Goal: Contribute content: Add original content to the website for others to see

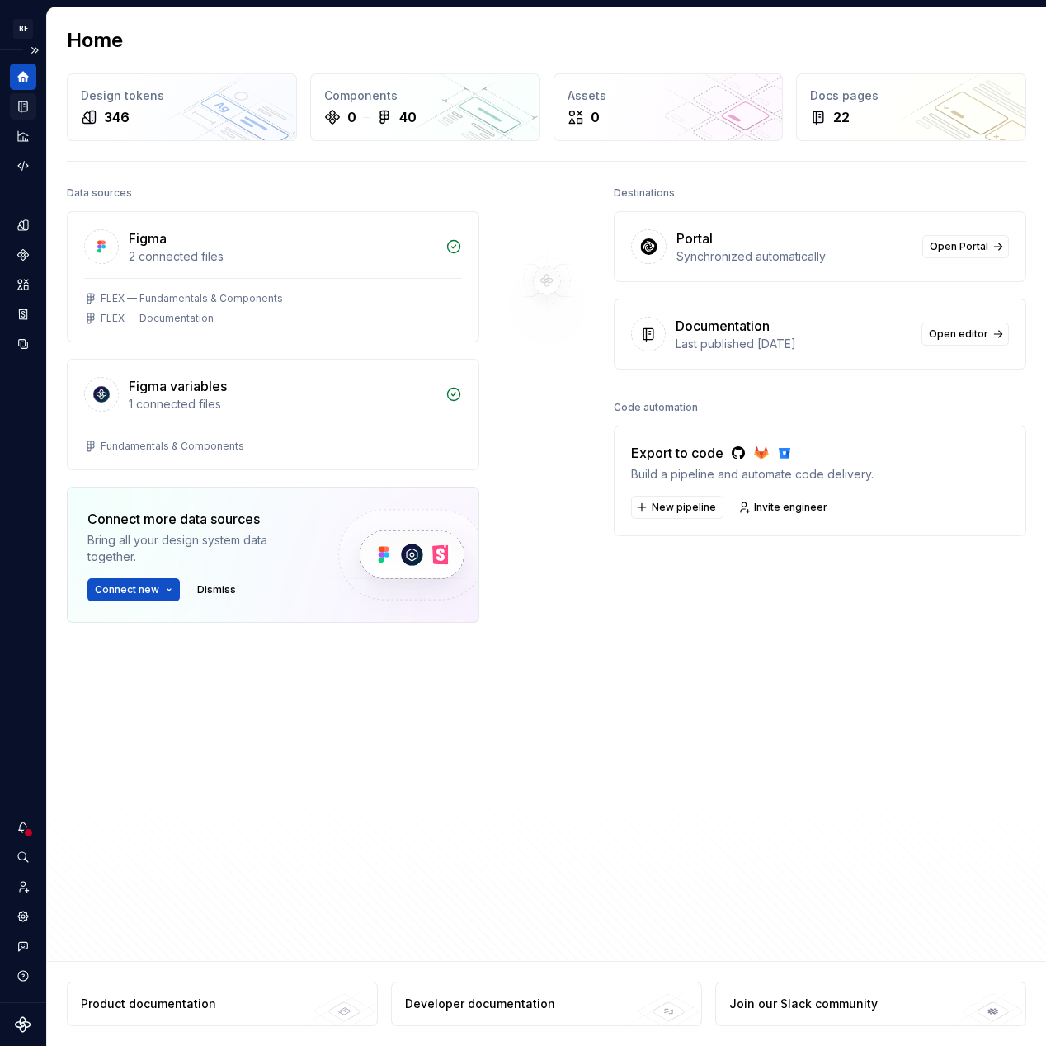
click at [30, 96] on div "Documentation" at bounding box center [23, 106] width 26 height 26
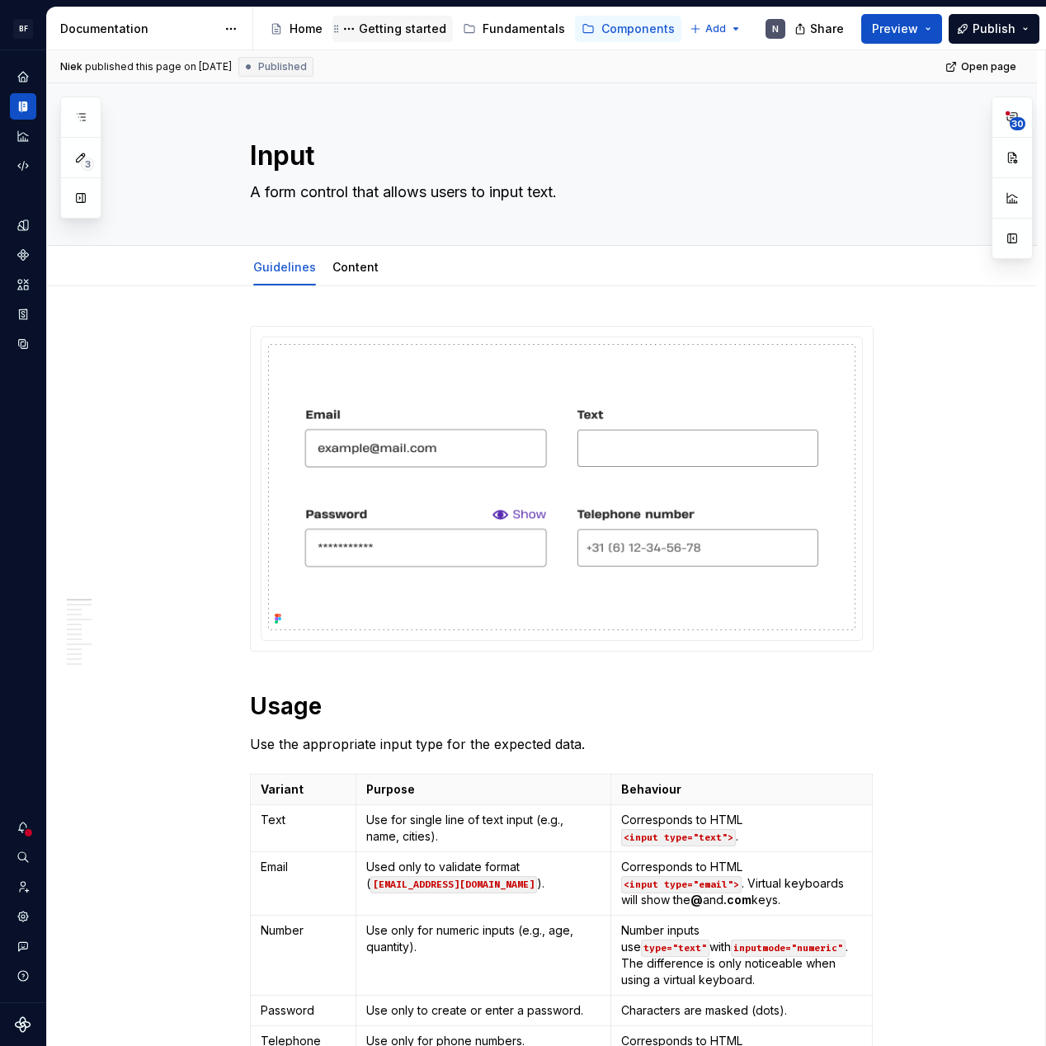
click at [397, 21] on div "Getting started" at bounding box center [402, 29] width 87 height 16
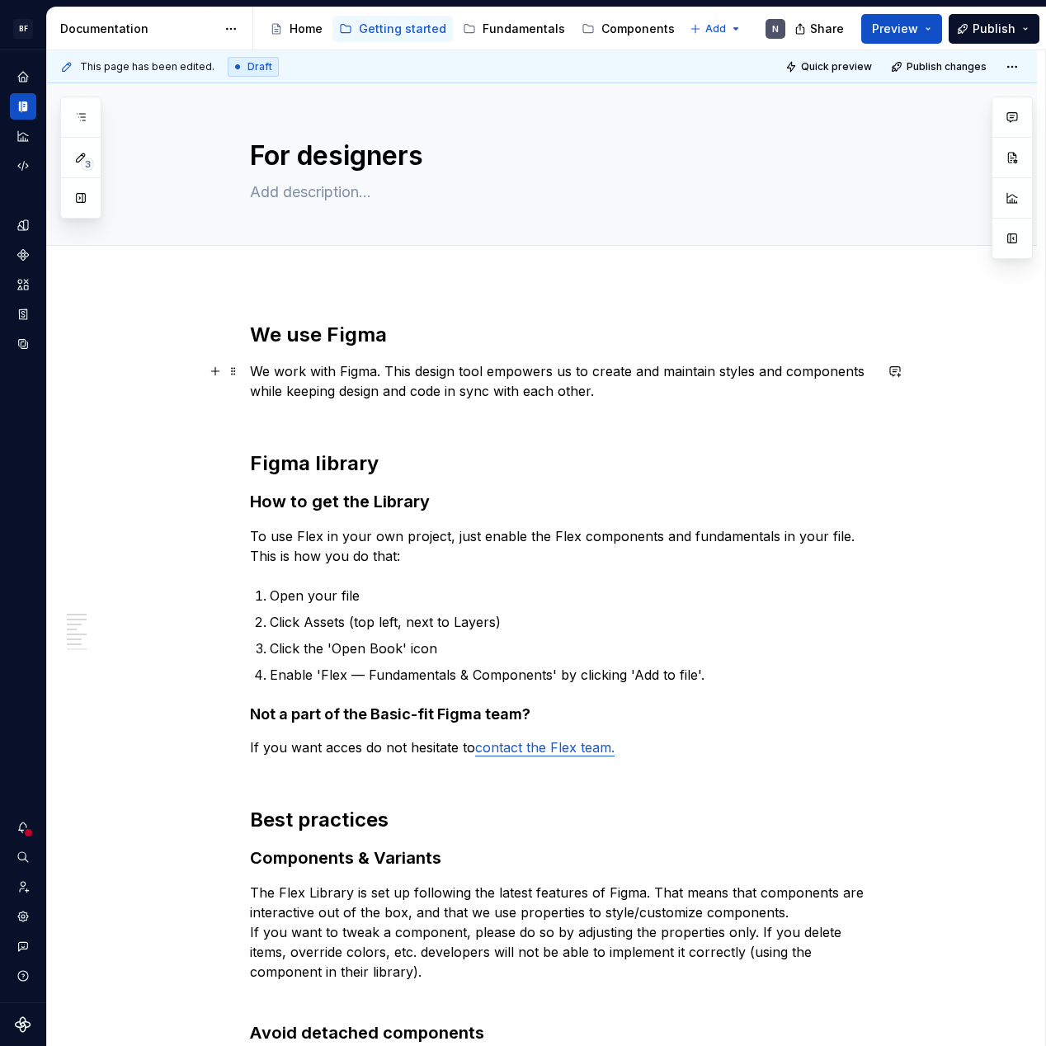
type textarea "*"
click at [398, 367] on p "We work with Figma. This design tool empowers us to create and maintain styles …" at bounding box center [562, 390] width 624 height 59
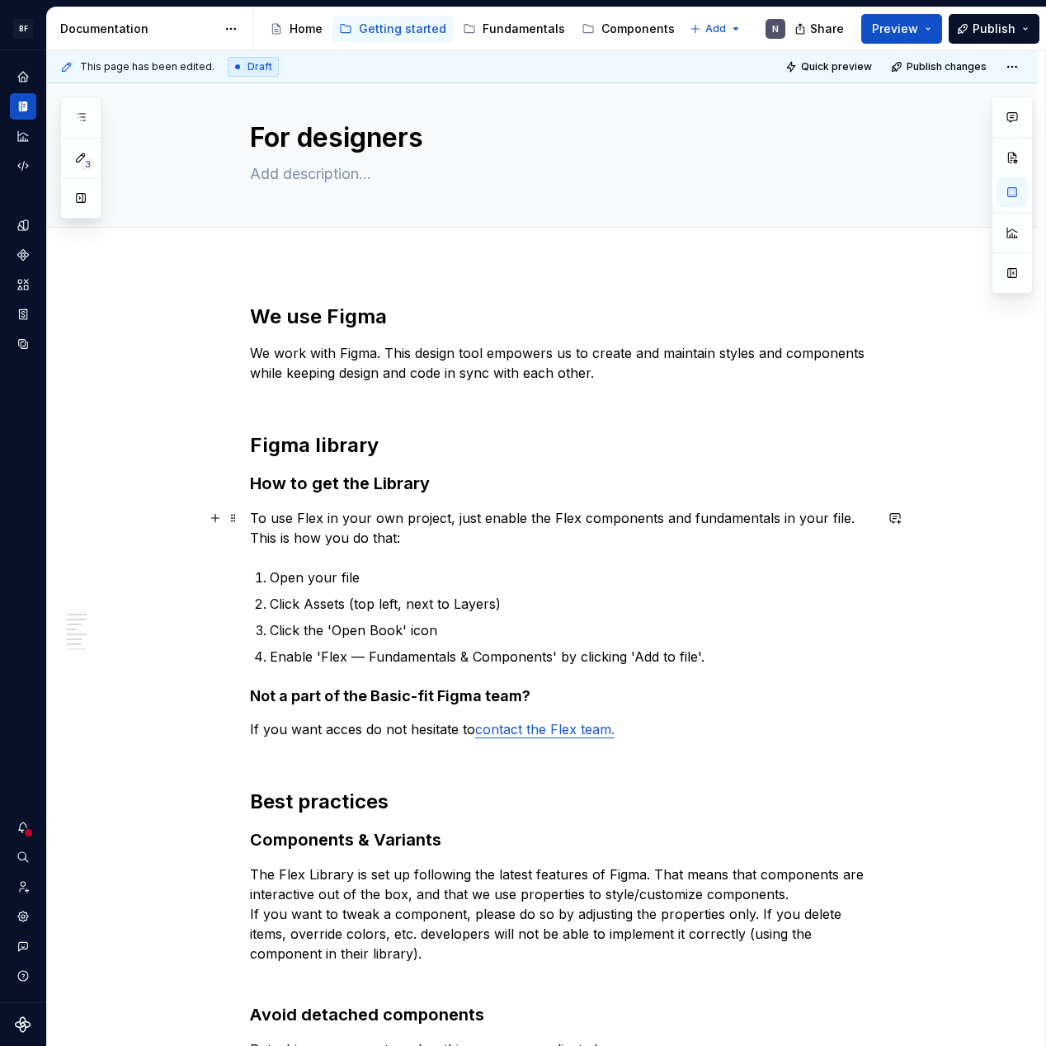
scroll to position [20, 0]
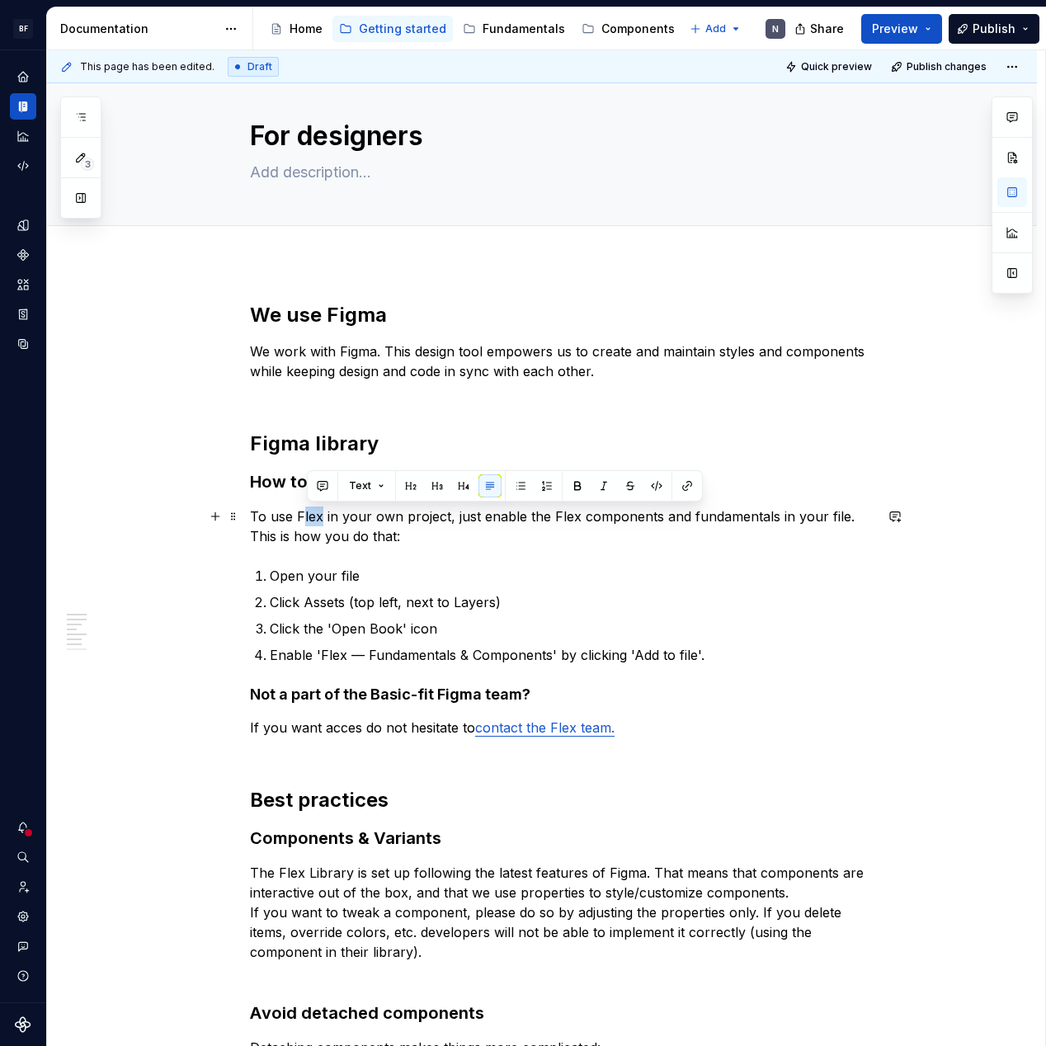
drag, startPoint x: 325, startPoint y: 516, endPoint x: 318, endPoint y: 534, distance: 19.6
click at [304, 517] on p "To use Flex in your own project, just enable the Flex components and fundamenta…" at bounding box center [562, 526] width 624 height 40
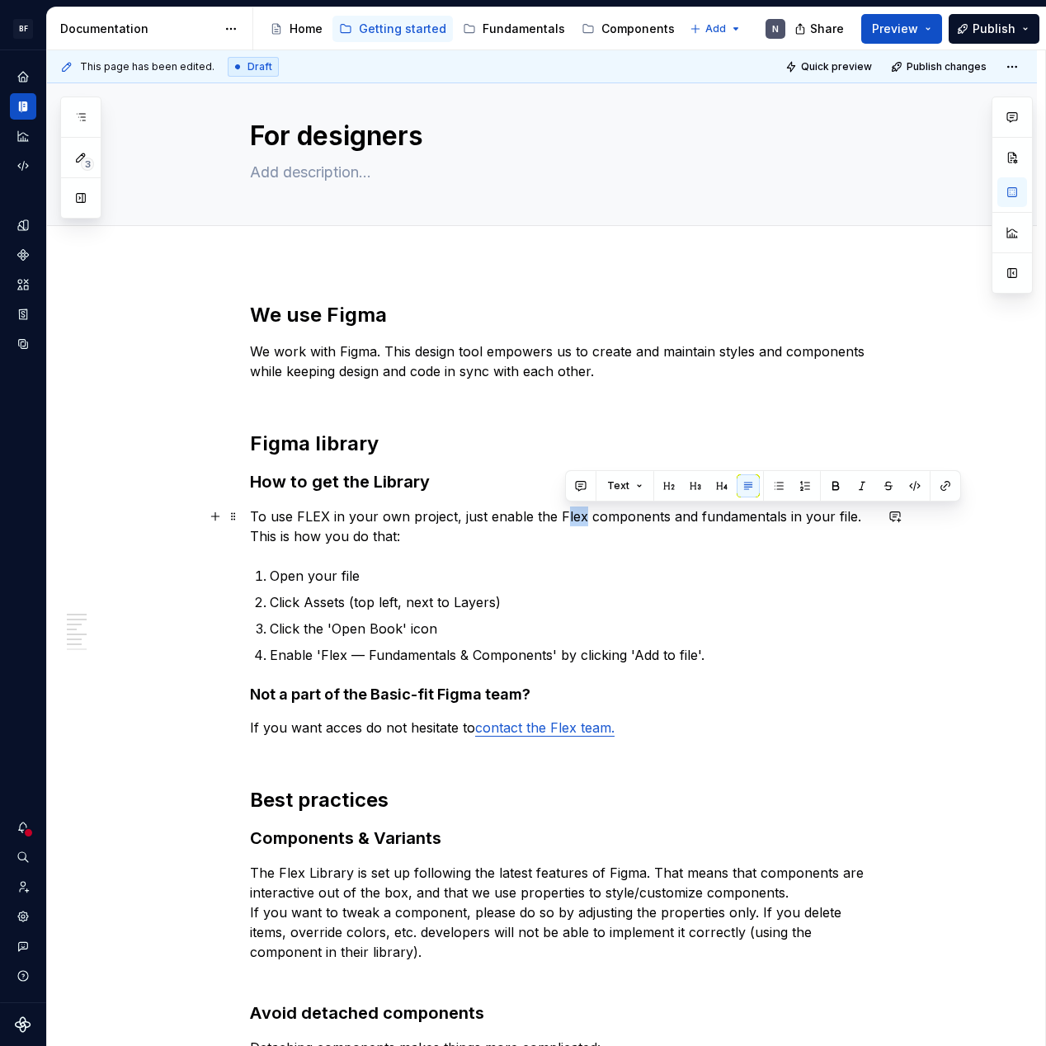
drag, startPoint x: 565, startPoint y: 518, endPoint x: 582, endPoint y: 516, distance: 17.5
click at [582, 516] on p "To use FLEX in your own project, just enable the Flex components and fundamenta…" at bounding box center [562, 526] width 624 height 40
click at [695, 520] on p "To use FLEX in your own project, just enable the FLEX components and fundamenta…" at bounding box center [562, 526] width 624 height 40
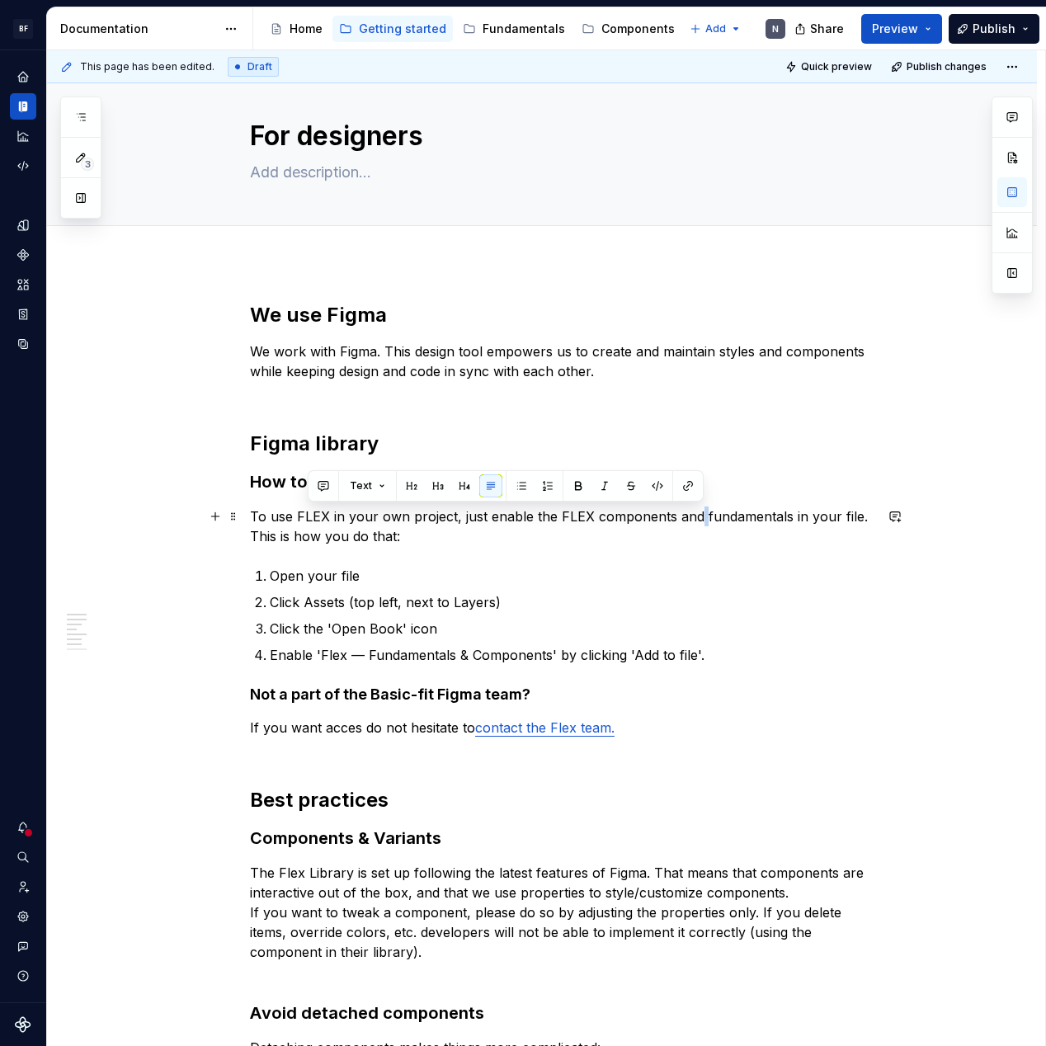
drag, startPoint x: 695, startPoint y: 520, endPoint x: 685, endPoint y: 519, distance: 10.8
click at [694, 520] on p "To use FLEX in your own project, just enable the FLEX components and fundamenta…" at bounding box center [562, 526] width 624 height 40
click at [685, 519] on p "To use FLEX in your own project, just enable the FLEX components and fundamenta…" at bounding box center [562, 526] width 624 height 40
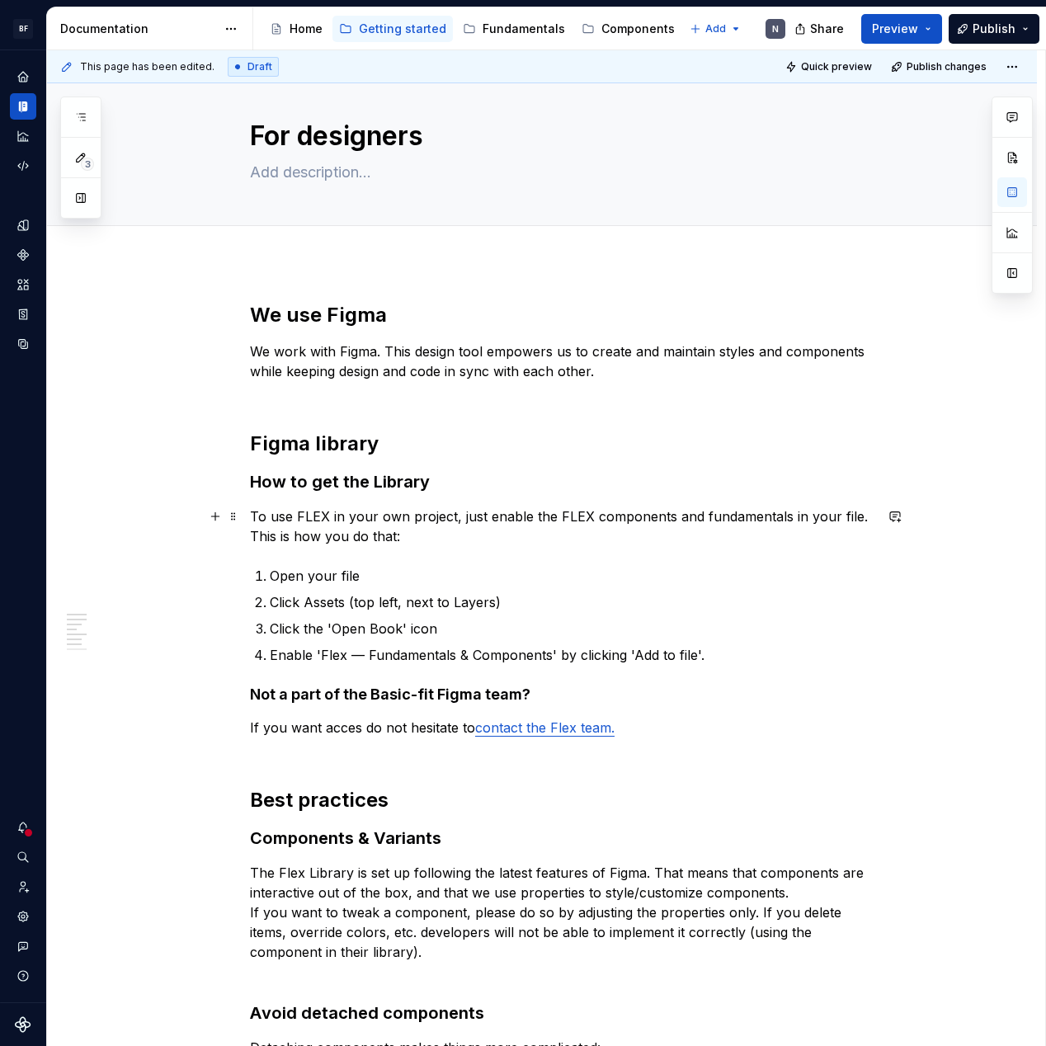
click at [680, 520] on p "To use FLEX in your own project, just enable the FLEX components and fundamenta…" at bounding box center [562, 526] width 624 height 40
click at [681, 516] on p "To use FLEX in your own project, just enable the FLEX components and fundamenta…" at bounding box center [562, 526] width 624 height 40
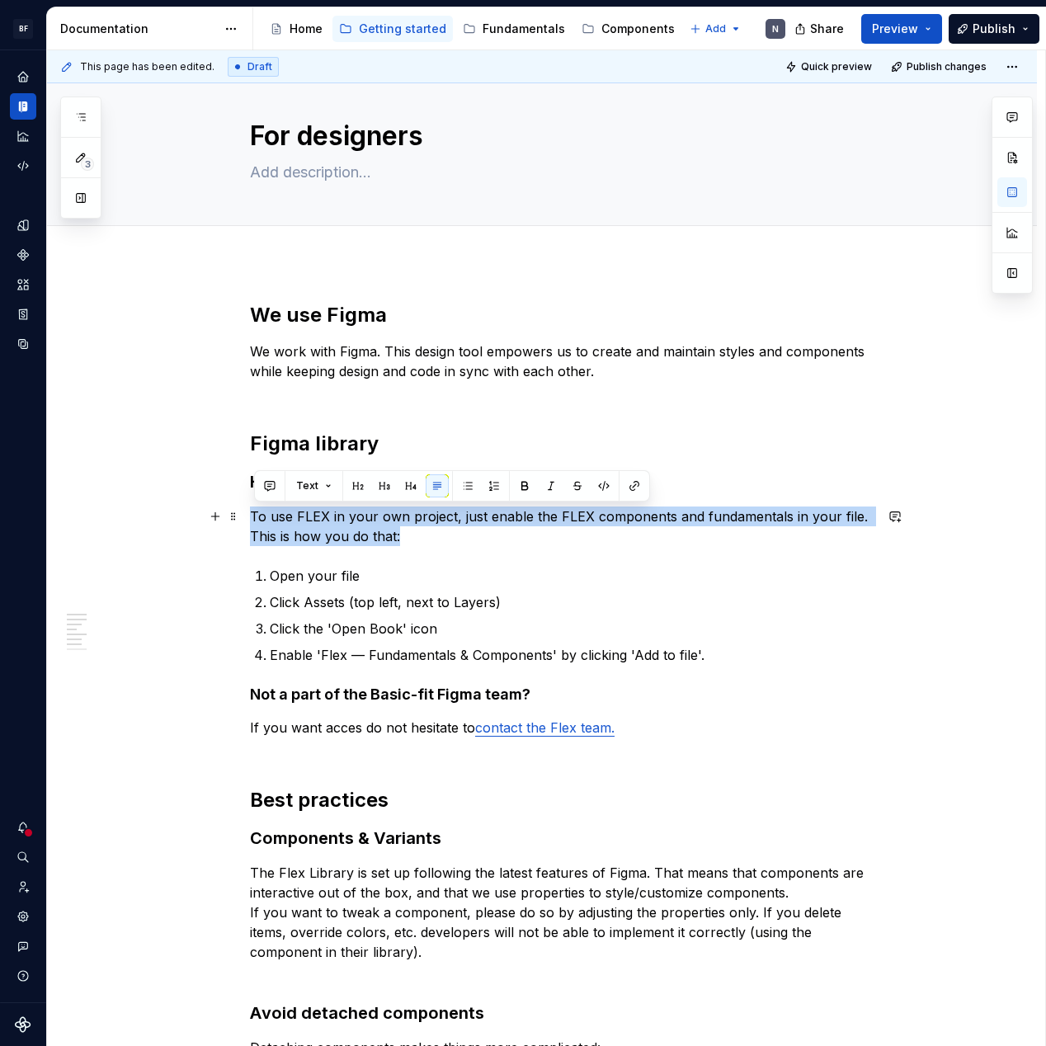
click at [681, 516] on p "To use FLEX in your own project, just enable the FLEX components and fundamenta…" at bounding box center [562, 526] width 624 height 40
click at [684, 521] on p "To use FLEX in your own project, just enable the FLEX components and fundamenta…" at bounding box center [562, 526] width 624 height 40
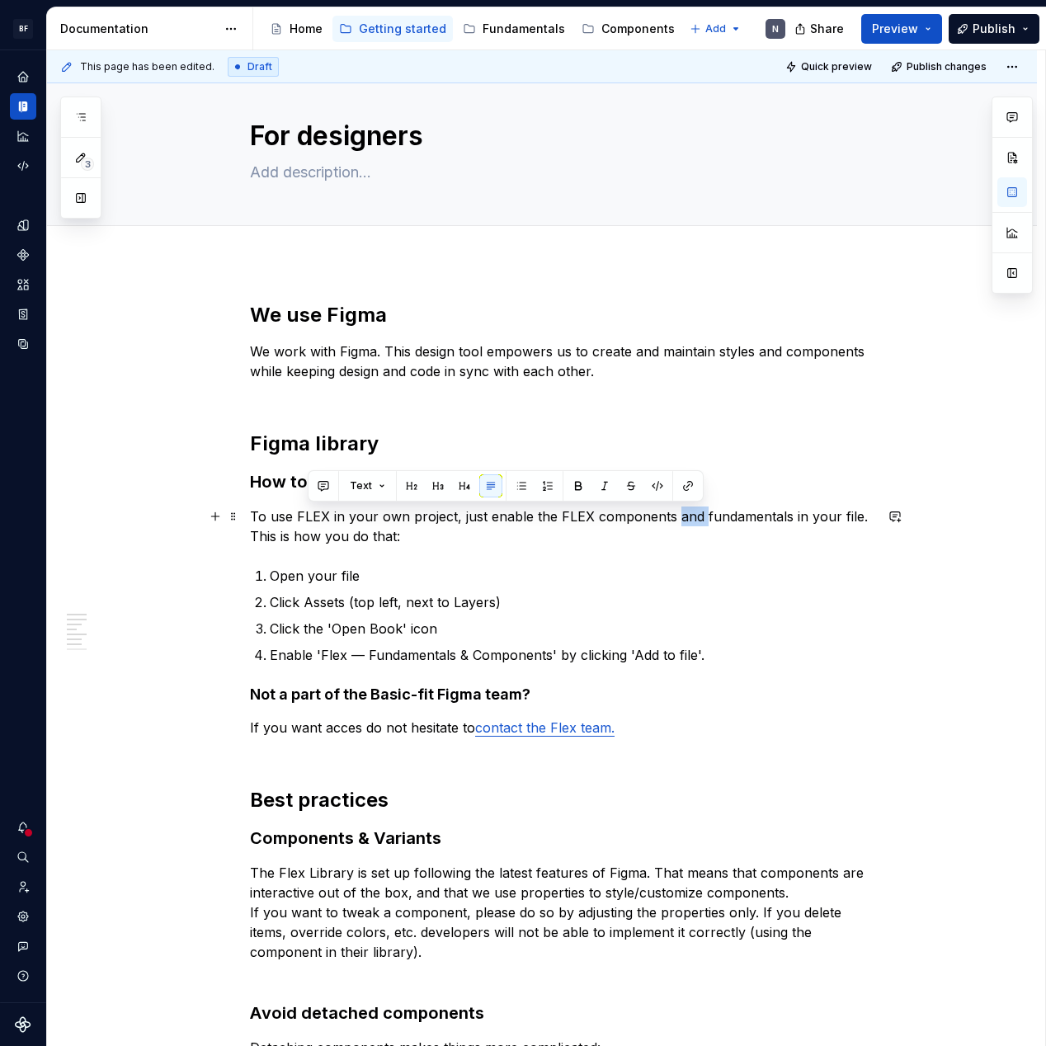
drag, startPoint x: 701, startPoint y: 516, endPoint x: 674, endPoint y: 519, distance: 27.3
click at [674, 519] on p "To use FLEX in your own project, just enable the FLEX components and fundamenta…" at bounding box center [562, 526] width 624 height 40
drag, startPoint x: 558, startPoint y: 517, endPoint x: 554, endPoint y: 531, distance: 14.6
click at [558, 518] on p "To use FLEX in your own project, just enable the FLEX components &fundamentals …" at bounding box center [562, 526] width 624 height 40
click at [678, 519] on p "To use FLEX in your own project, just enable the FLEX components &fundamentals …" at bounding box center [562, 526] width 624 height 40
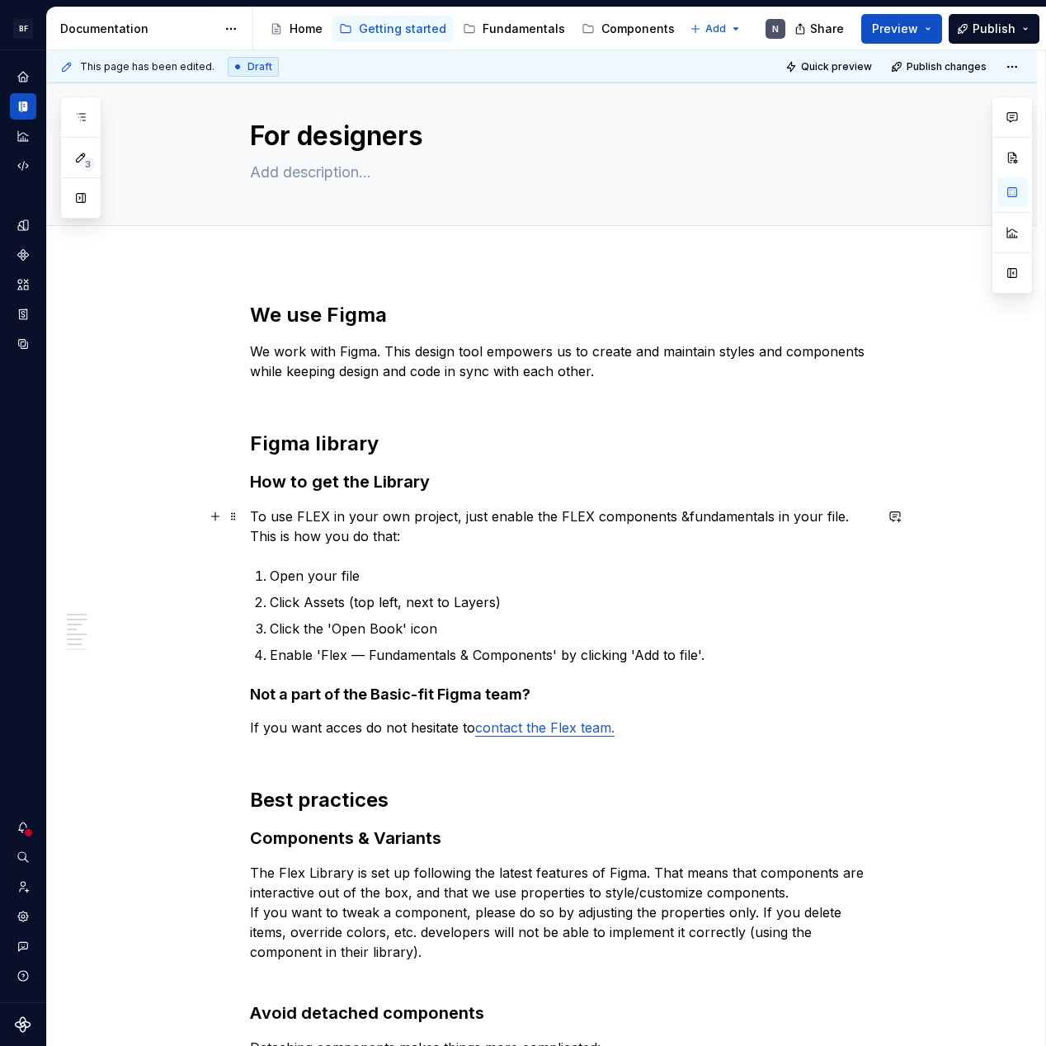
click at [682, 516] on p "To use FLEX in your own project, just enable the FLEX components &fundamentals …" at bounding box center [562, 526] width 624 height 40
click at [355, 604] on p "Click Assets (top left, next to Layers)" at bounding box center [572, 602] width 604 height 20
click at [467, 603] on p "Click Assets (top left, next to Layers)" at bounding box center [572, 602] width 604 height 20
drag, startPoint x: 408, startPoint y: 633, endPoint x: 405, endPoint y: 643, distance: 11.2
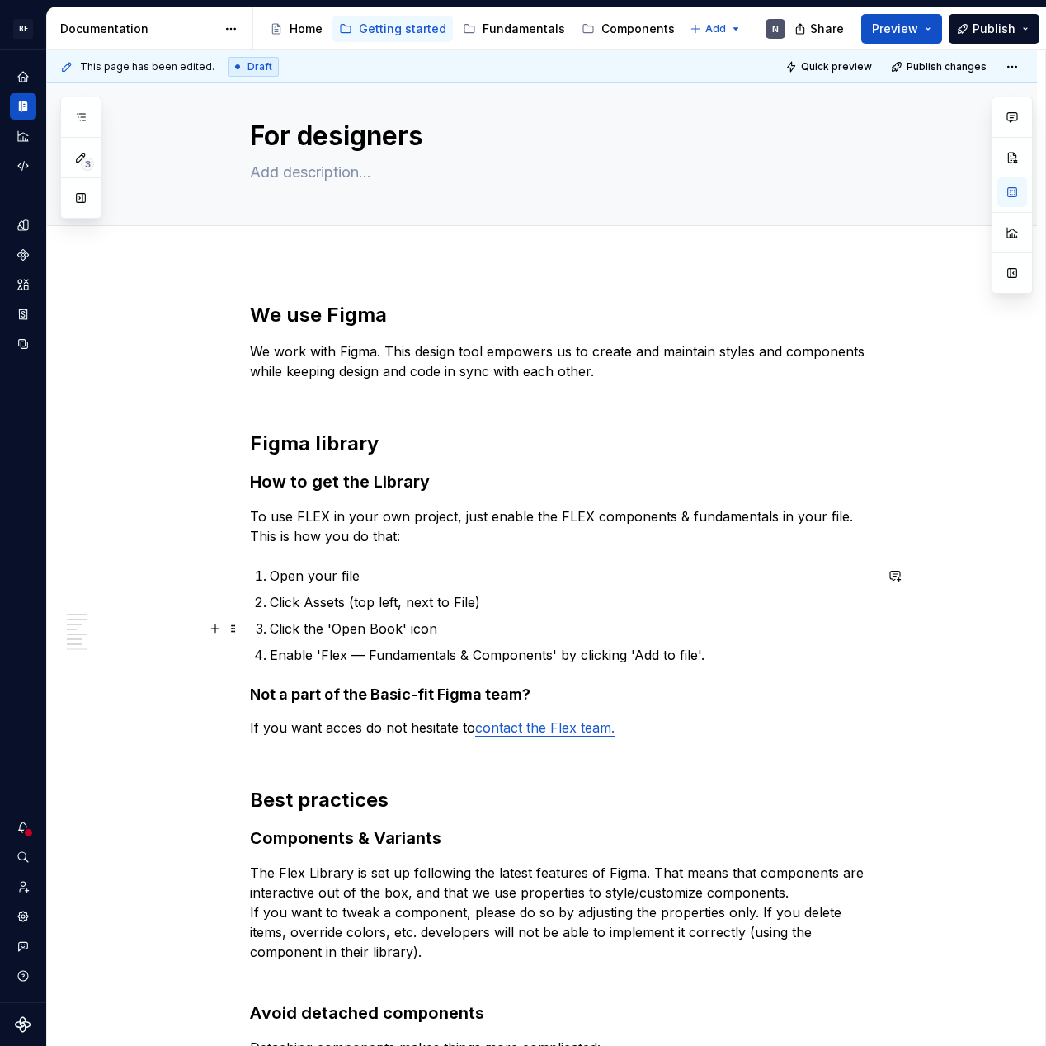
click at [407, 633] on p "Click the 'Open Book' icon" at bounding box center [572, 629] width 604 height 20
click at [448, 625] on p "Click the 'Open Book' icon" at bounding box center [572, 629] width 604 height 20
click at [312, 658] on p "Enable 'Flex — Fundamentals & Components' by clicking 'Add to file'." at bounding box center [572, 655] width 604 height 20
click at [682, 631] on p "Click the 'Open Book' icon or the ‘Add more libraries’ button." at bounding box center [572, 629] width 604 height 20
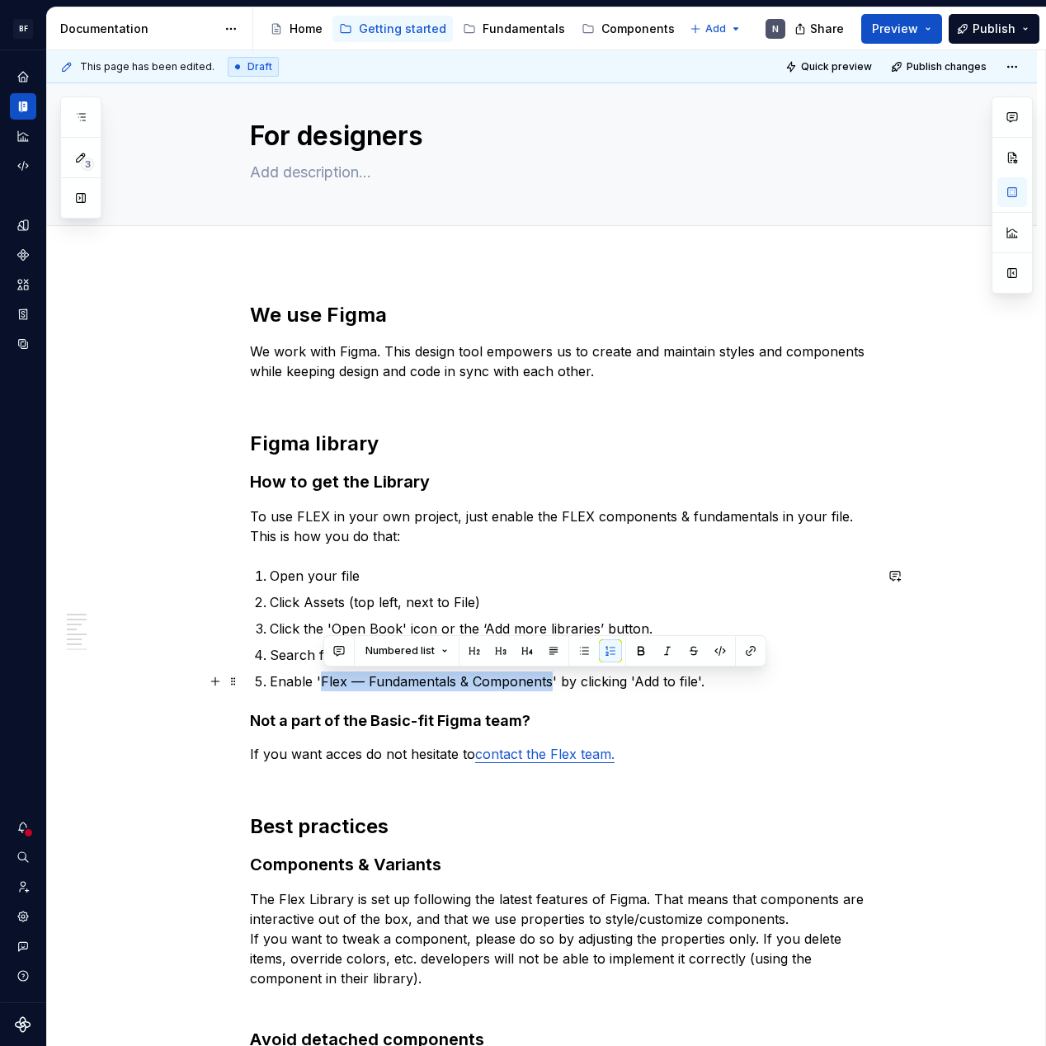
drag, startPoint x: 326, startPoint y: 683, endPoint x: 549, endPoint y: 685, distance: 223.5
click at [549, 681] on p "Enable 'Flex — Fundamentals & Components' by clicking 'Add to file'." at bounding box center [572, 681] width 604 height 20
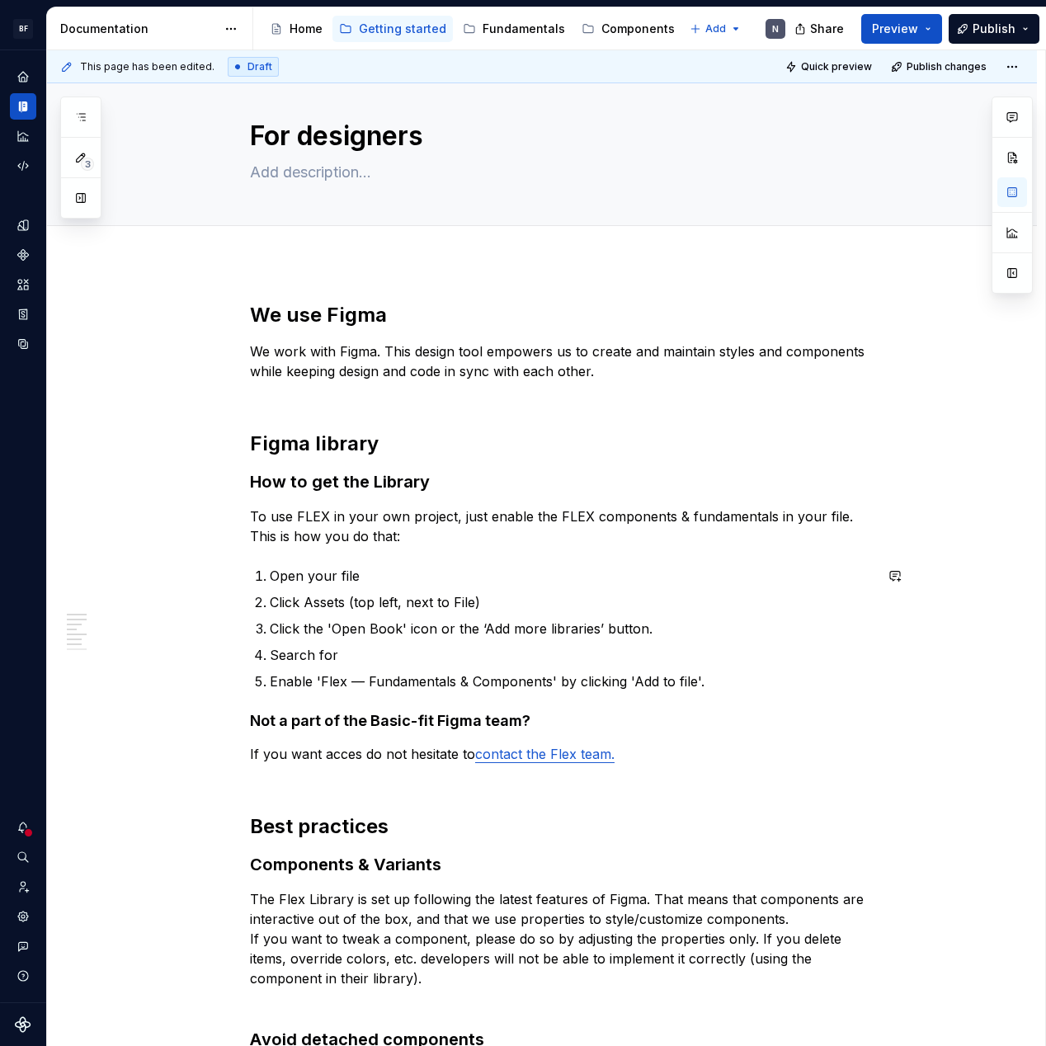
click at [355, 691] on div "We use Figma We work with Figma. This design tool empowers us to create and mai…" at bounding box center [562, 790] width 624 height 977
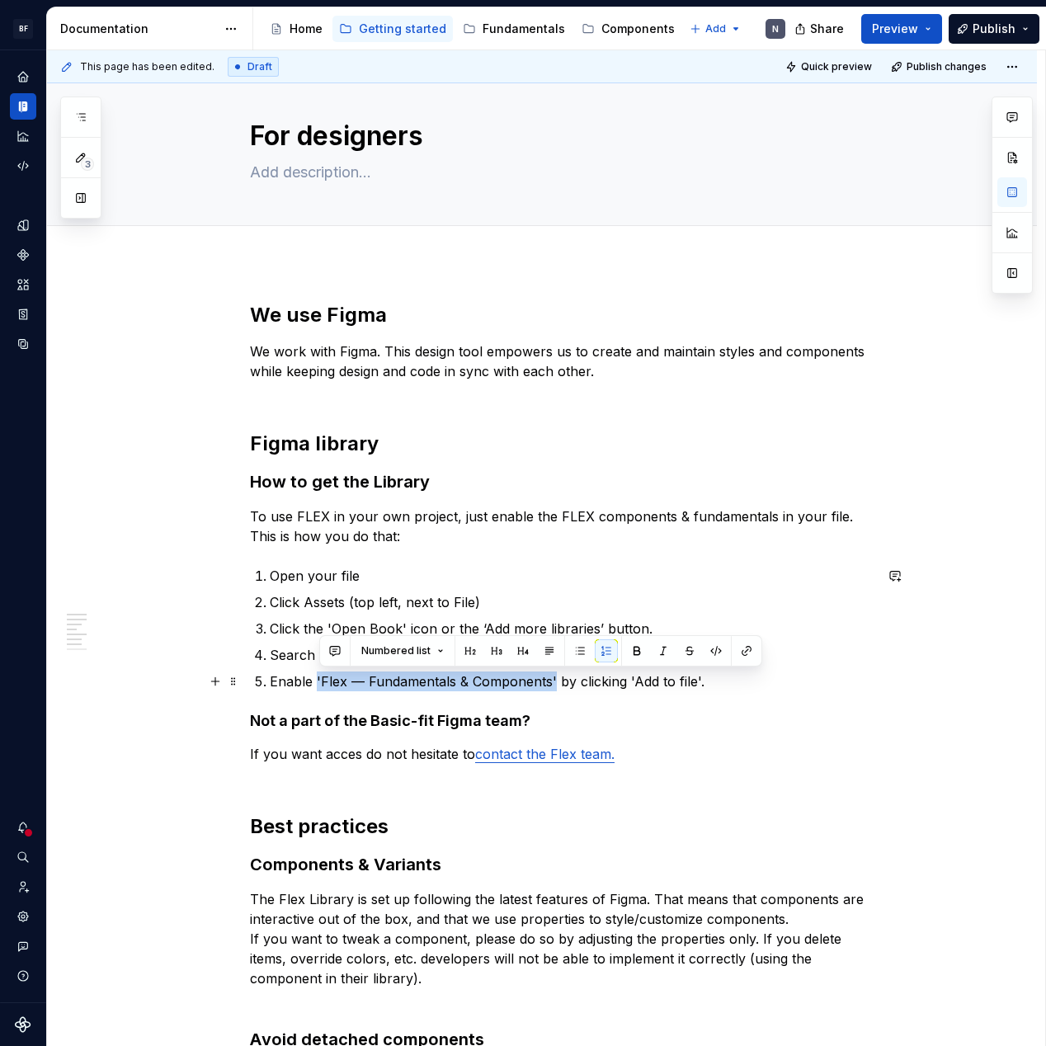
drag, startPoint x: 319, startPoint y: 685, endPoint x: 572, endPoint y: 746, distance: 260.5
click at [554, 680] on p "Enable 'Flex — Fundamentals & Components' by clicking 'Add to file'." at bounding box center [572, 681] width 604 height 20
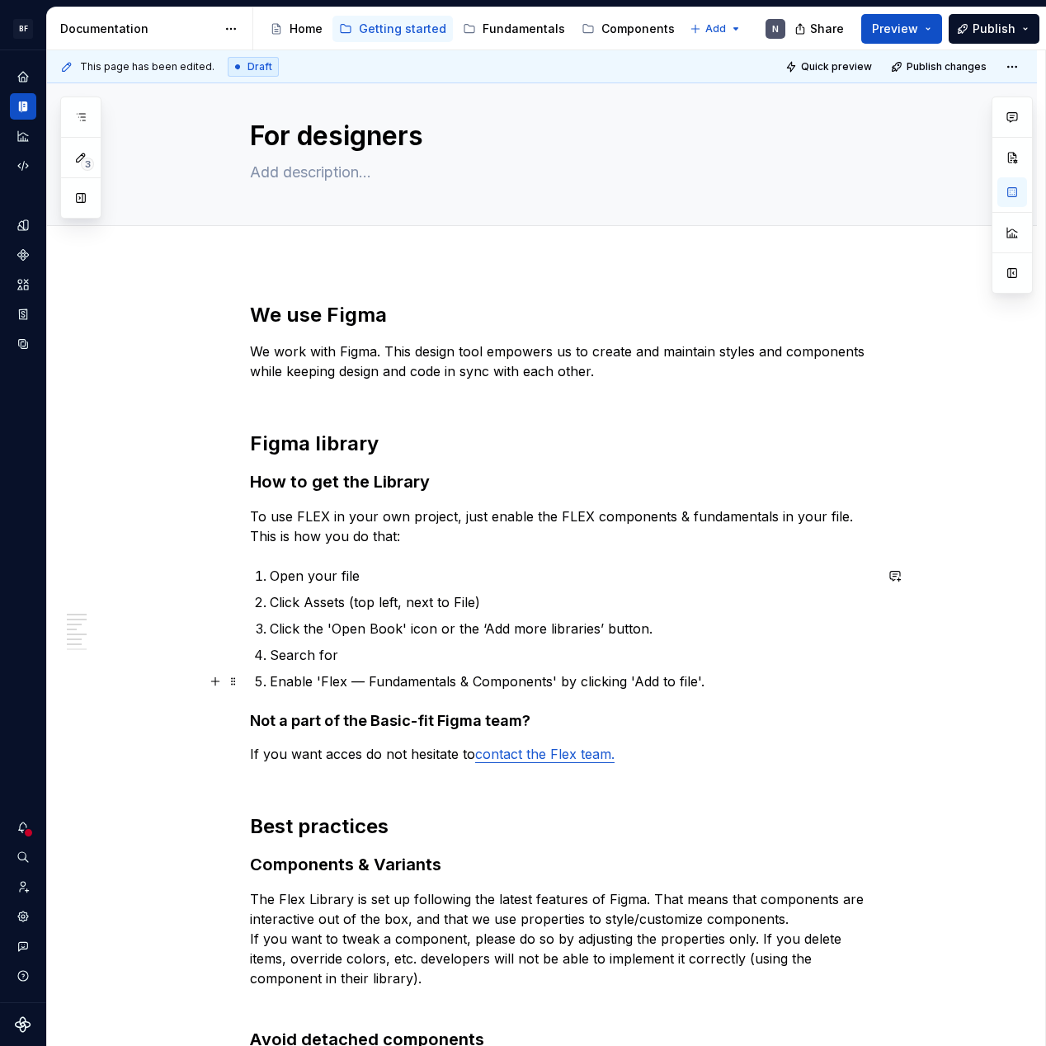
click at [558, 685] on p "Enable 'Flex — Fundamentals & Components' by clicking 'Add to file'." at bounding box center [572, 681] width 604 height 20
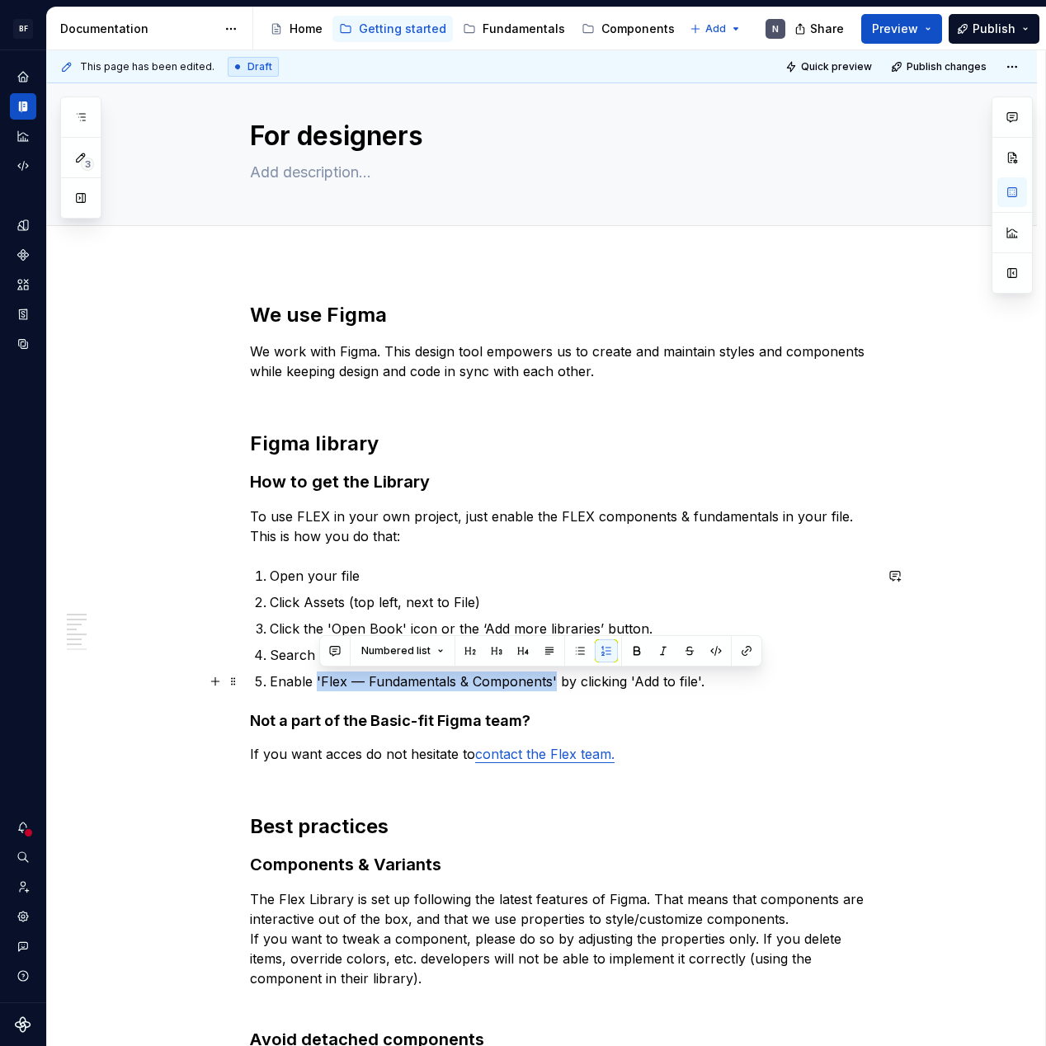
drag, startPoint x: 557, startPoint y: 685, endPoint x: 321, endPoint y: 685, distance: 235.9
click at [321, 685] on p "Enable 'Flex — Fundamentals & Components' by clicking 'Add to file'." at bounding box center [572, 681] width 604 height 20
copy p "'Flex — Fundamentals & Components'"
drag, startPoint x: 297, startPoint y: 659, endPoint x: 308, endPoint y: 661, distance: 11.7
click at [297, 659] on p "Search for" at bounding box center [572, 655] width 604 height 20
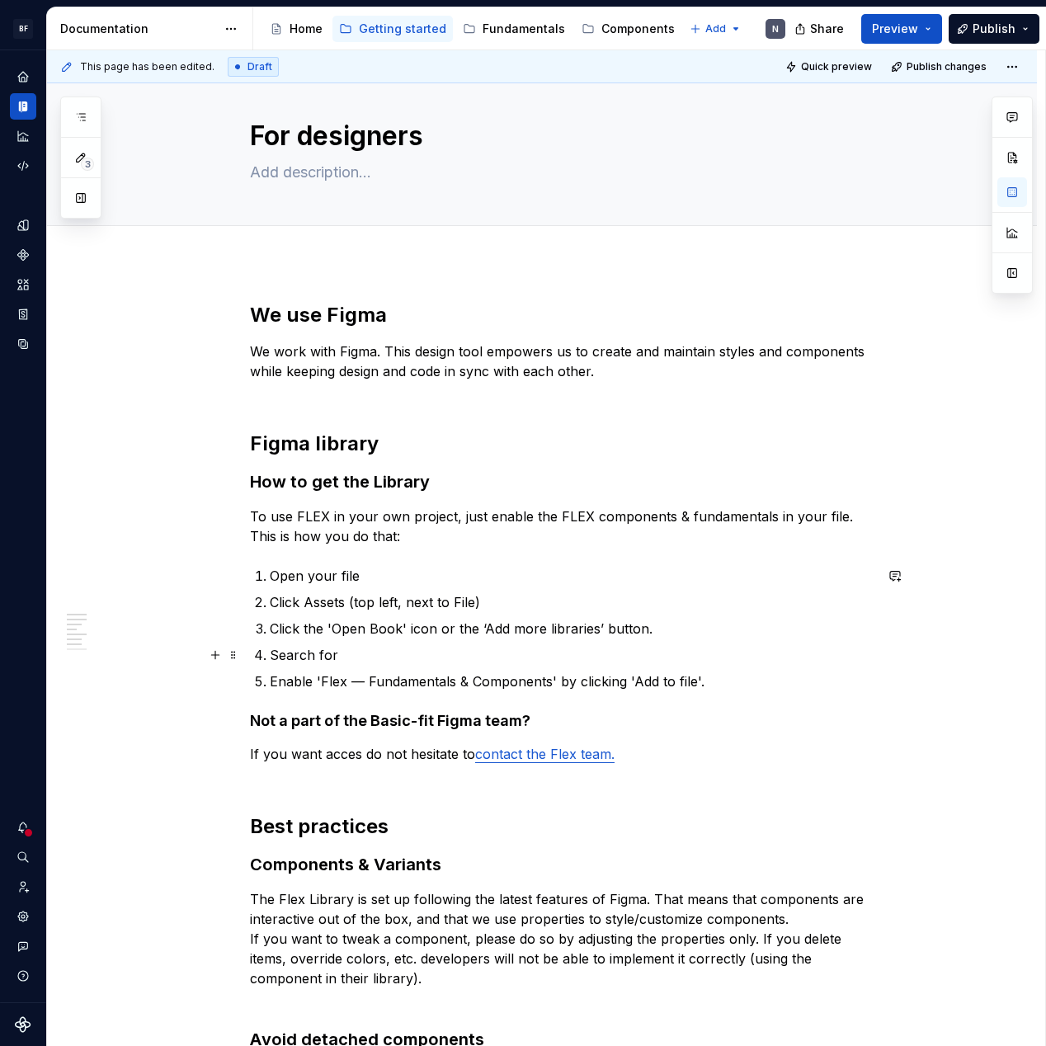
drag, startPoint x: 343, startPoint y: 659, endPoint x: 386, endPoint y: 662, distance: 43.0
click at [344, 659] on p "Search for" at bounding box center [572, 655] width 604 height 20
click at [742, 689] on p "Enable 'Flex — Fundamentals & Components' by clicking 'Add to file'." at bounding box center [572, 681] width 604 height 20
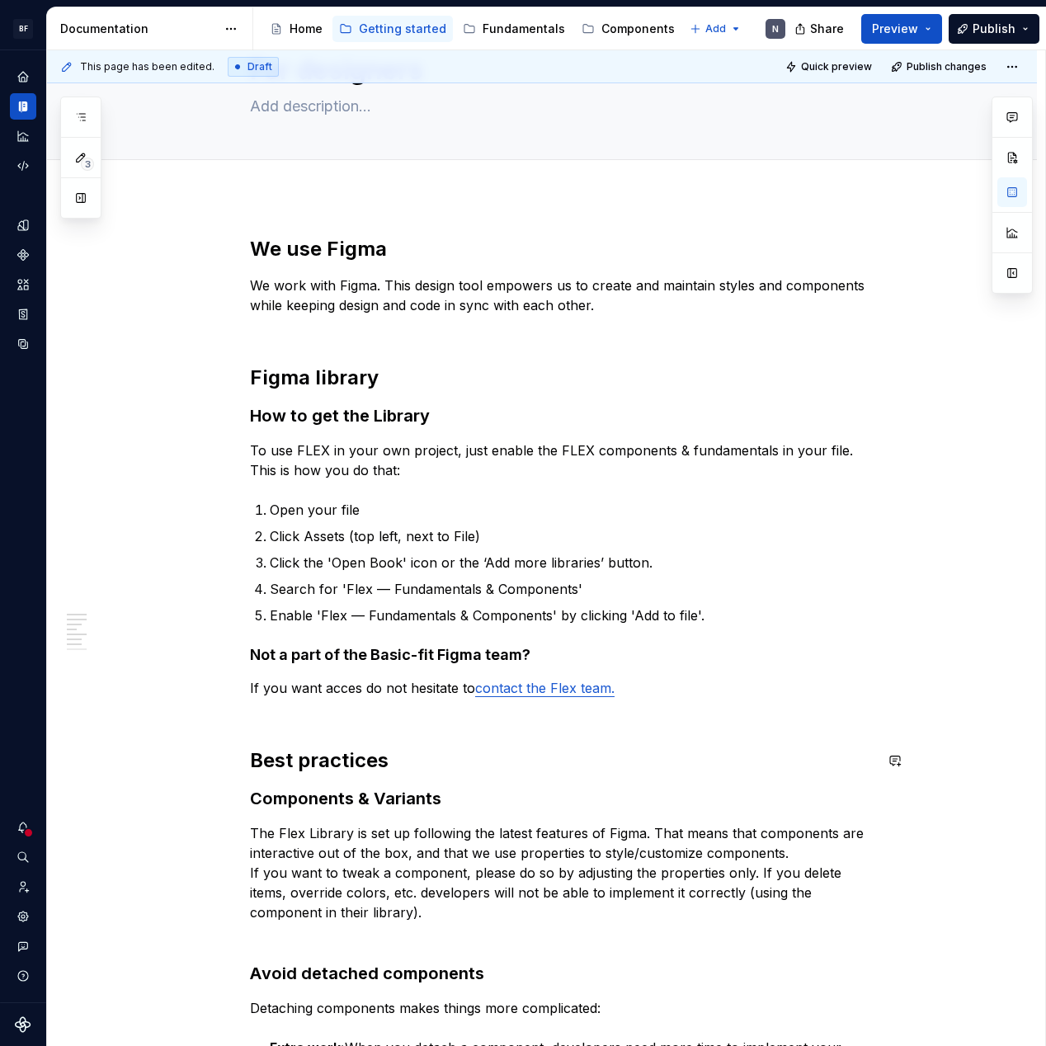
scroll to position [88, 0]
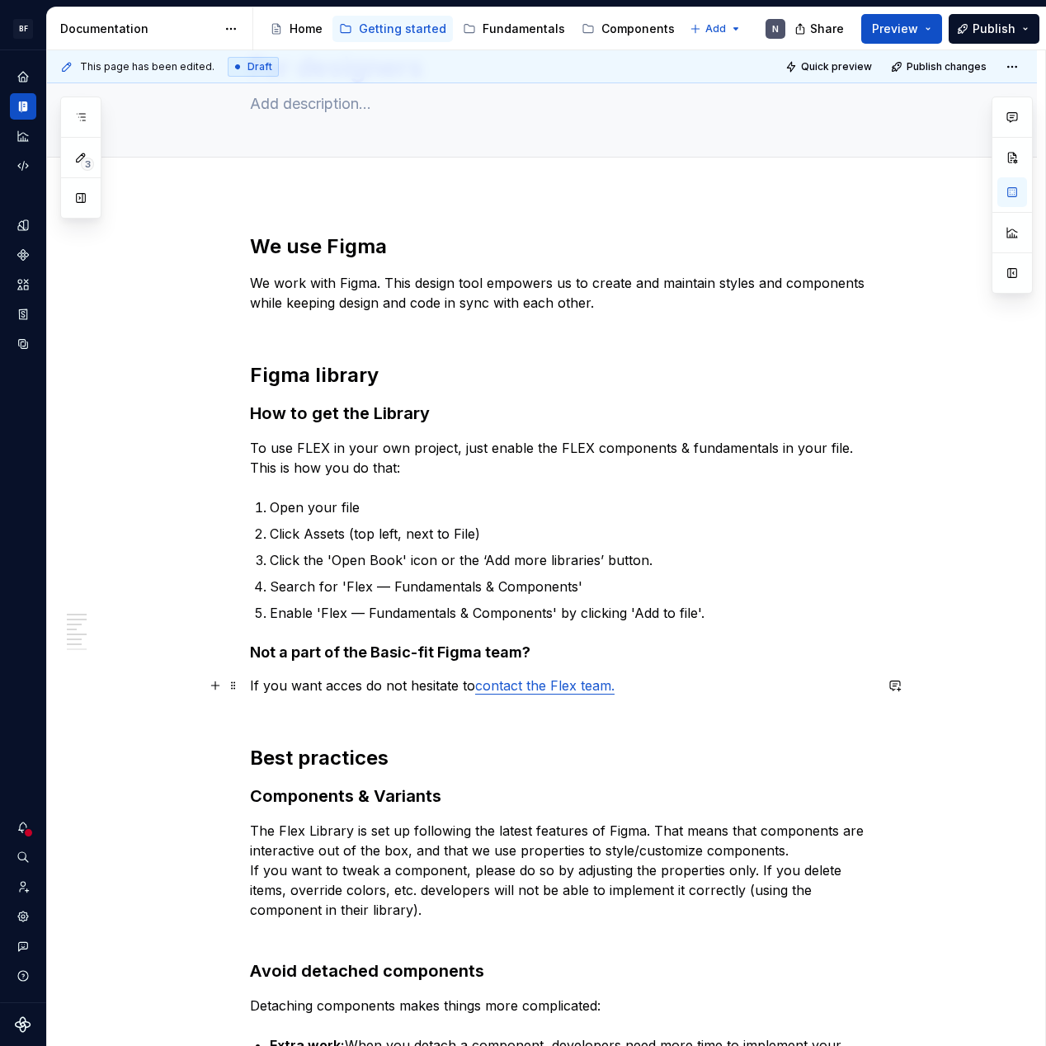
click at [552, 684] on link "contact the Flex team." at bounding box center [544, 685] width 139 height 16
click at [270, 662] on div "We use Figma We work with Figma. This design tool empowers us to create and mai…" at bounding box center [562, 721] width 624 height 977
click at [251, 652] on div "We use Figma We work with Figma. This design tool empowers us to create and mai…" at bounding box center [542, 868] width 990 height 1349
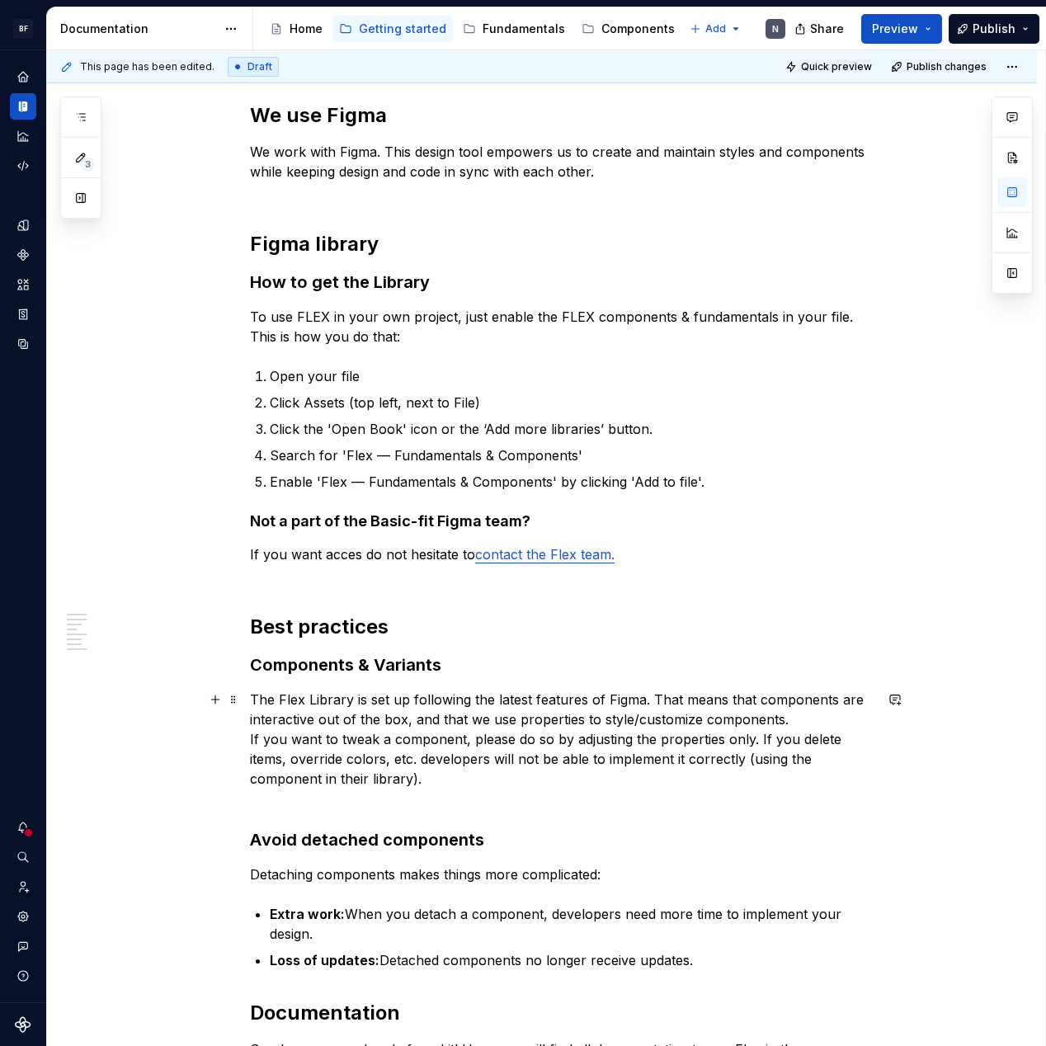
scroll to position [222, 0]
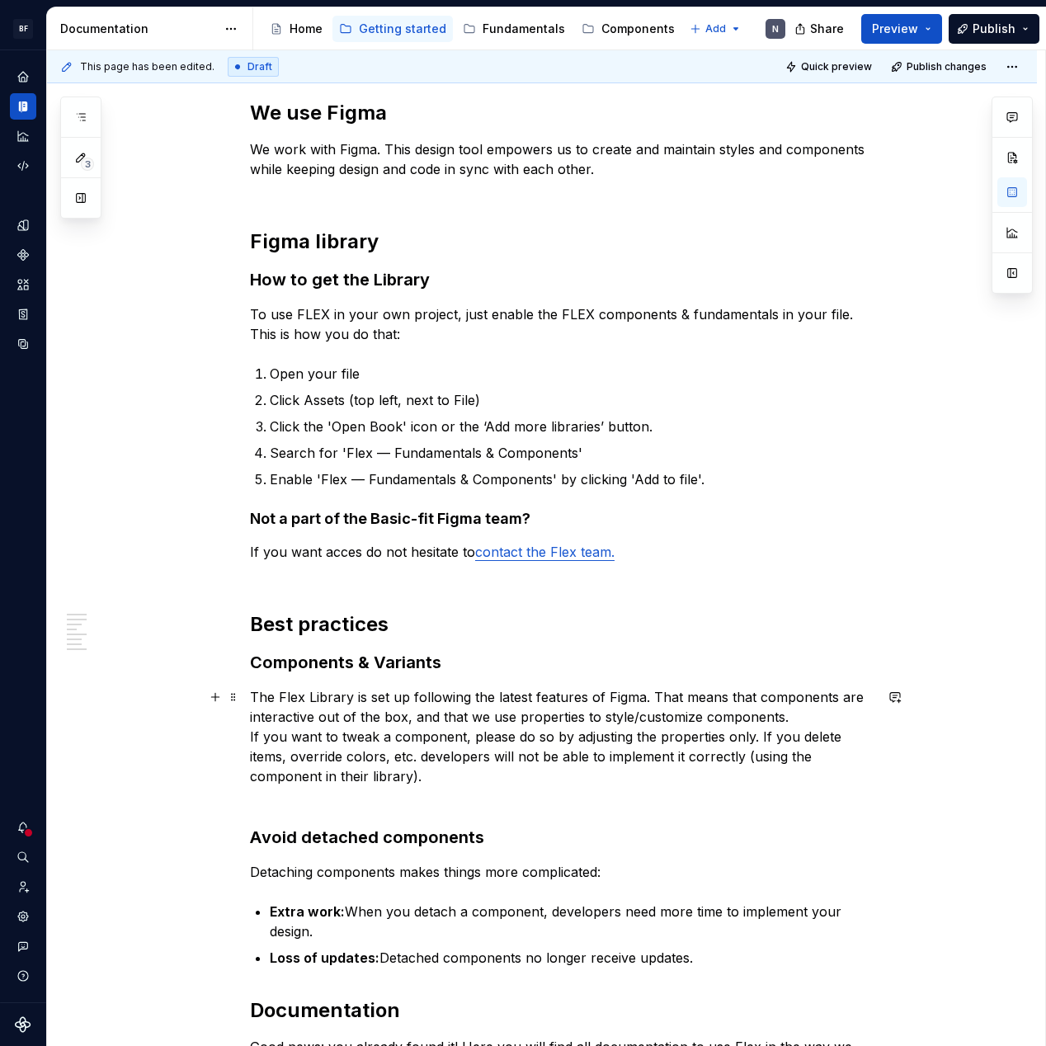
drag, startPoint x: 379, startPoint y: 711, endPoint x: 368, endPoint y: 712, distance: 11.6
click at [379, 712] on p "The Flex Library is set up following the latest features of Figma. That means t…" at bounding box center [562, 746] width 624 height 119
drag, startPoint x: 354, startPoint y: 455, endPoint x: 370, endPoint y: 455, distance: 15.7
click at [370, 454] on p "Search for 'Flex — Fundamentals & Components'" at bounding box center [572, 453] width 604 height 20
drag, startPoint x: 329, startPoint y: 481, endPoint x: 345, endPoint y: 485, distance: 16.2
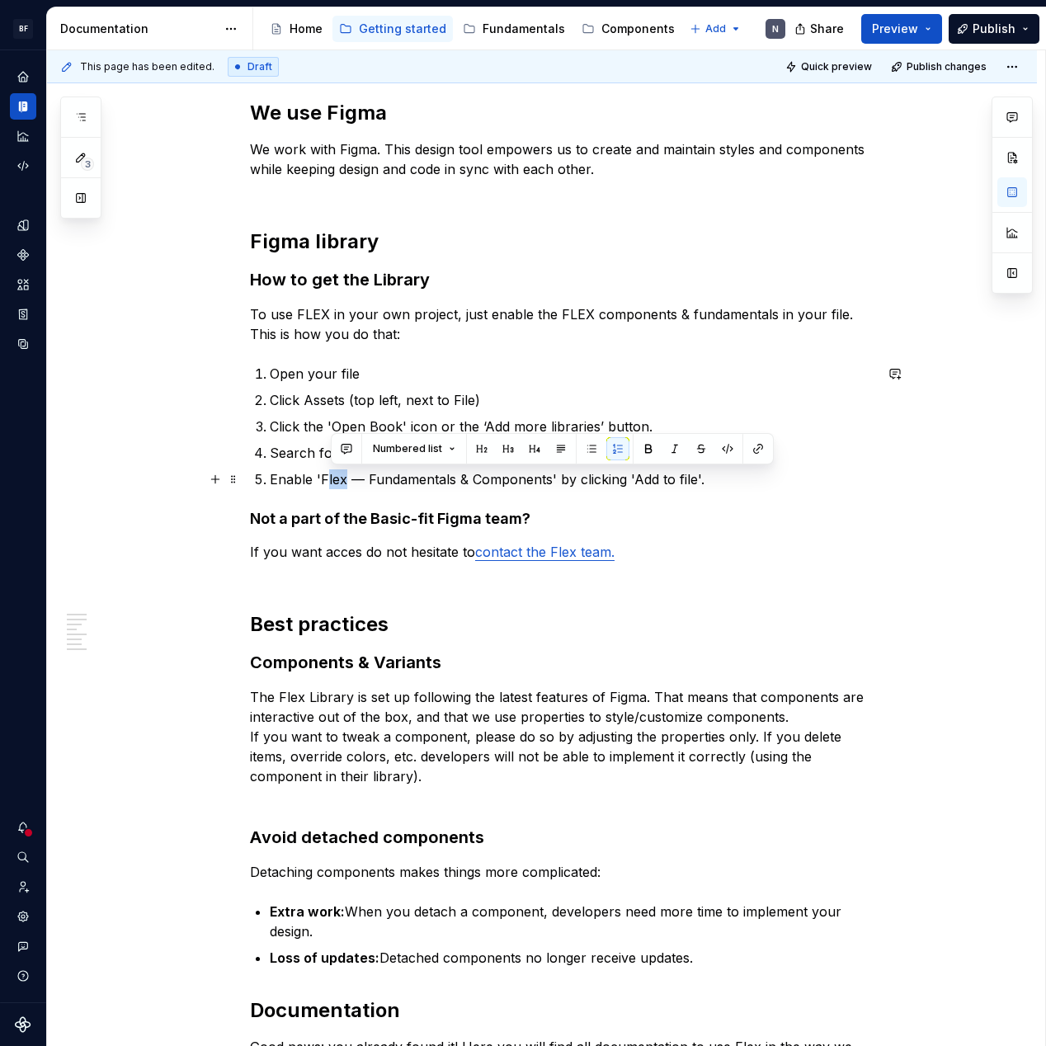
click at [346, 480] on p "Enable 'Flex — Fundamentals & Components' by clicking 'Add to file'." at bounding box center [572, 479] width 604 height 20
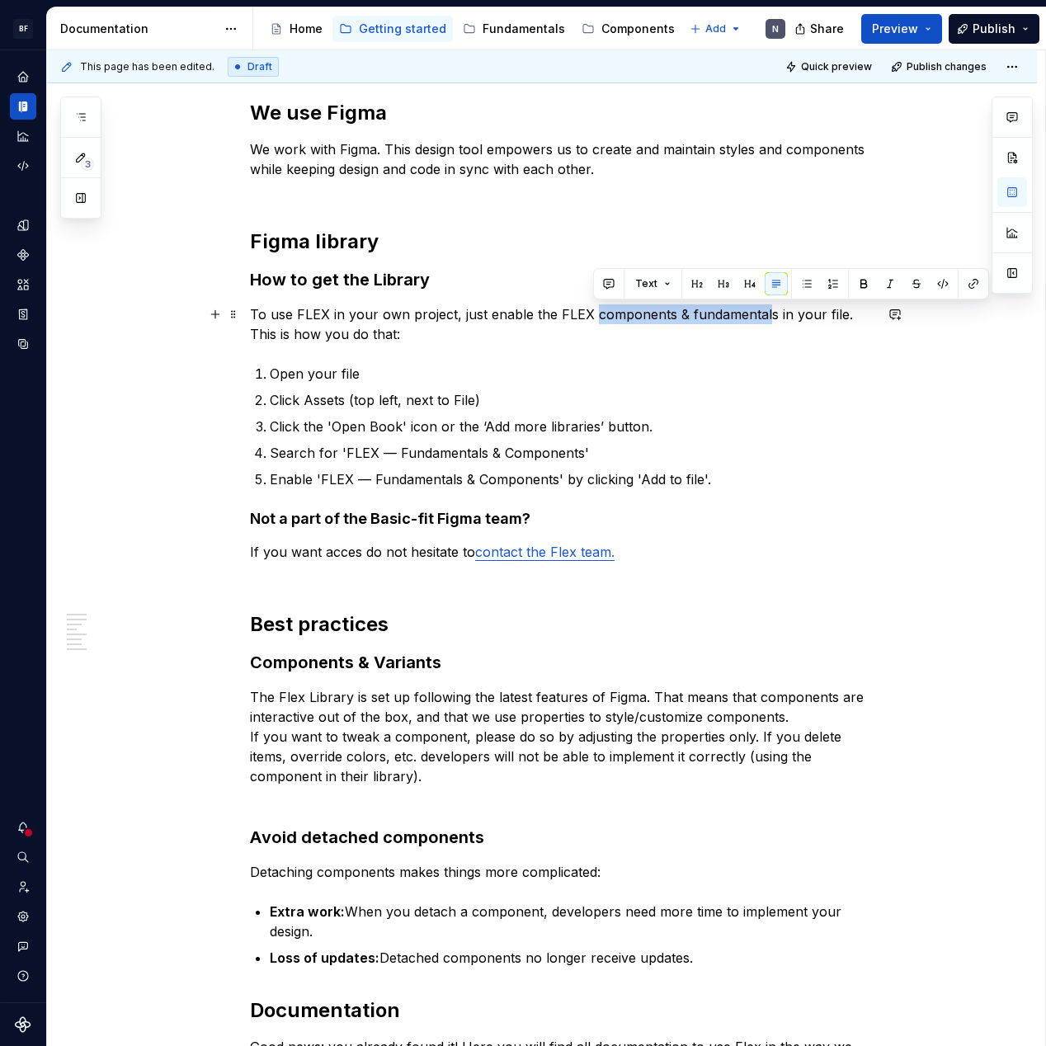
drag, startPoint x: 595, startPoint y: 313, endPoint x: 755, endPoint y: 314, distance: 160.0
click at [765, 313] on p "To use FLEX in your own project, just enable the FLEX components & fundamentals…" at bounding box center [562, 324] width 624 height 40
click at [755, 314] on p "To use FLEX in your own project, just enable the FLEX components & fundamentals…" at bounding box center [562, 324] width 624 height 40
drag, startPoint x: 683, startPoint y: 317, endPoint x: 596, endPoint y: 318, distance: 87.4
click at [596, 318] on p "To use FLEX in your own project, just enable the FLEX components & fundamentals…" at bounding box center [562, 324] width 624 height 40
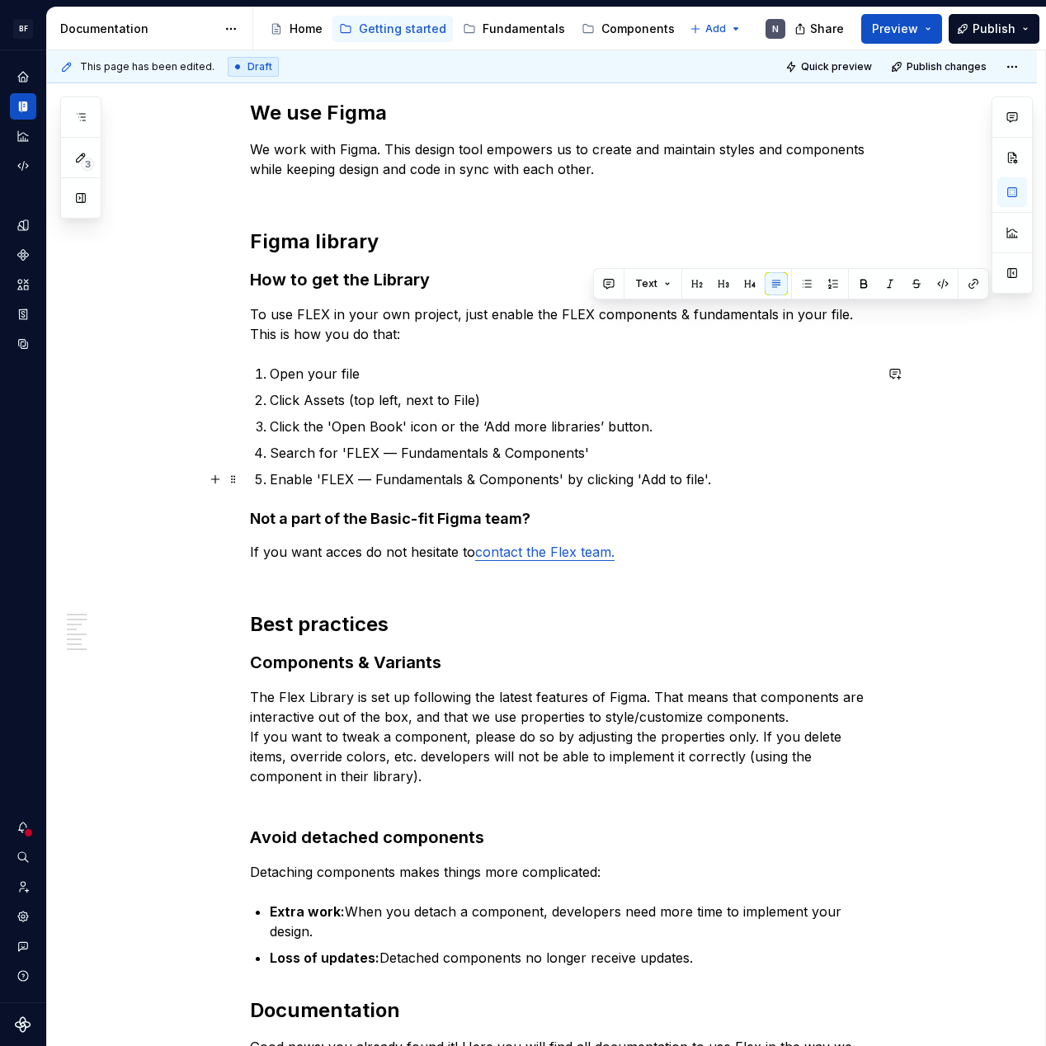
click at [353, 483] on p "Enable 'FLEX — Fundamentals & Components' by clicking 'Add to file'." at bounding box center [572, 479] width 604 height 20
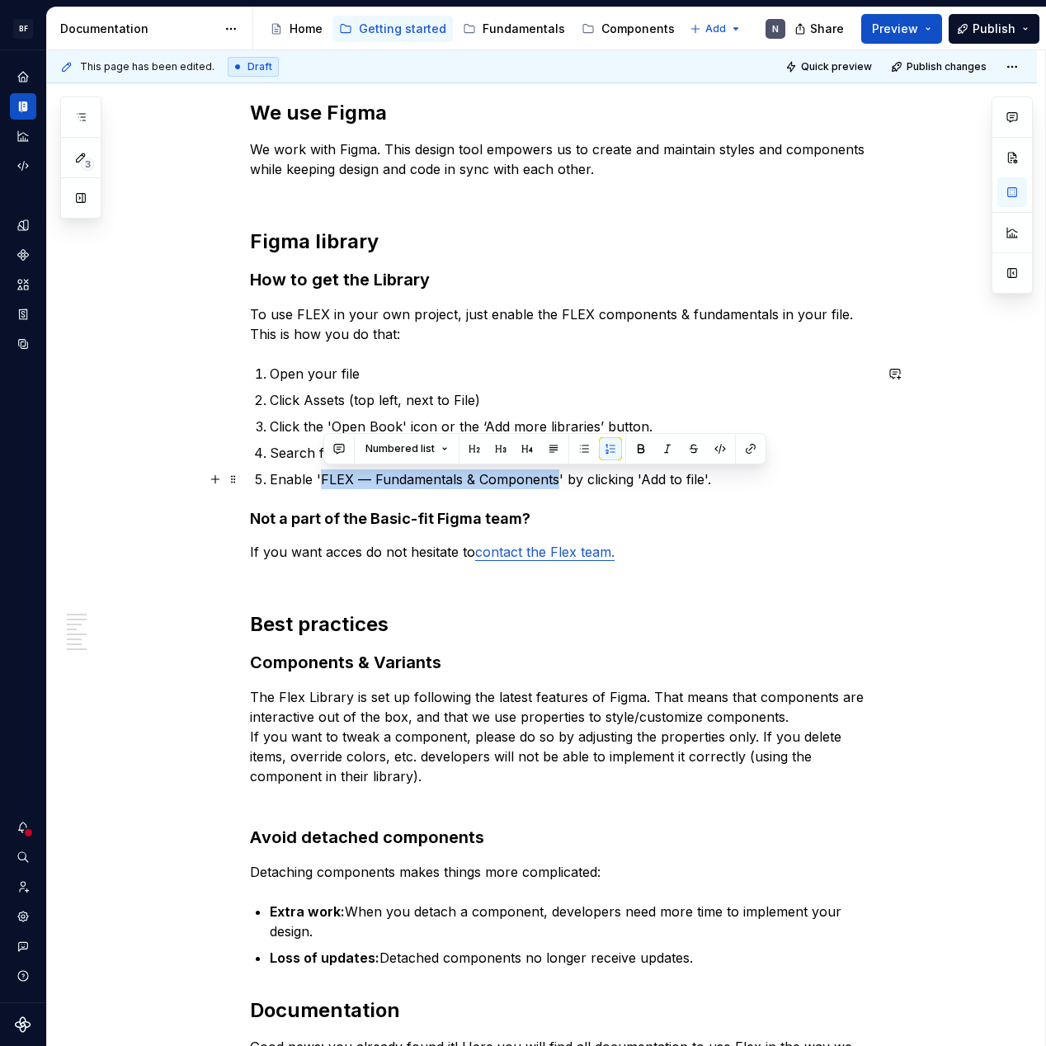
drag, startPoint x: 383, startPoint y: 478, endPoint x: 558, endPoint y: 496, distance: 175.7
click at [558, 479] on p "Enable 'FLEX — Fundamentals & Components' by clicking 'Add to file'." at bounding box center [572, 479] width 604 height 20
copy p "FLEX — Fundamentals & Components"
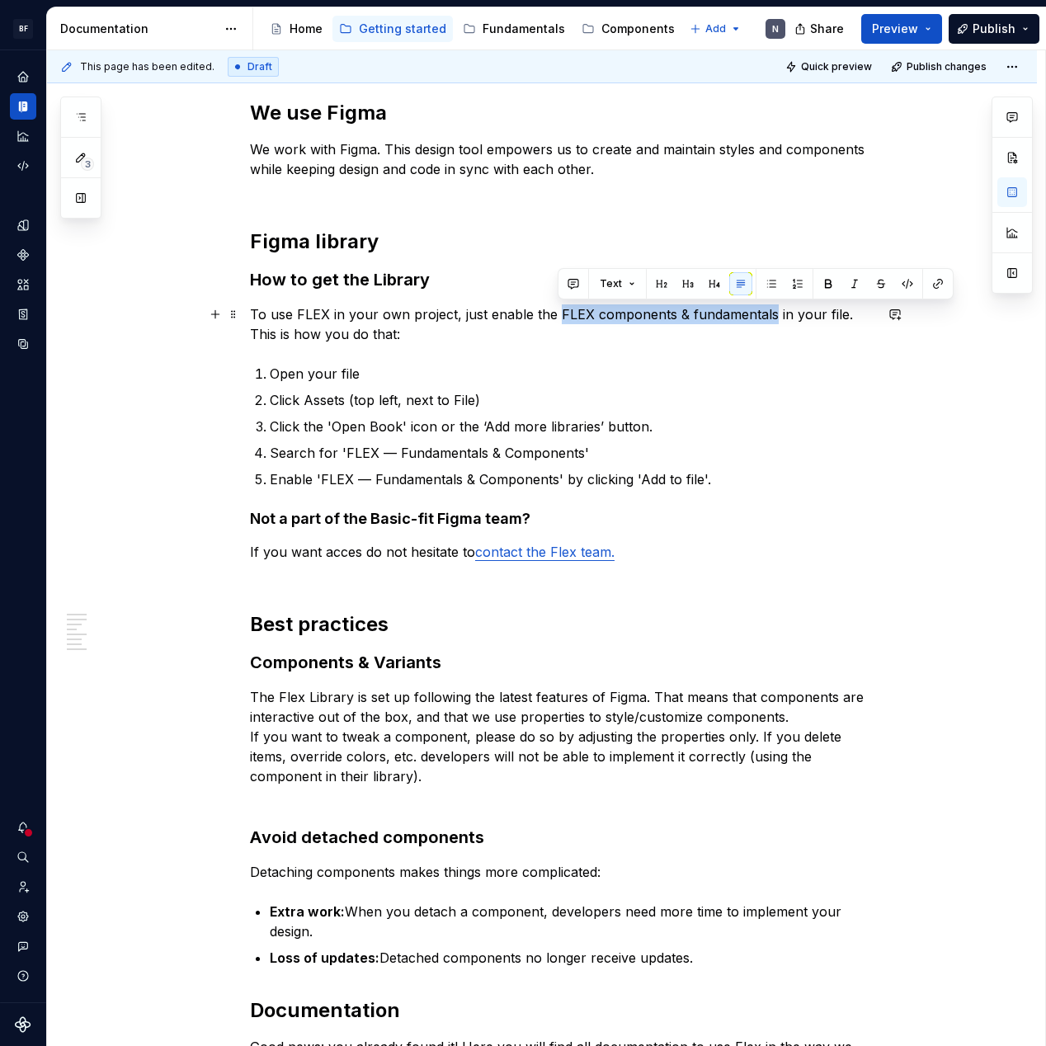
drag, startPoint x: 558, startPoint y: 318, endPoint x: 772, endPoint y: 323, distance: 214.5
click at [769, 311] on p "To use FLEX in your own project, just enable the FLEX components & fundamentals…" at bounding box center [562, 324] width 624 height 40
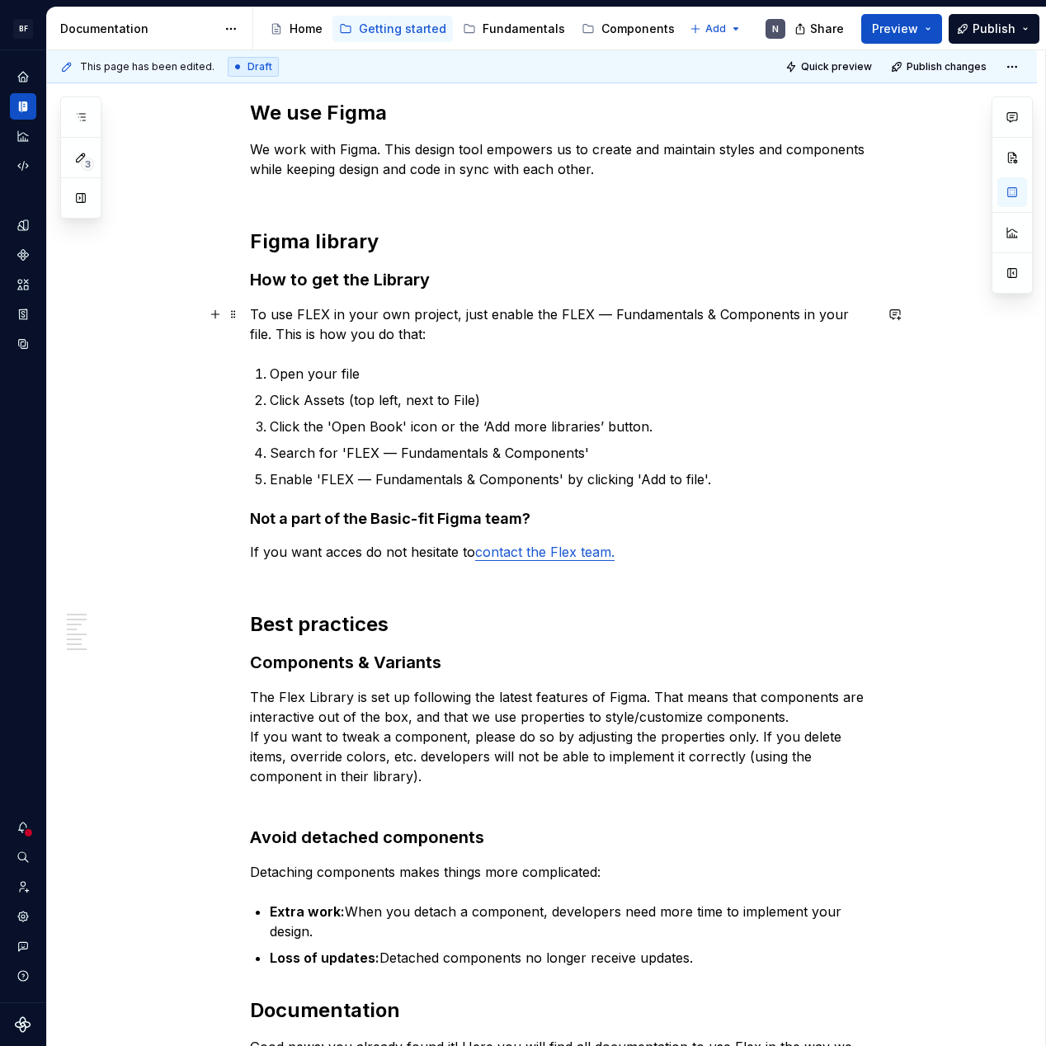
click at [759, 334] on p "To use FLEX in your own project, just enable the FLEX — Fundamentals & Componen…" at bounding box center [562, 324] width 624 height 40
click at [554, 312] on p "To use FLEX in your own project, just enable the FLEX — Fundamentals & Componen…" at bounding box center [562, 324] width 624 height 40
drag, startPoint x: 795, startPoint y: 314, endPoint x: 790, endPoint y: 350, distance: 35.8
click at [794, 316] on p "To use FLEX in your own project, just enable the ‘FLEX — Fundamentals & Compone…" at bounding box center [562, 324] width 624 height 40
click at [771, 342] on p "To use FLEX in your own project, just enable the ‘FLEX — Fundamentals & Compone…" at bounding box center [562, 324] width 624 height 40
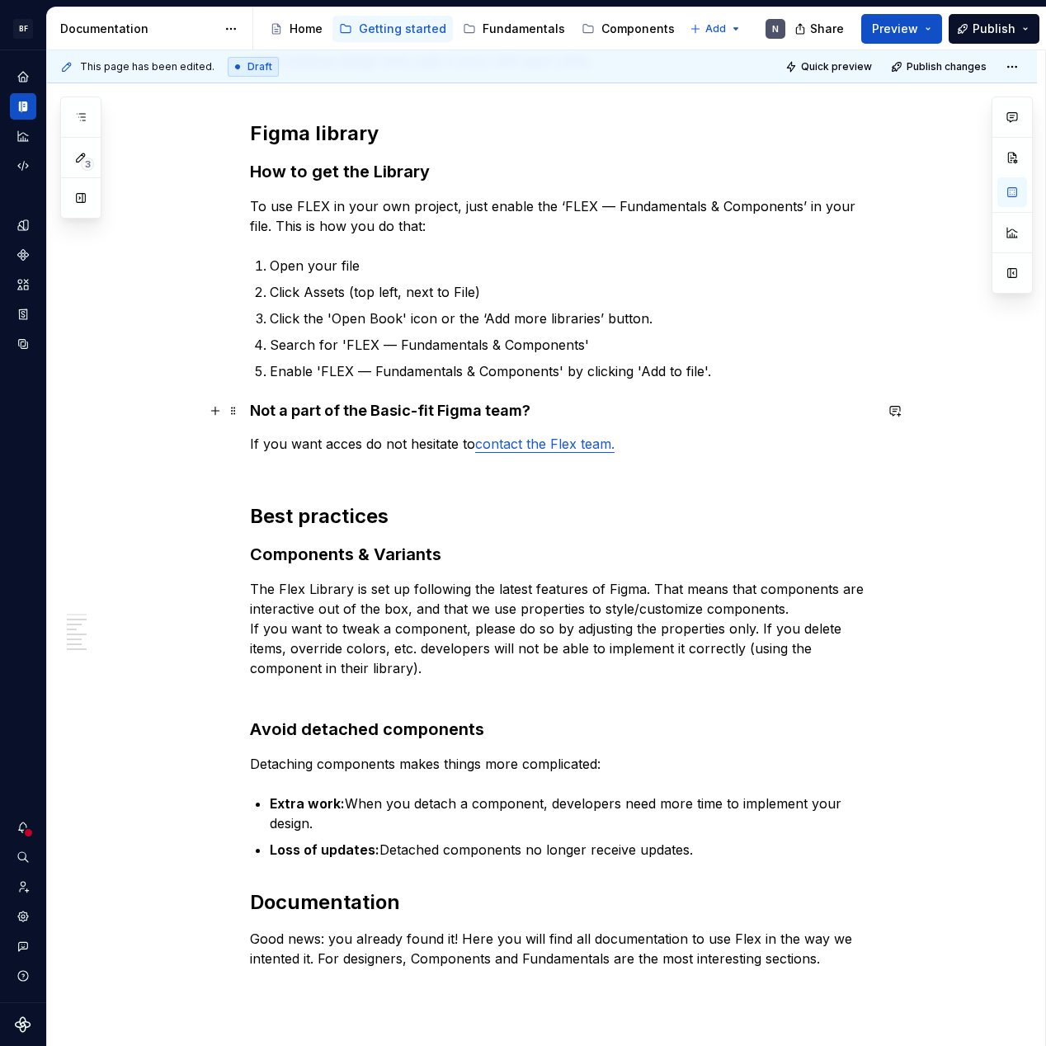
scroll to position [416, 0]
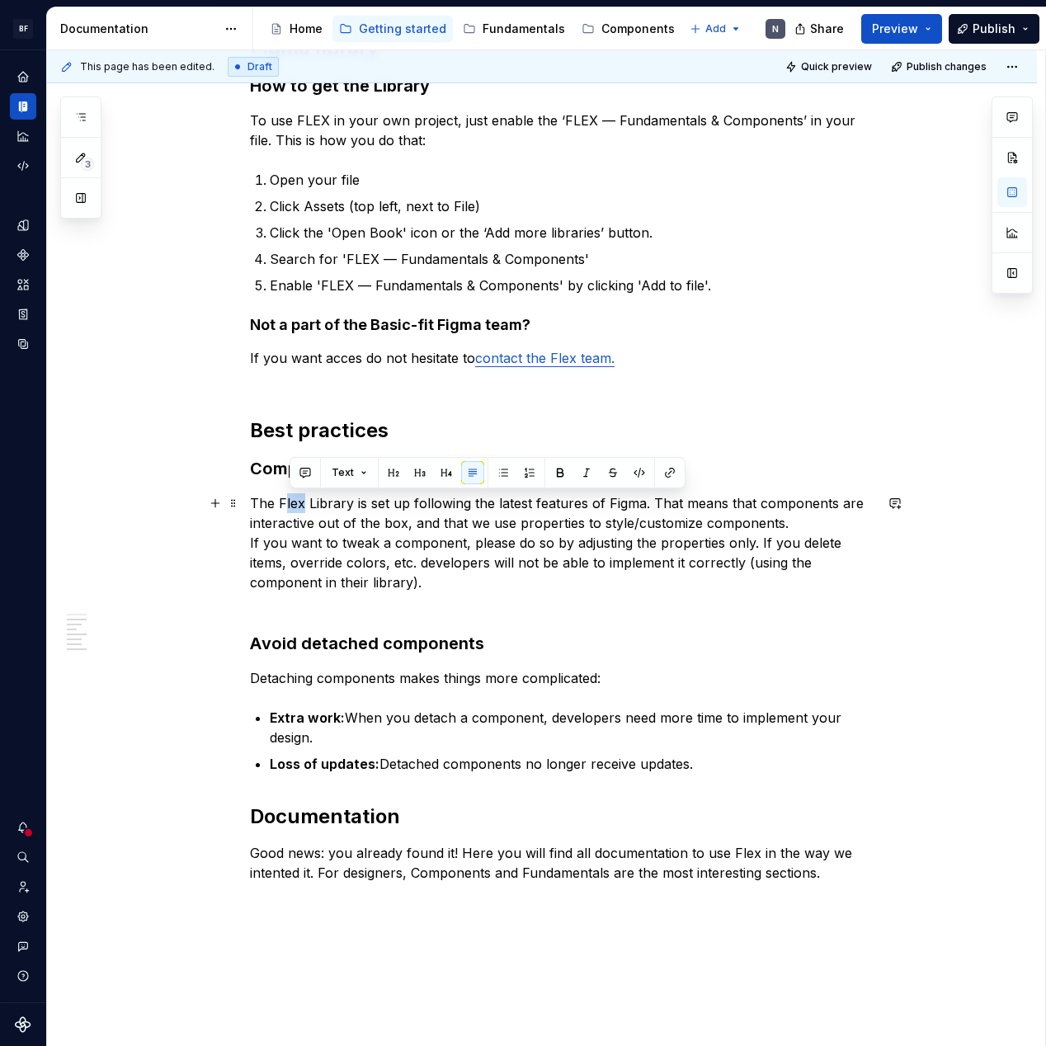
drag, startPoint x: 308, startPoint y: 506, endPoint x: 290, endPoint y: 507, distance: 18.2
click at [290, 507] on p "The Flex Library is set up following the latest features of Figma. That means t…" at bounding box center [562, 552] width 624 height 119
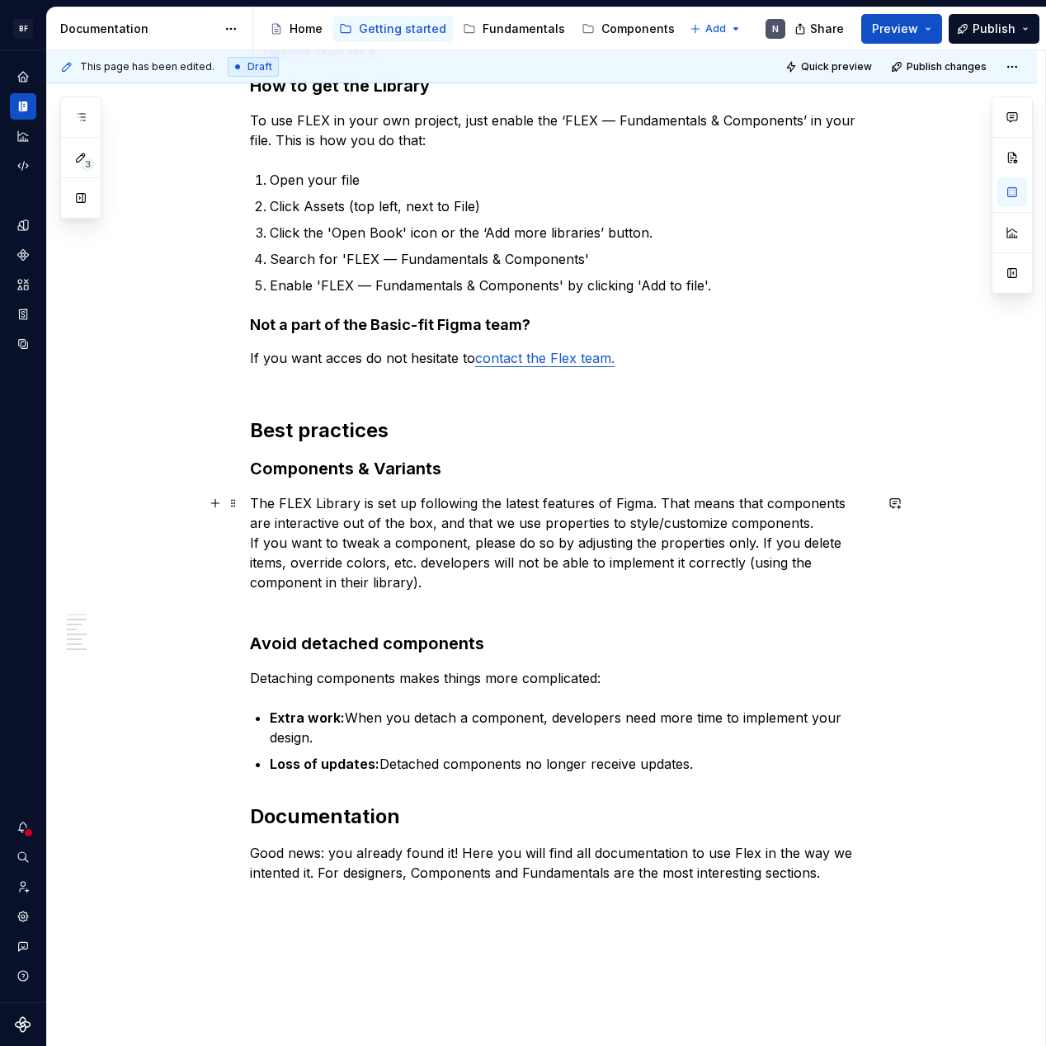
click at [621, 513] on p "The FLEX Library is set up following the latest features of Figma. That means t…" at bounding box center [562, 552] width 624 height 119
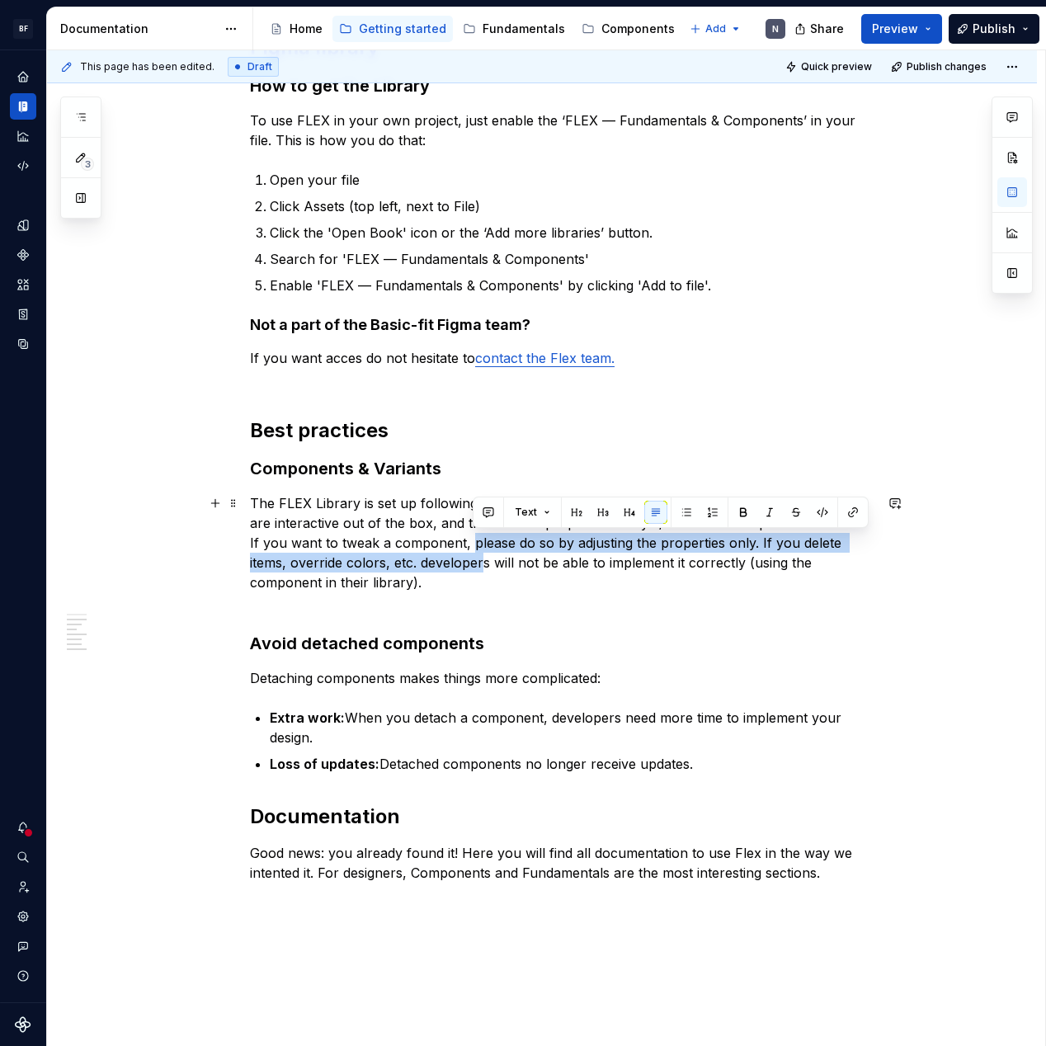
drag, startPoint x: 477, startPoint y: 543, endPoint x: 495, endPoint y: 576, distance: 37.7
click at [492, 573] on p "The FLEX Library is set up following the latest features of Figma. That means t…" at bounding box center [562, 552] width 624 height 119
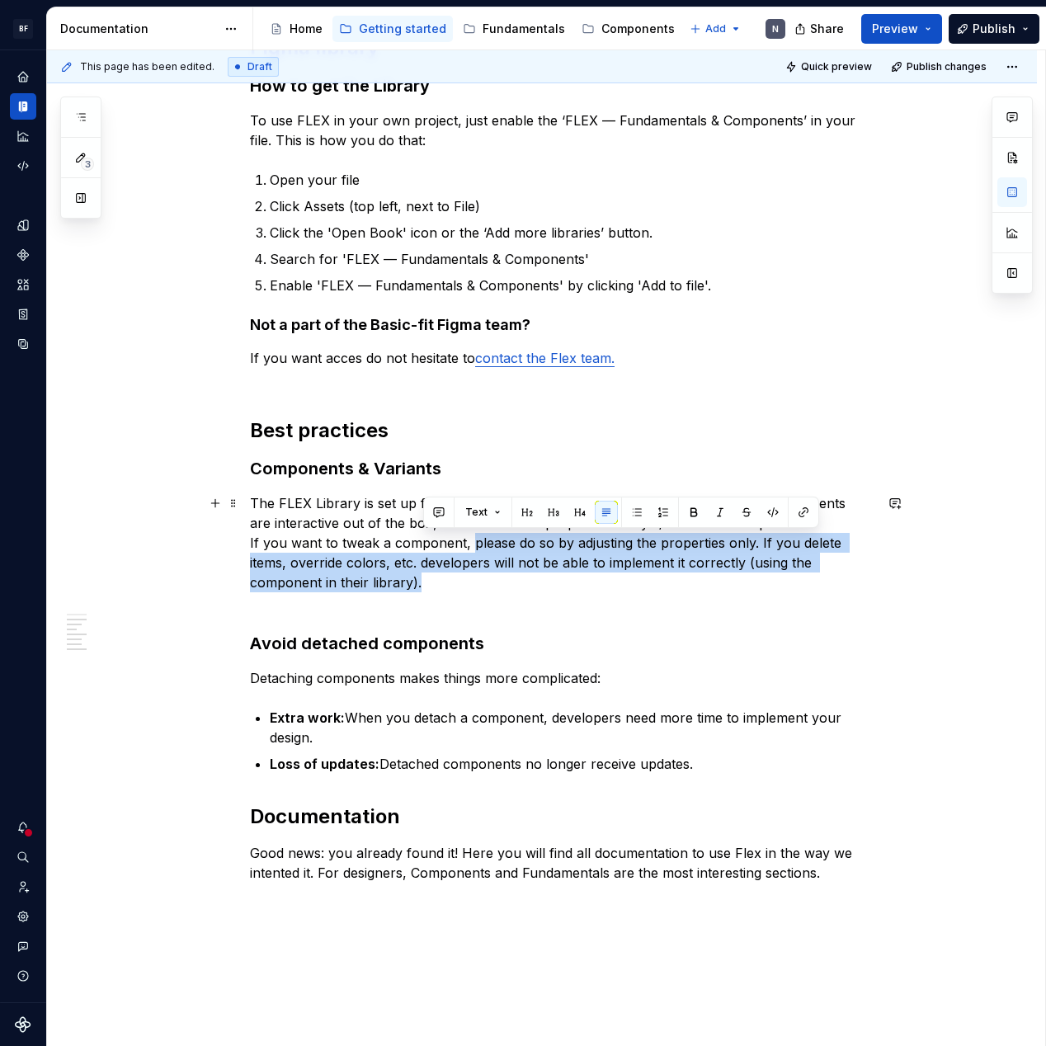
click at [506, 580] on p "The FLEX Library is set up following the latest features of Figma. That means t…" at bounding box center [562, 552] width 624 height 119
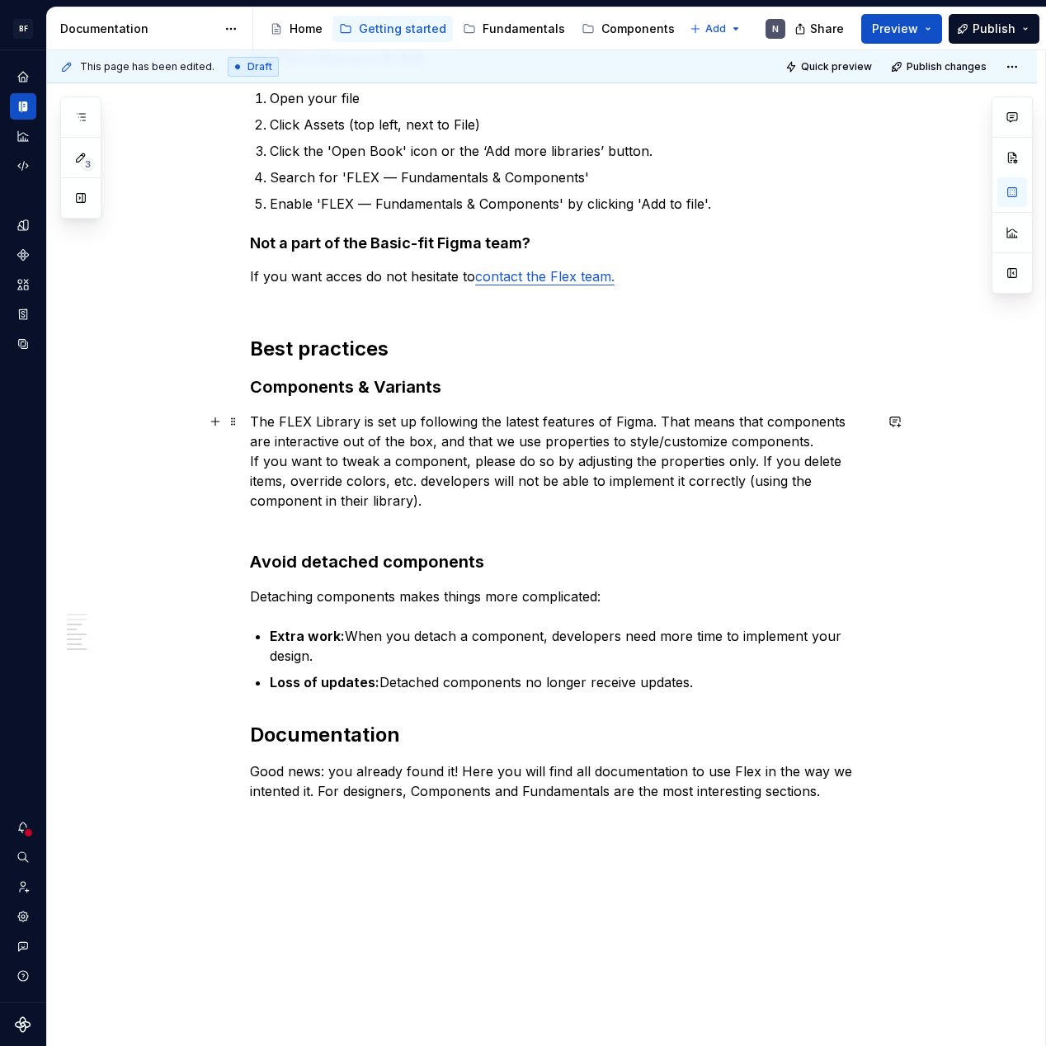
scroll to position [500, 0]
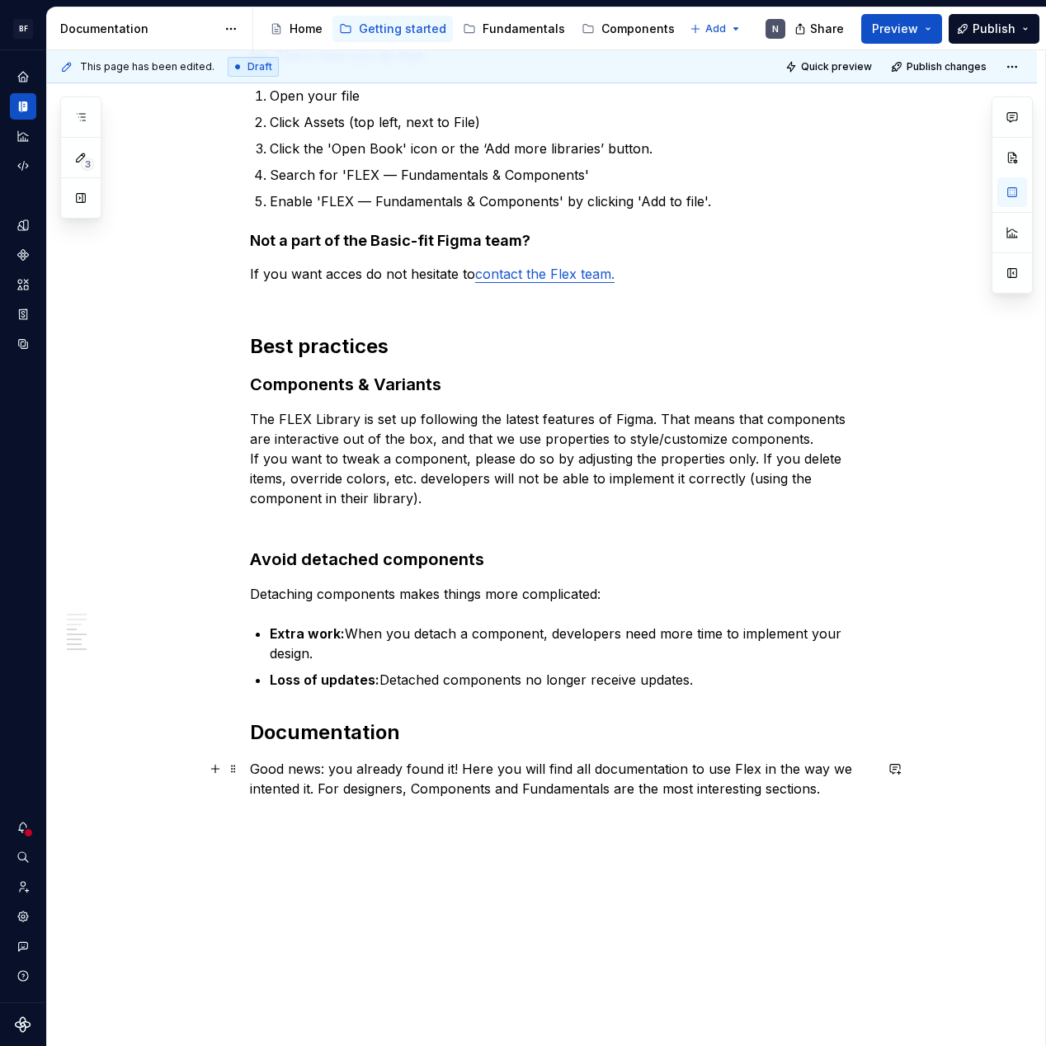
click at [324, 781] on p "Good news: you already found it! Here you will find all documentation to use Fl…" at bounding box center [562, 779] width 624 height 40
click at [259, 728] on h2 "Documentation" at bounding box center [562, 732] width 624 height 26
drag, startPoint x: 374, startPoint y: 779, endPoint x: 362, endPoint y: 779, distance: 11.6
click at [373, 779] on p "Good news: you already found it! Here you will find all documentation to use Fl…" at bounding box center [562, 779] width 624 height 40
click at [619, 688] on p "Loss of updates: Detached components no longer receive updates." at bounding box center [572, 680] width 604 height 20
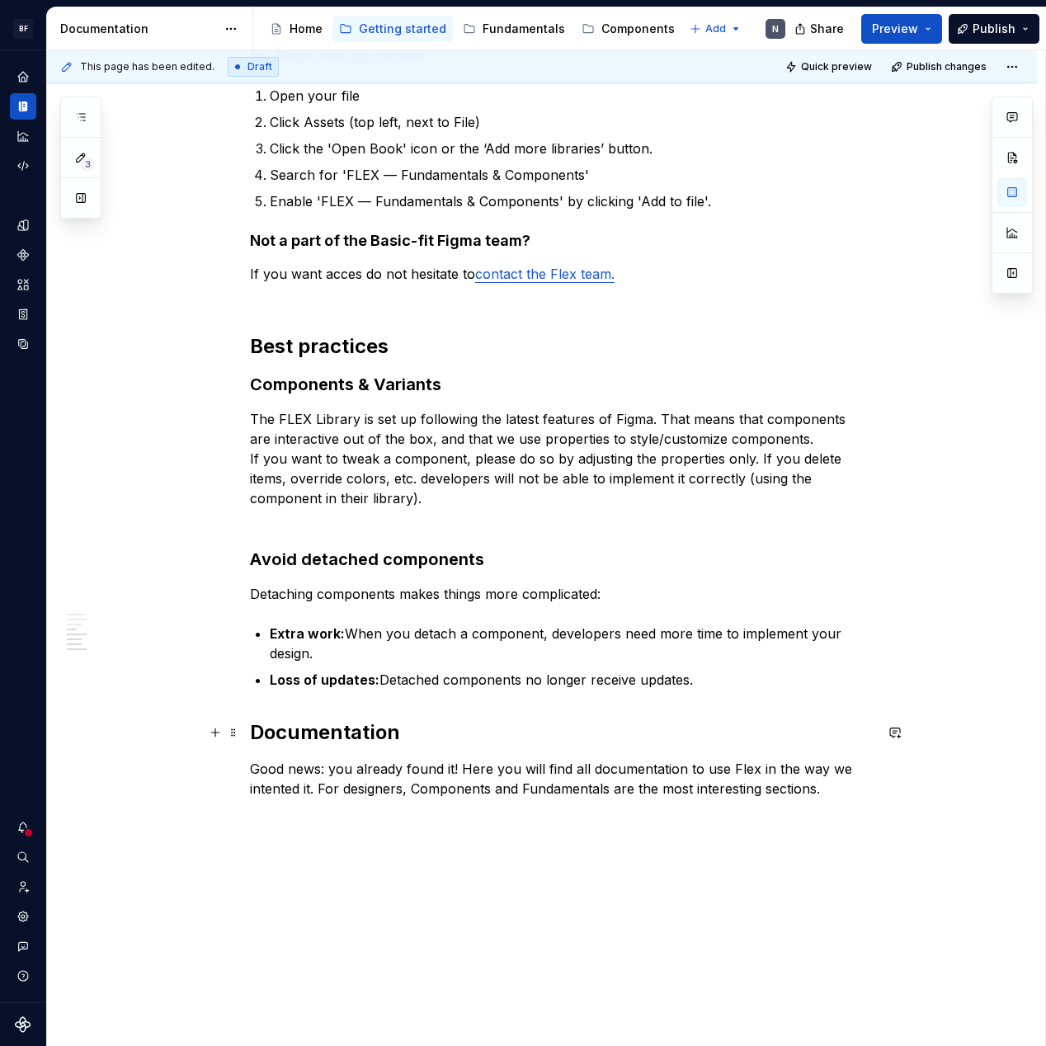
click at [334, 720] on h2 "Documentation" at bounding box center [562, 732] width 624 height 26
click at [252, 732] on div "We use Figma We work with Figma. This design tool empowers us to create and mai…" at bounding box center [542, 456] width 990 height 1349
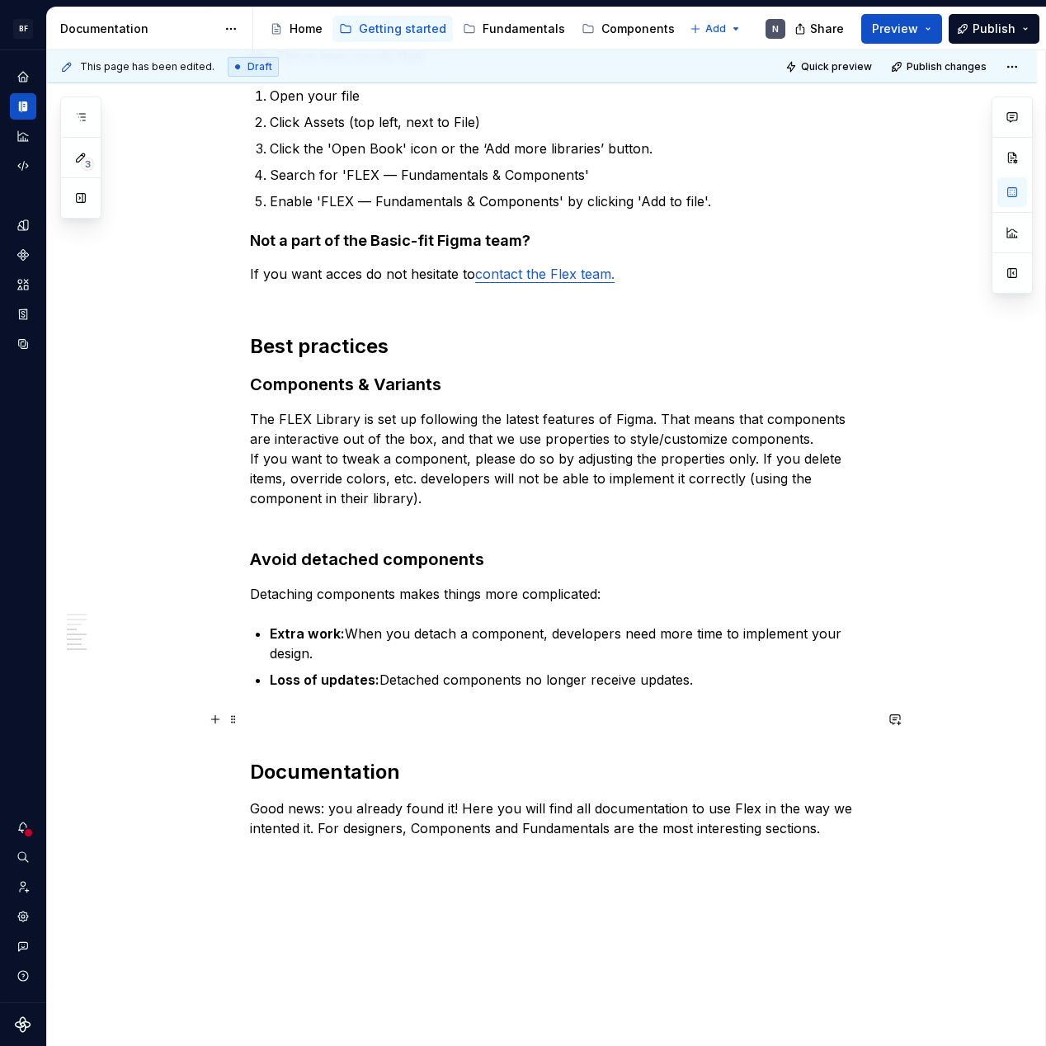
click at [555, 716] on p at bounding box center [562, 719] width 624 height 20
click at [363, 300] on p "If you want acces do not hesitate to contact the Flex team." at bounding box center [562, 284] width 624 height 40
click at [347, 318] on div "We use Figma We work with Figma. This design tool empowers us to create and mai…" at bounding box center [562, 330] width 624 height 1016
click at [344, 308] on div "We use Figma We work with Figma. This design tool empowers us to create and mai…" at bounding box center [562, 330] width 624 height 1016
click at [344, 293] on p "If you want acces do not hesitate to contact the Flex team." at bounding box center [562, 284] width 624 height 40
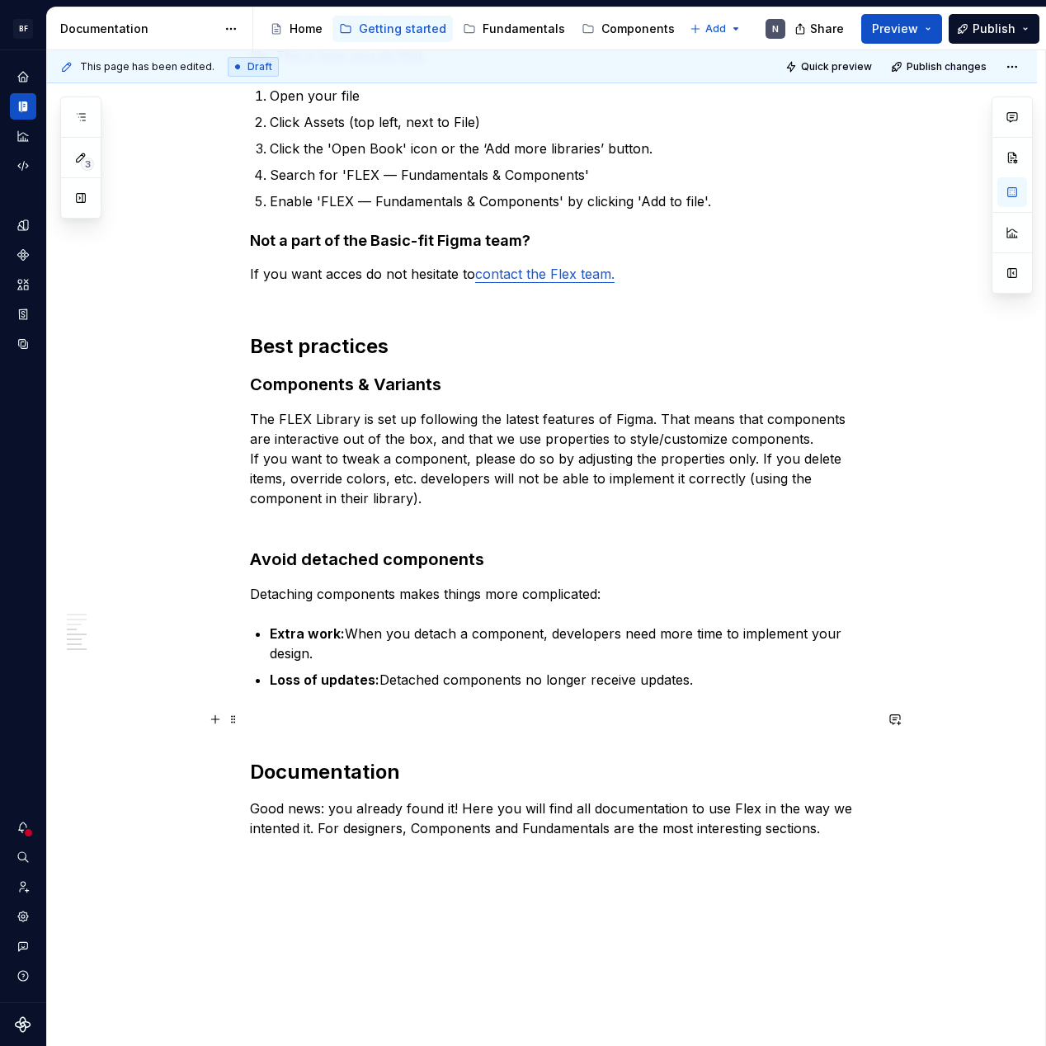
click at [316, 741] on div "We use Figma We work with Figma. This design tool empowers us to create and mai…" at bounding box center [562, 330] width 624 height 1016
click at [323, 723] on p at bounding box center [562, 719] width 624 height 20
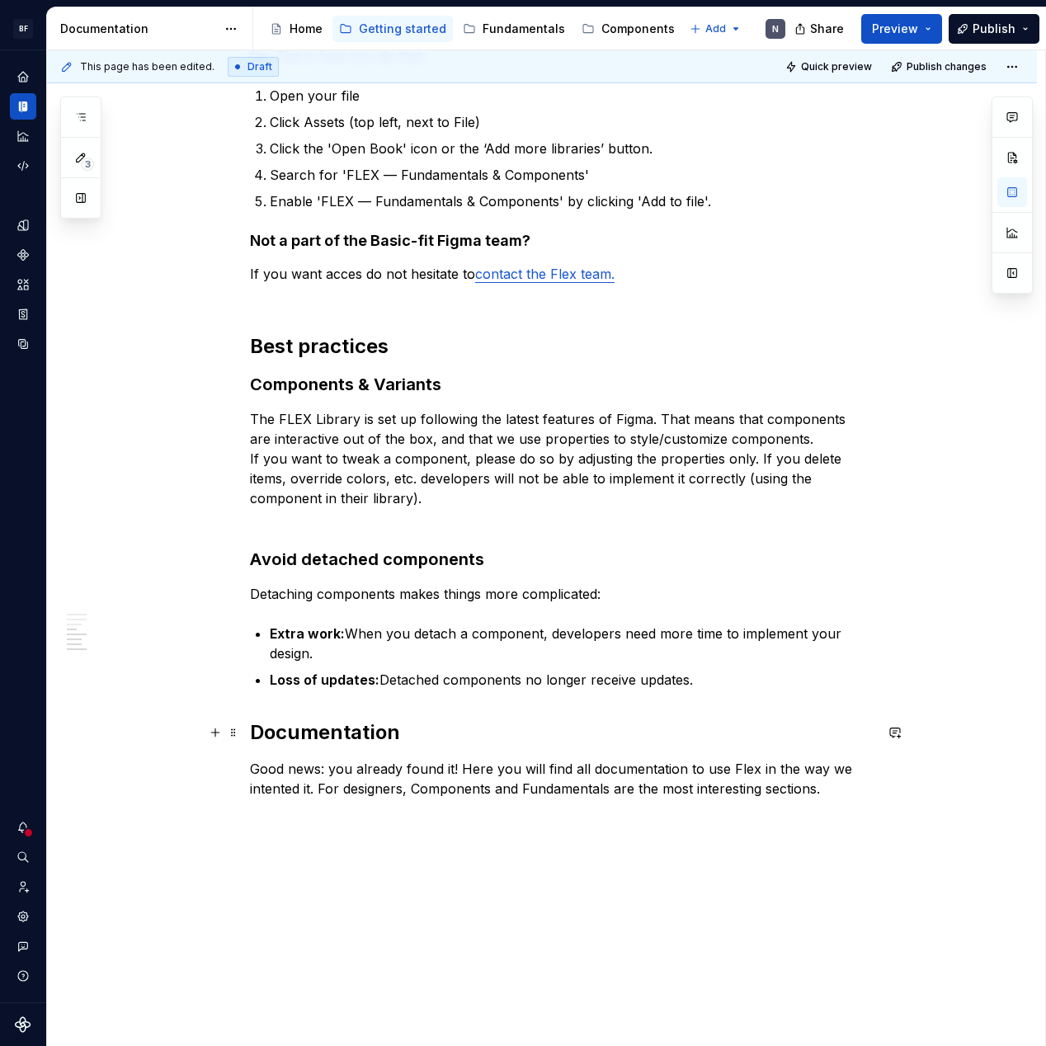
click at [259, 732] on h2 "Documentation" at bounding box center [562, 732] width 624 height 26
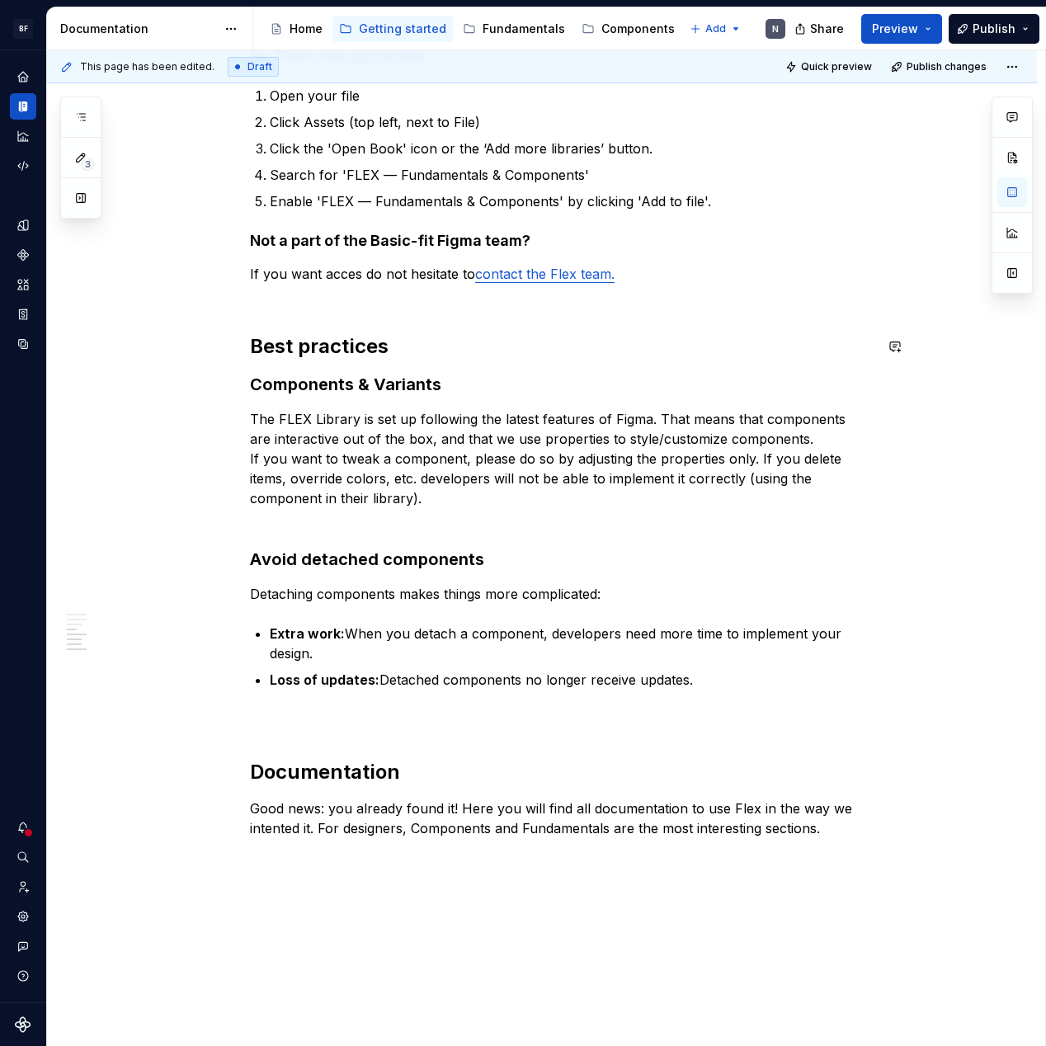
click at [270, 306] on div "We use Figma We work with Figma. This design tool empowers us to create and mai…" at bounding box center [562, 330] width 624 height 1016
click at [275, 294] on p "If you want acces do not hesitate to contact the Flex team." at bounding box center [562, 284] width 624 height 40
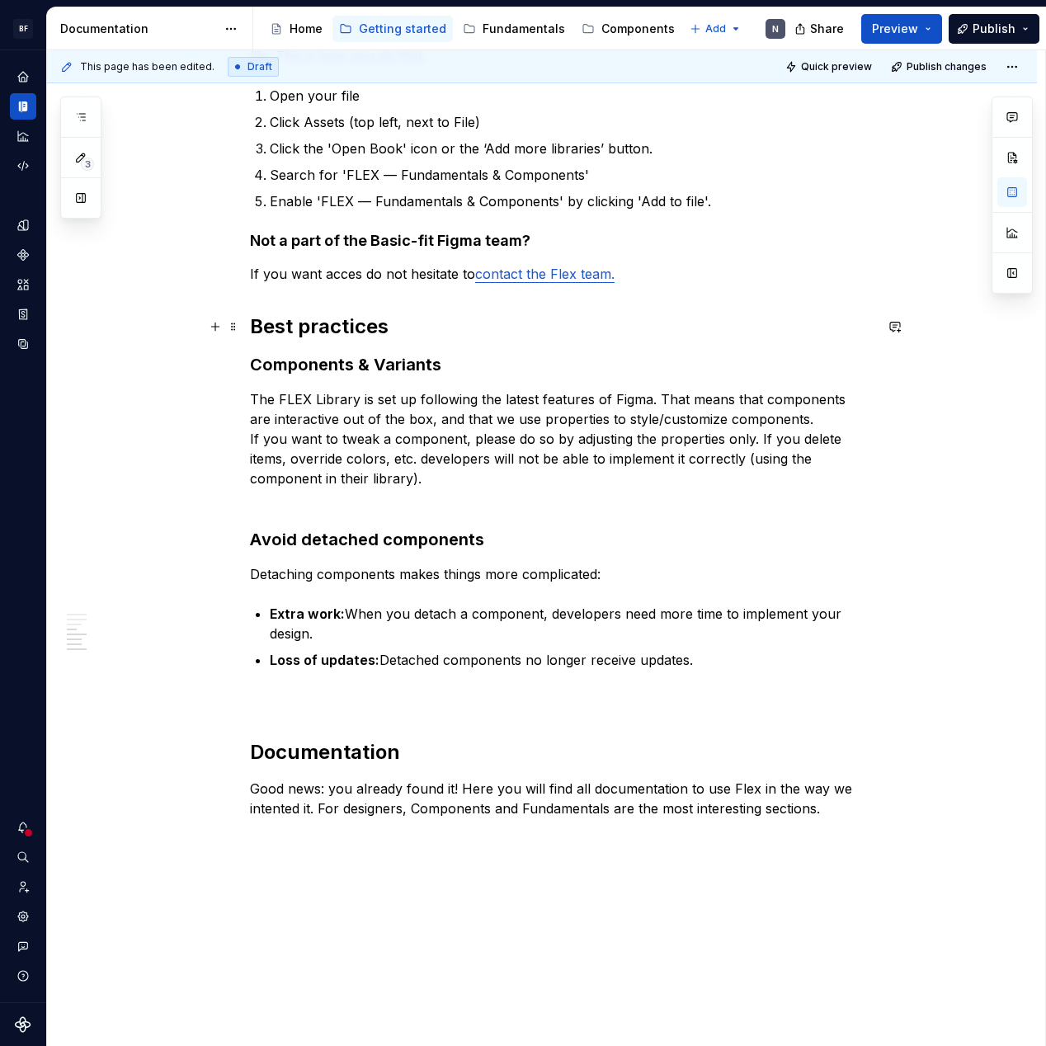
click at [259, 319] on h2 "Best practices" at bounding box center [562, 326] width 624 height 26
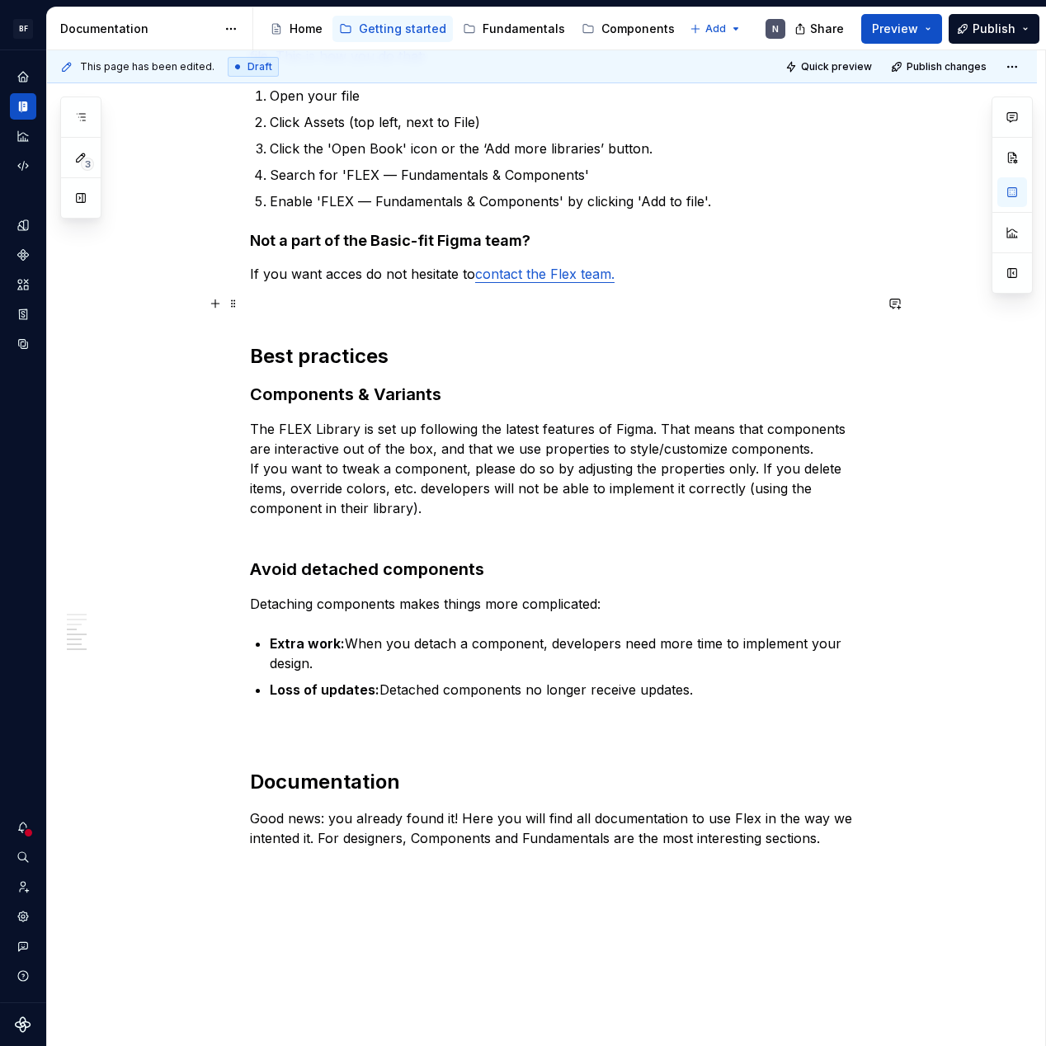
click at [278, 309] on p at bounding box center [562, 304] width 624 height 20
click at [280, 329] on div "We use Figma We work with Figma. This design tool empowers us to create and mai…" at bounding box center [562, 335] width 624 height 1026
click at [417, 486] on p "The FLEX Library is set up following the latest features of Figma. That means t…" at bounding box center [562, 478] width 624 height 119
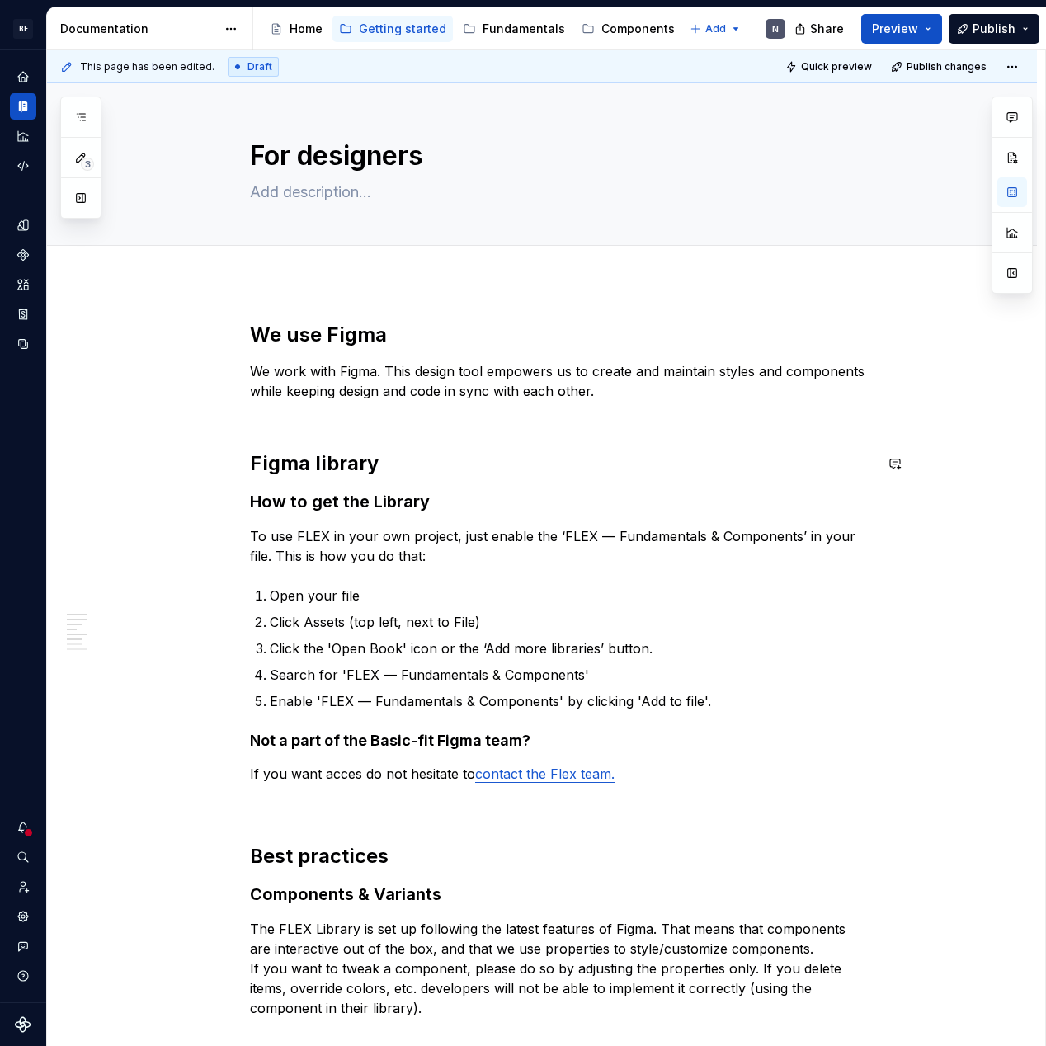
scroll to position [-1, 0]
click at [316, 440] on div "We use Figma We work with Figma. This design tool empowers us to create and mai…" at bounding box center [562, 835] width 624 height 1026
click at [318, 404] on p "We work with Figma. This design tool empowers us to create and maintain styles …" at bounding box center [562, 390] width 624 height 59
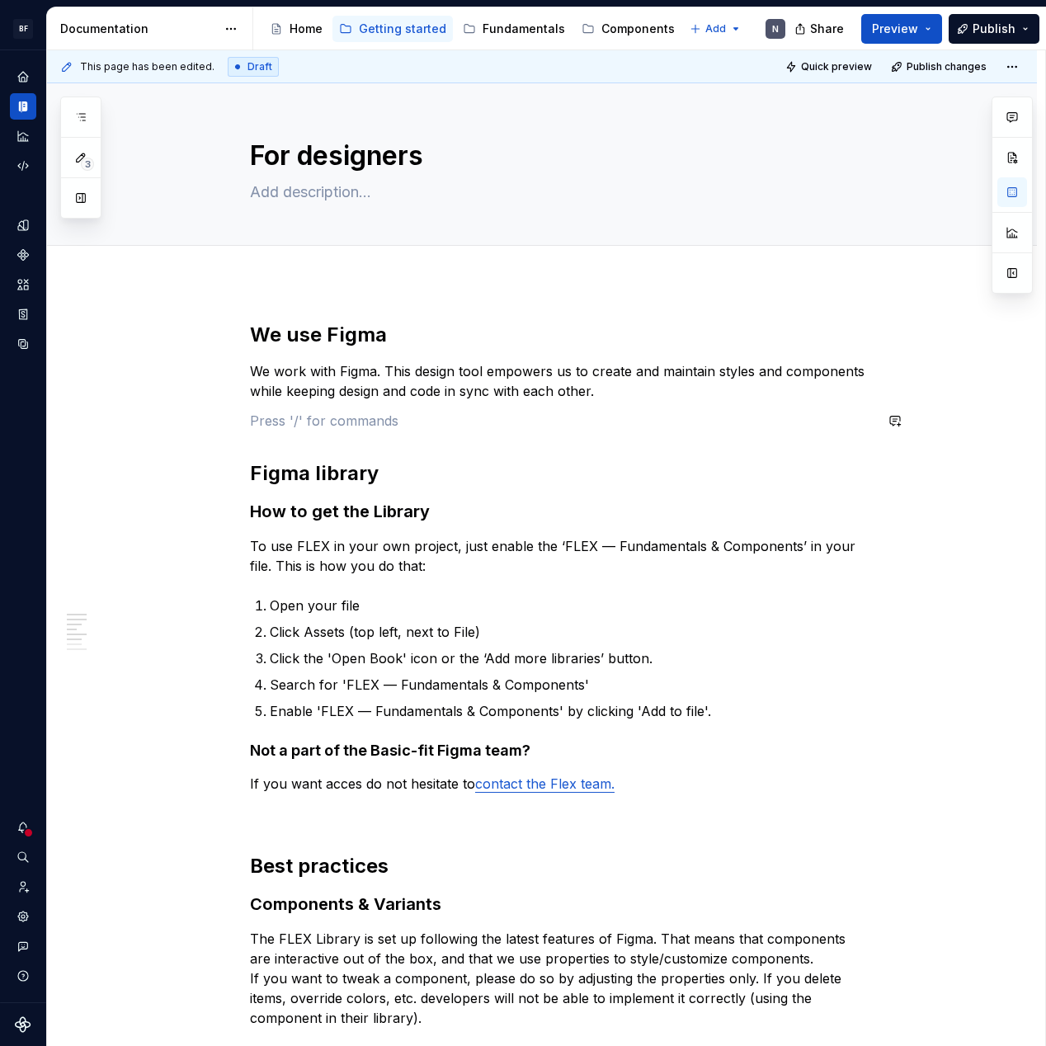
click at [330, 400] on p "We work with Figma. This design tool empowers us to create and maintain styles …" at bounding box center [562, 381] width 624 height 40
click at [440, 500] on h3 "How to get the Library" at bounding box center [562, 511] width 624 height 23
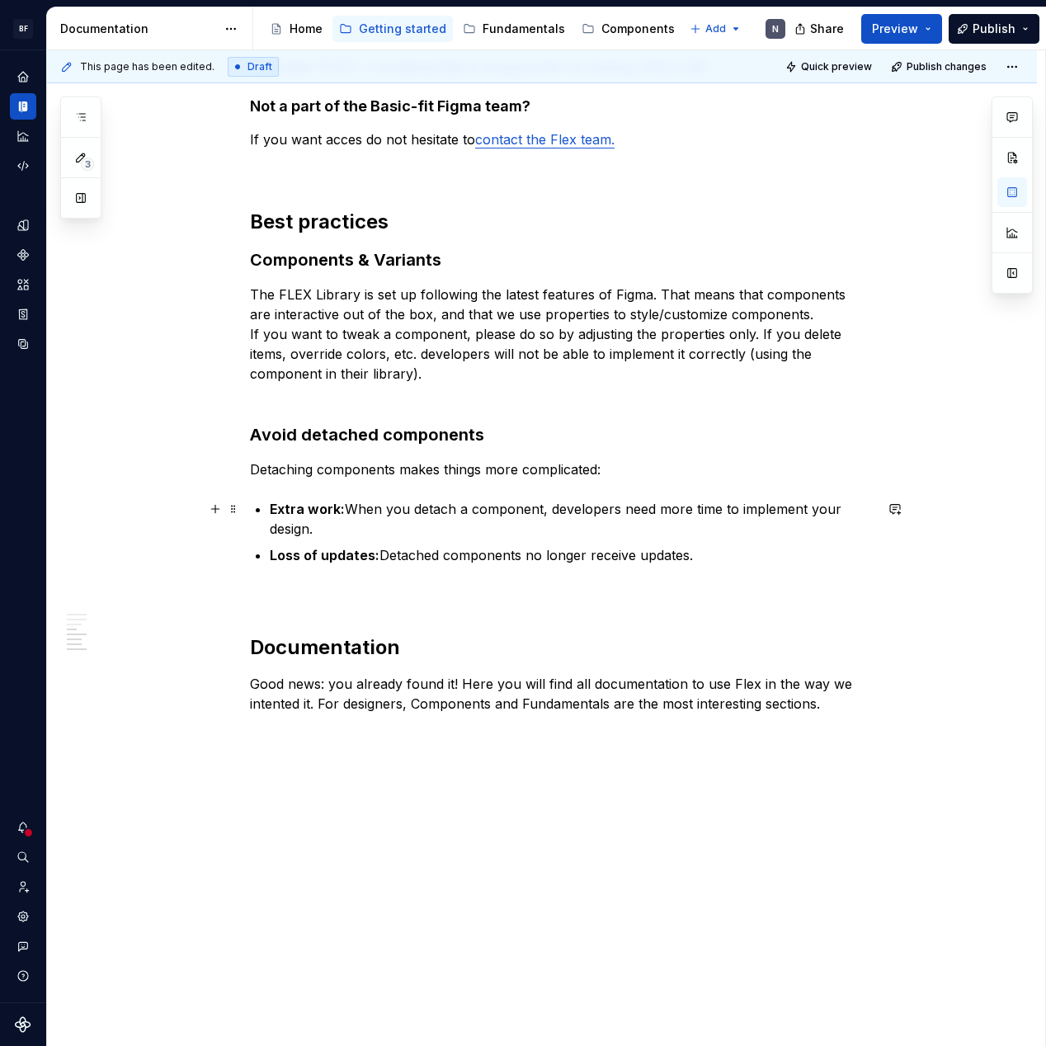
scroll to position [644, 0]
drag, startPoint x: 387, startPoint y: 358, endPoint x: 551, endPoint y: 360, distance: 164.2
click at [392, 359] on p "The FLEX Library is set up following the latest features of Figma. That means t…" at bounding box center [562, 344] width 624 height 119
click at [551, 360] on p "The FLEX Library is set up following the latest features of Figma. That means t…" at bounding box center [562, 344] width 624 height 119
click at [530, 377] on p "The FLEX Library is set up following the latest features of Figma. That means t…" at bounding box center [562, 344] width 624 height 119
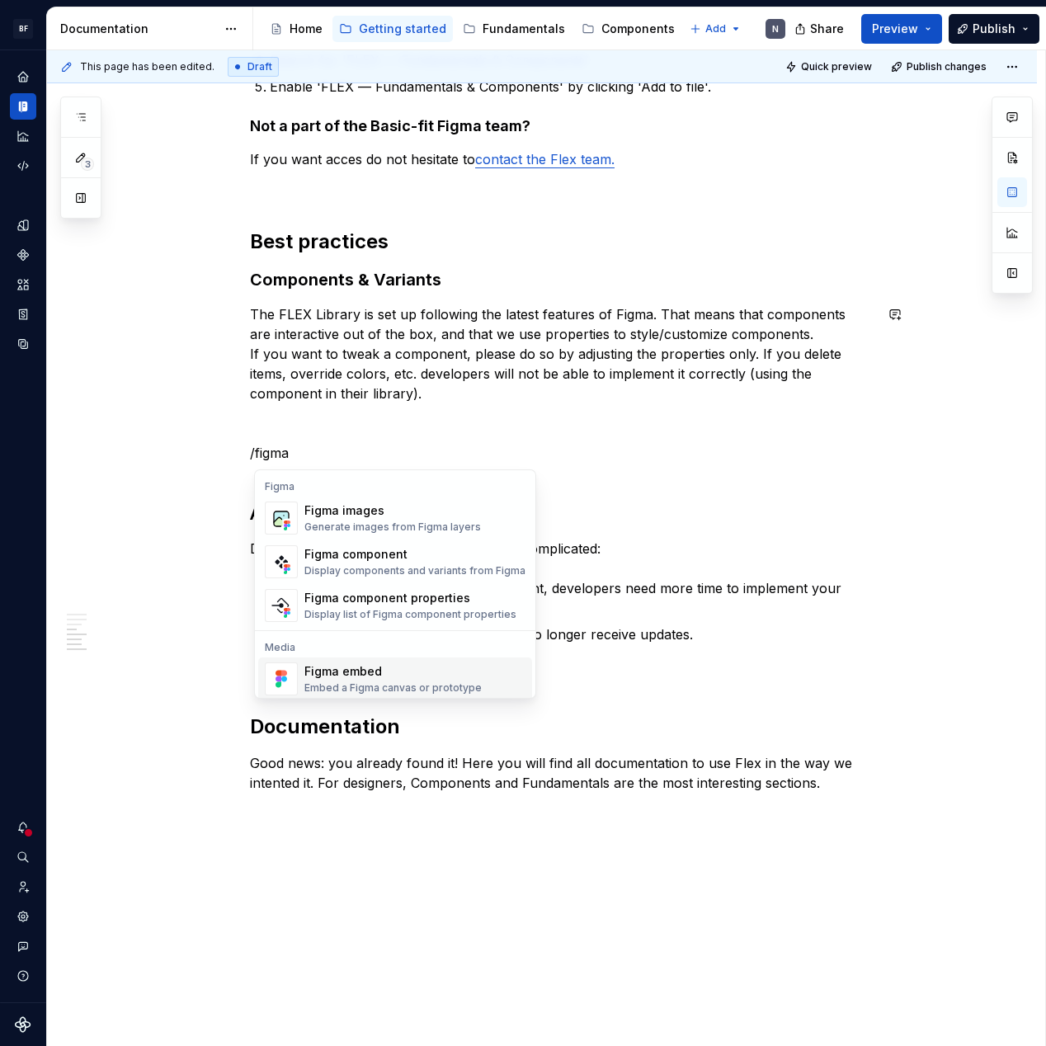
scroll to position [0, 0]
click at [365, 527] on div "Generate images from Figma layers" at bounding box center [392, 526] width 177 height 13
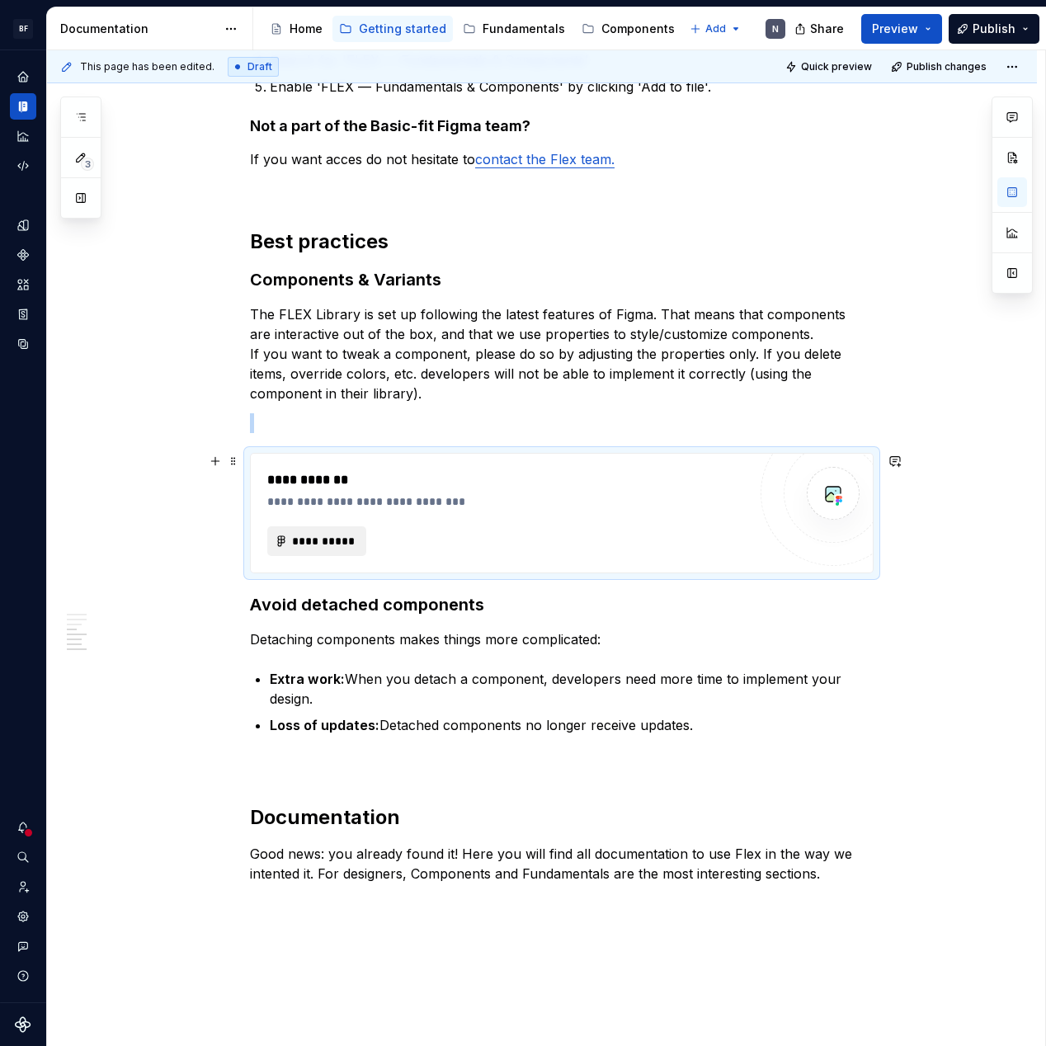
click at [321, 544] on span "**********" at bounding box center [323, 541] width 64 height 16
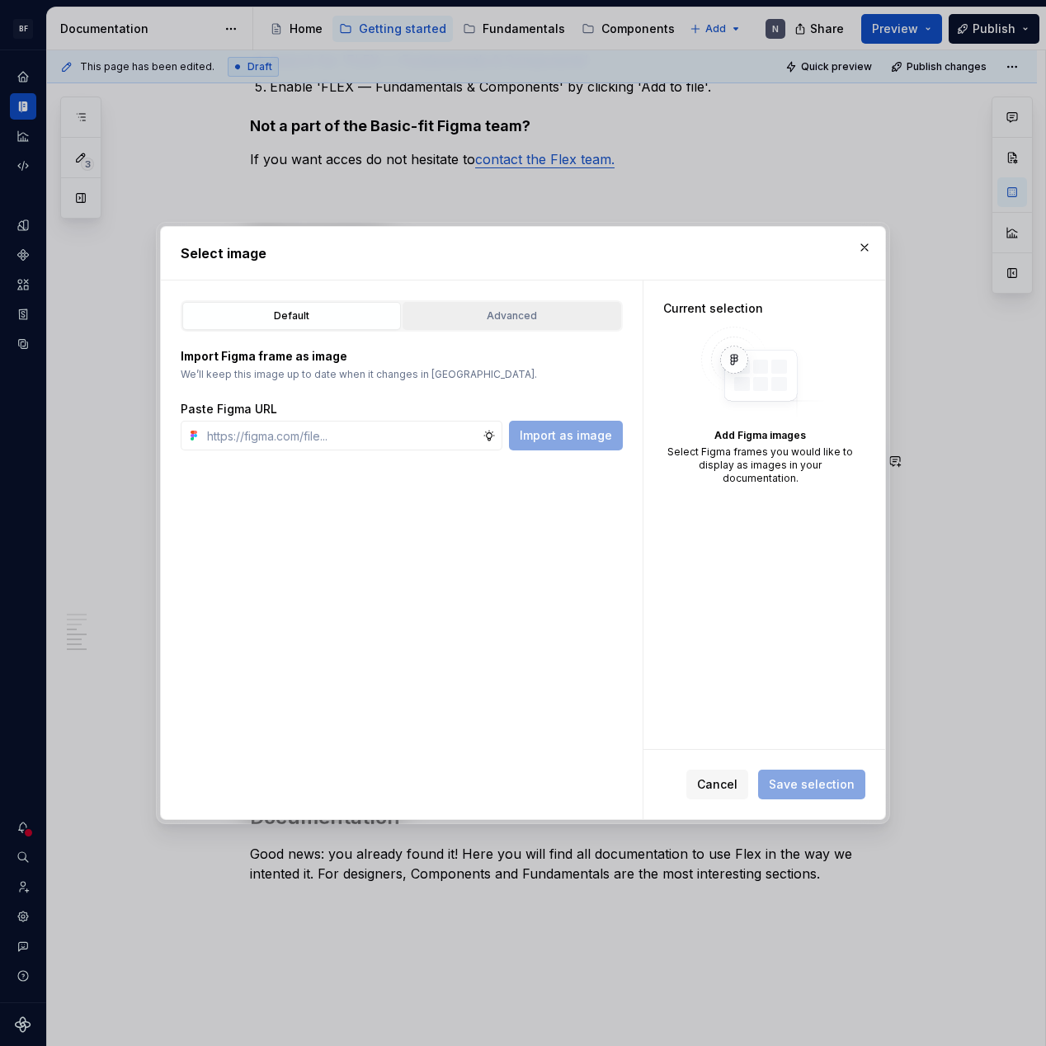
click at [525, 318] on div "Advanced" at bounding box center [511, 316] width 207 height 16
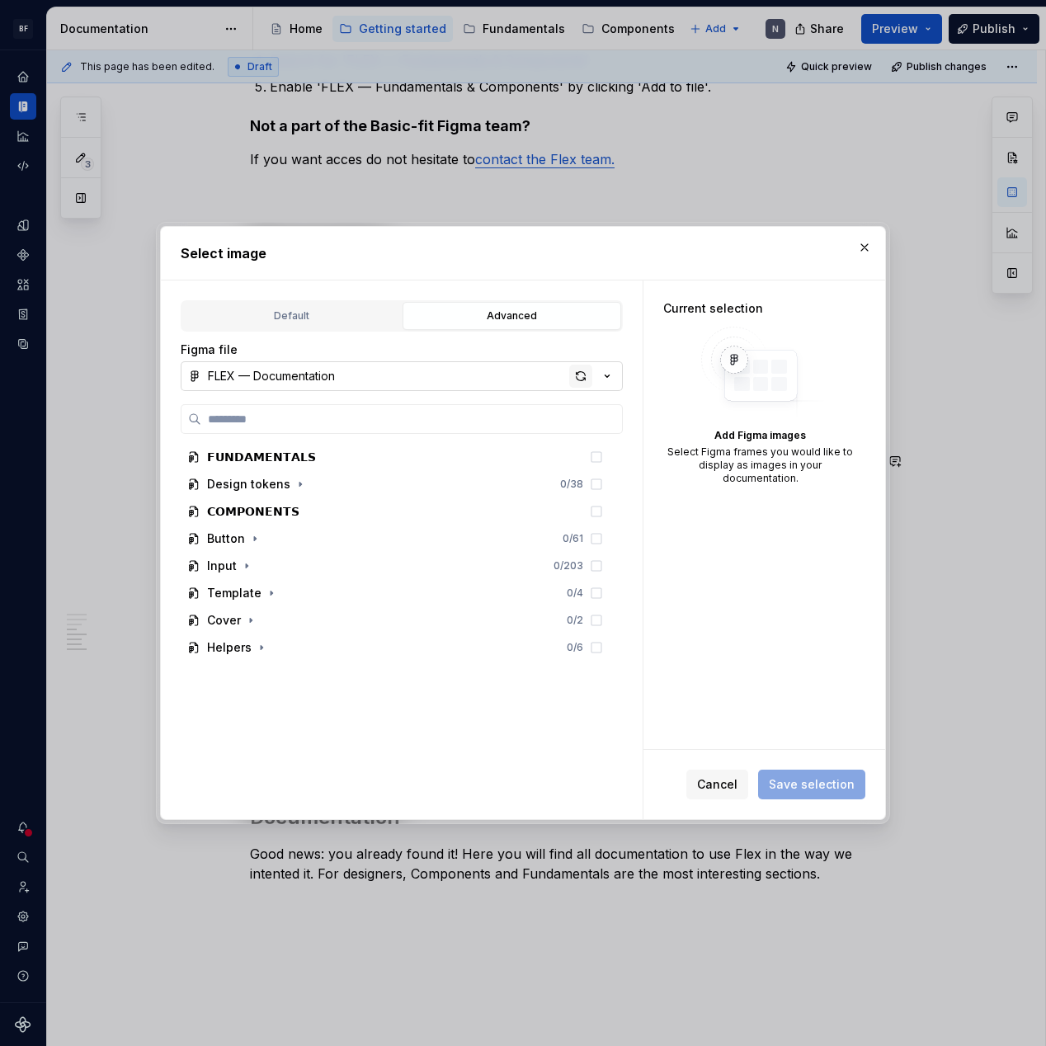
click at [575, 381] on div "button" at bounding box center [580, 376] width 23 height 23
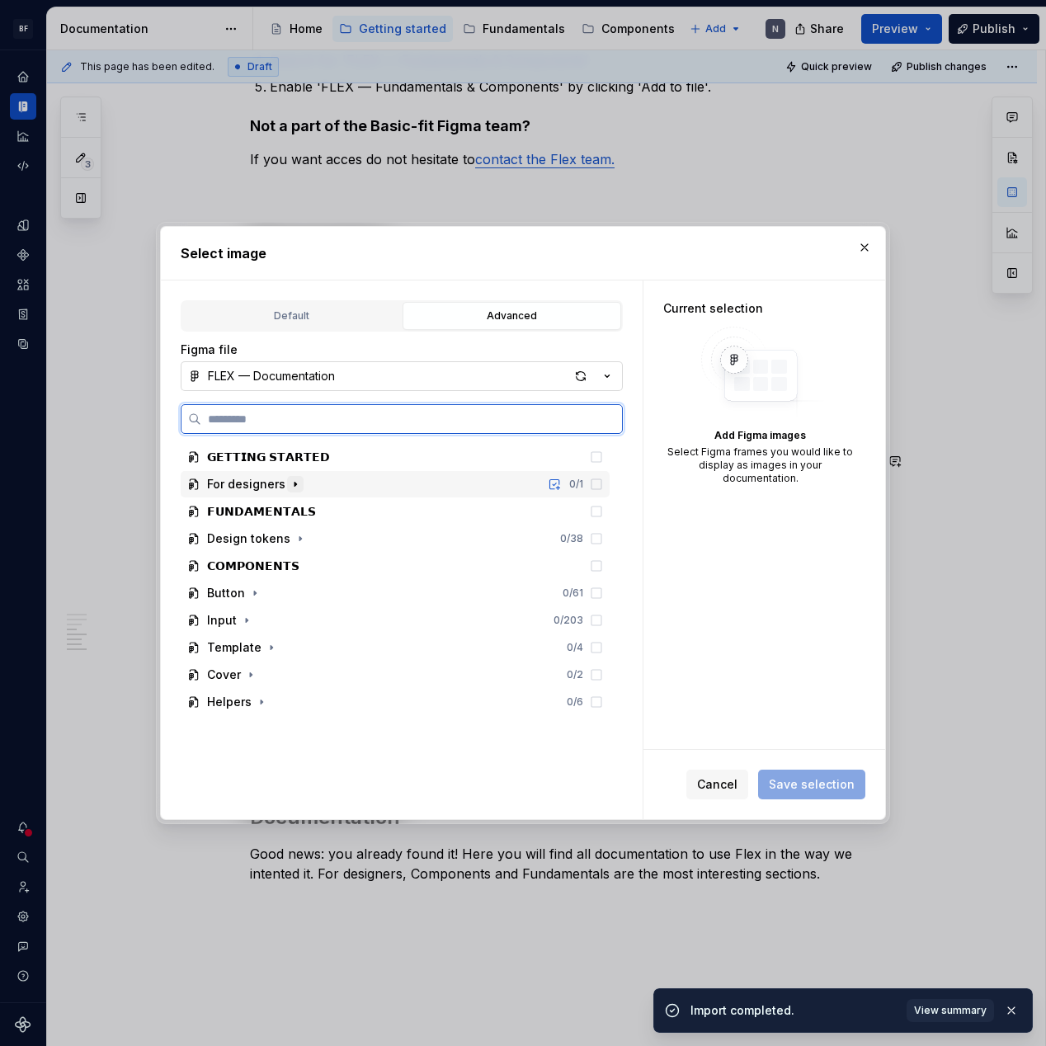
click at [289, 484] on icon "button" at bounding box center [295, 484] width 13 height 13
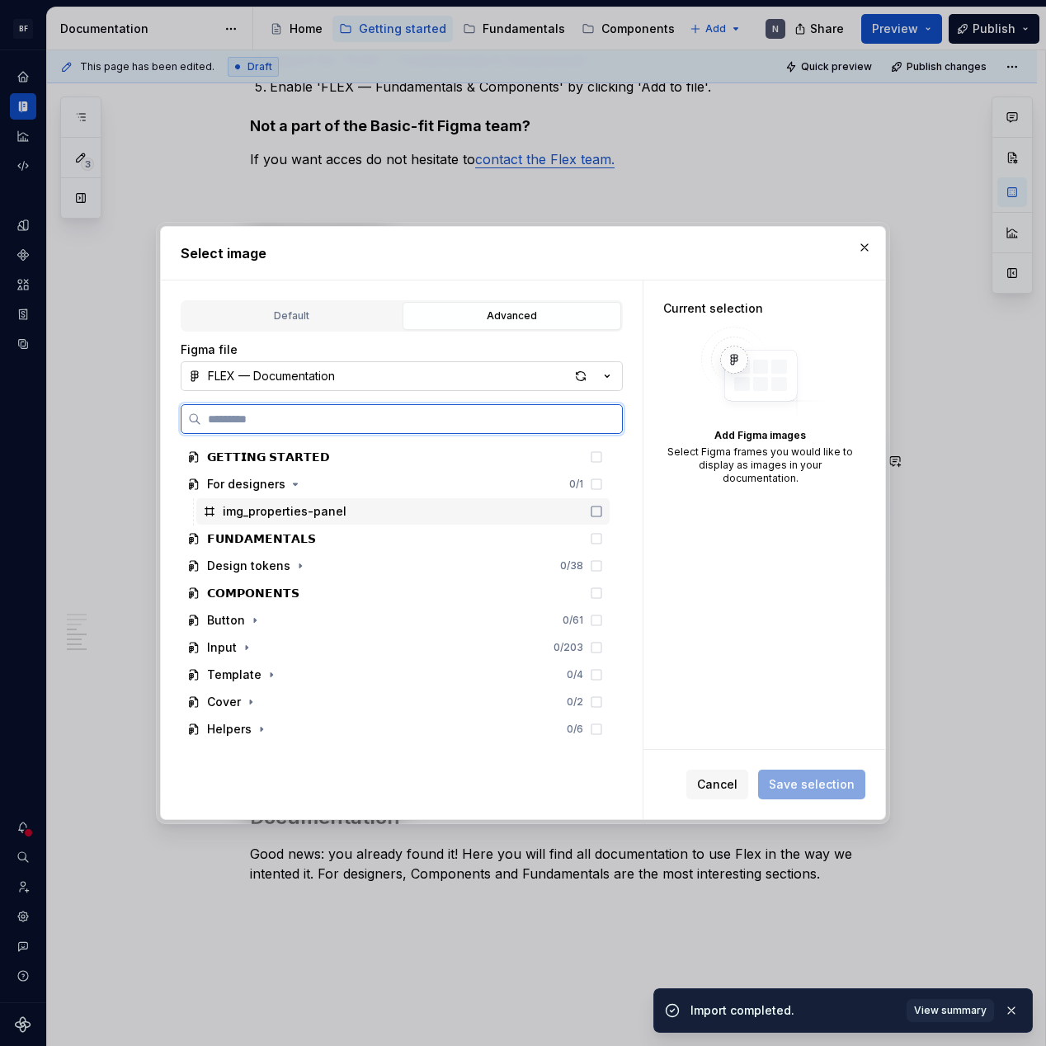
click at [603, 511] on icon at bounding box center [596, 511] width 13 height 13
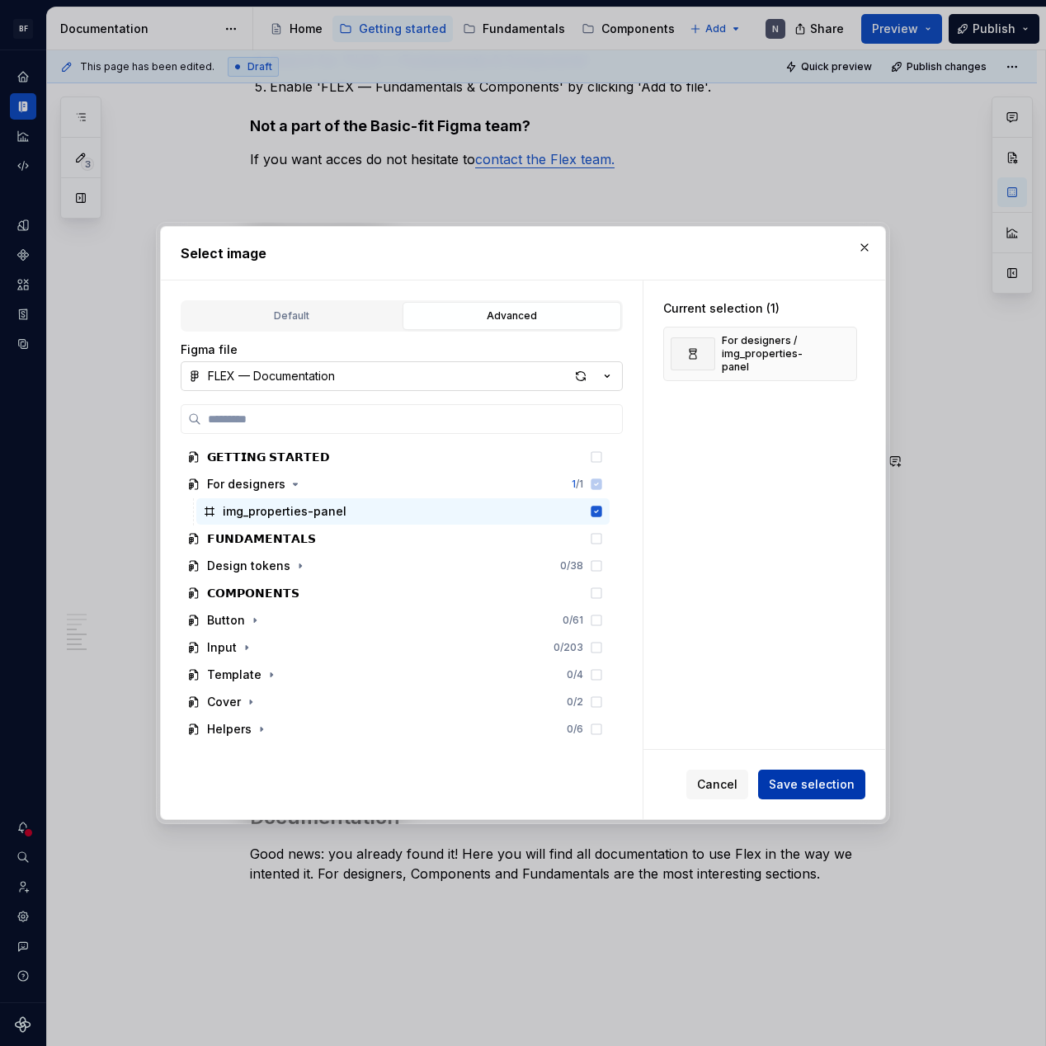
click at [798, 780] on span "Save selection" at bounding box center [812, 784] width 86 height 16
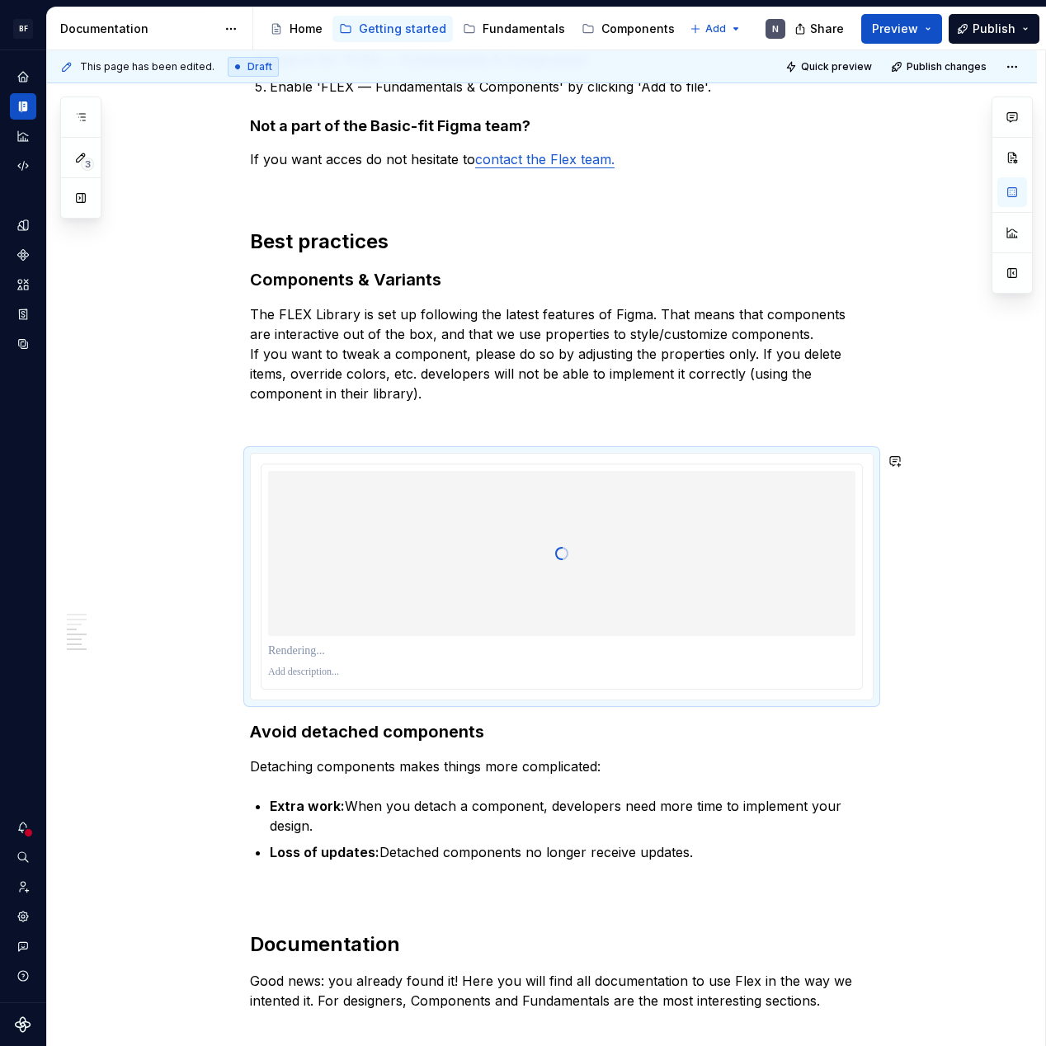
type textarea "*"
click at [670, 480] on div at bounding box center [561, 553] width 587 height 165
click at [465, 651] on p at bounding box center [561, 651] width 587 height 16
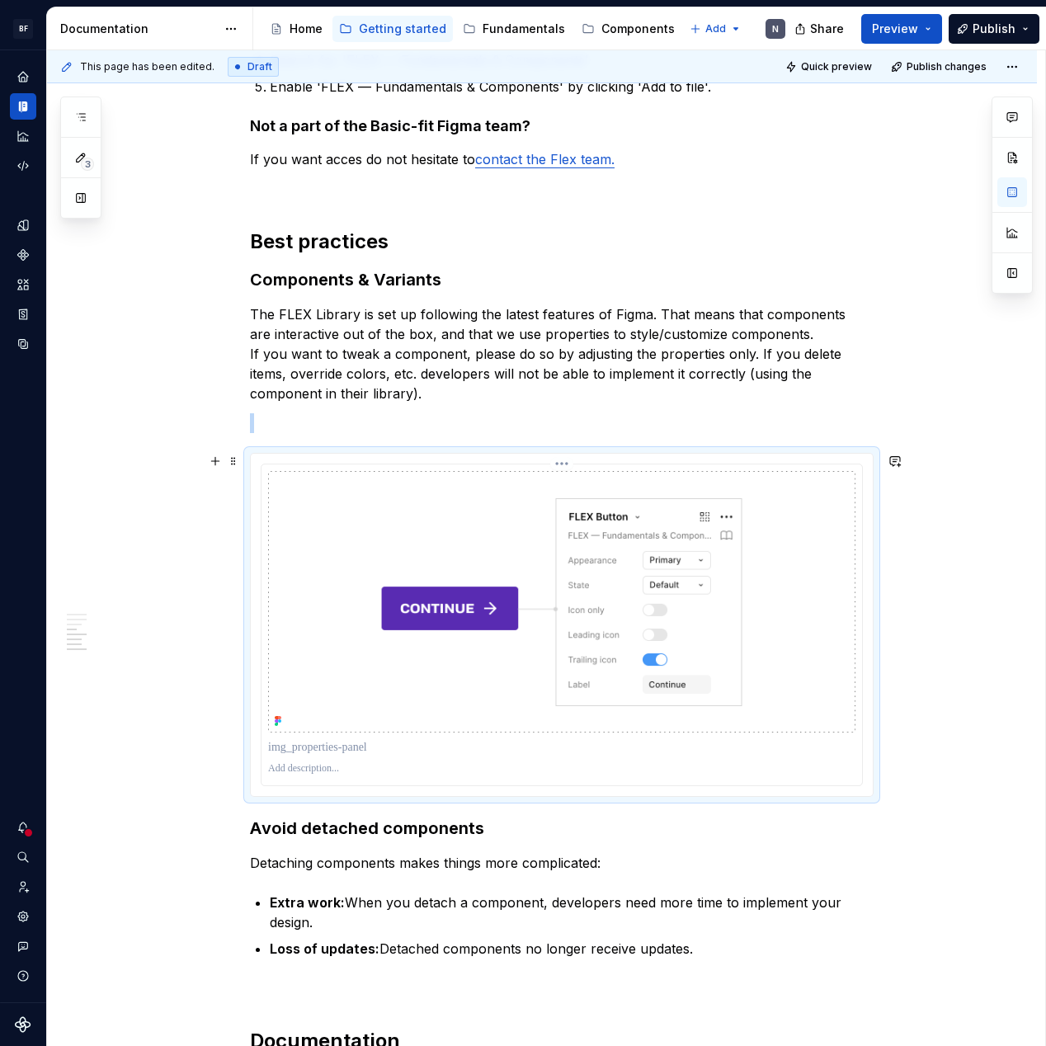
click at [839, 564] on img at bounding box center [561, 601] width 587 height 261
click at [318, 736] on div at bounding box center [561, 747] width 587 height 23
click at [320, 745] on p at bounding box center [561, 747] width 587 height 16
click at [303, 774] on p at bounding box center [561, 768] width 587 height 13
click at [549, 428] on p at bounding box center [562, 423] width 624 height 20
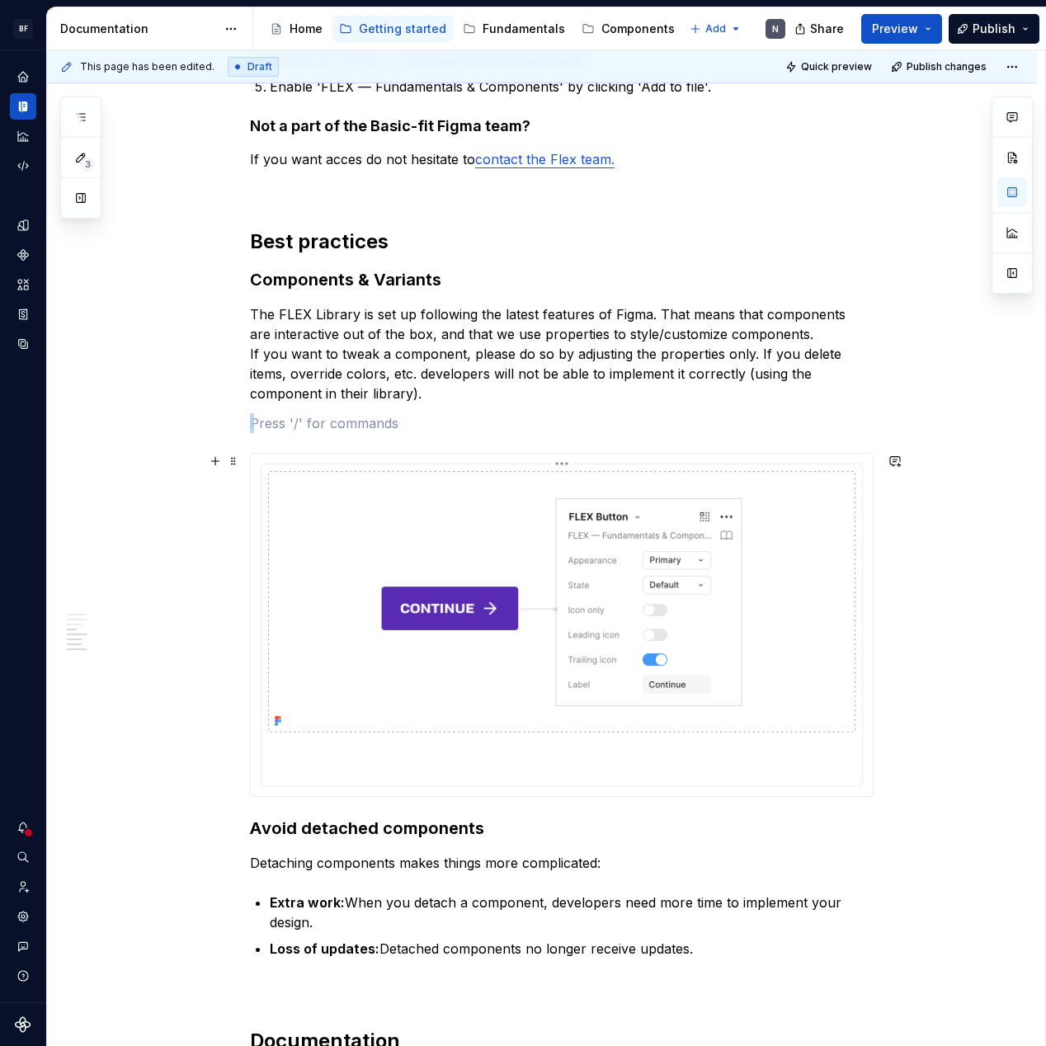
click at [553, 475] on img at bounding box center [561, 601] width 587 height 261
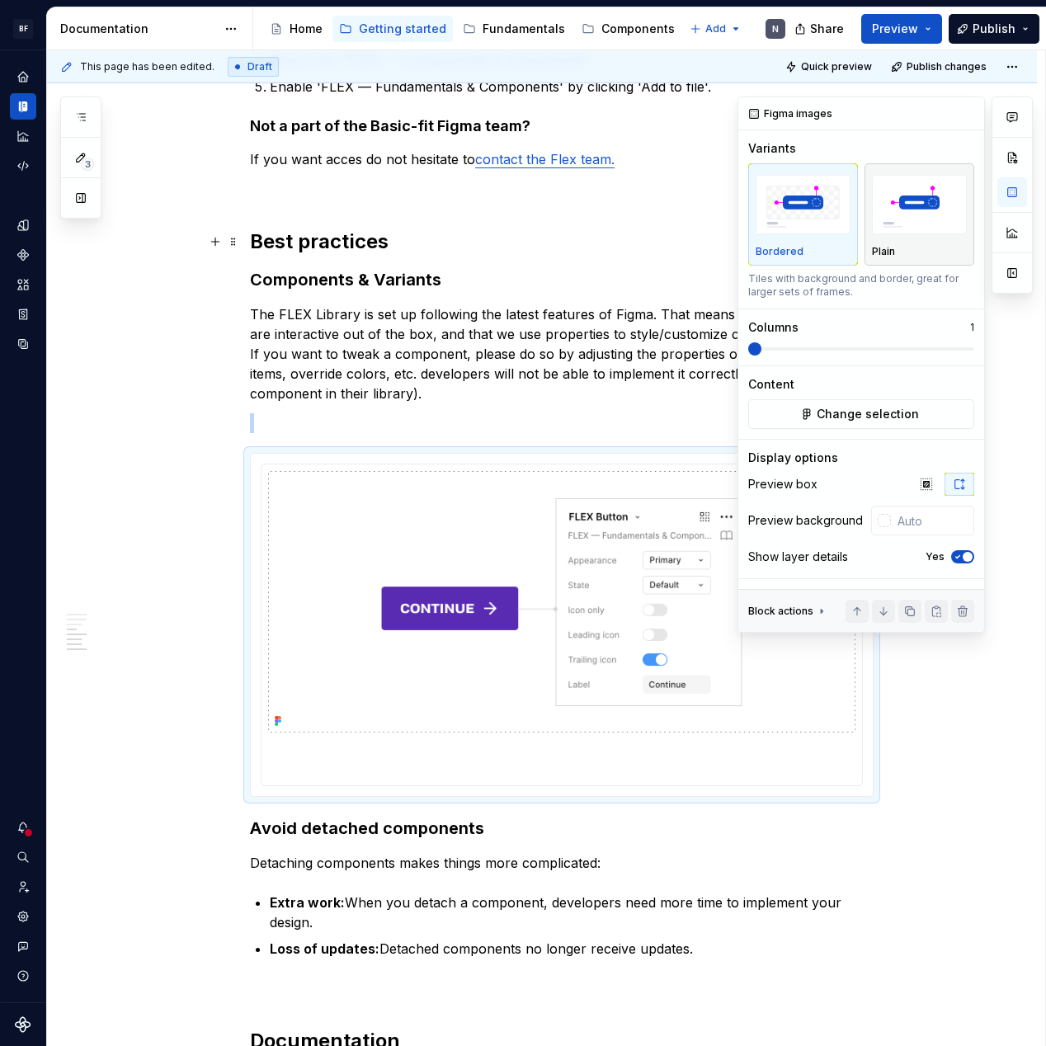
click at [904, 233] on img "button" at bounding box center [919, 205] width 95 height 60
click at [959, 553] on icon "button" at bounding box center [957, 557] width 13 height 10
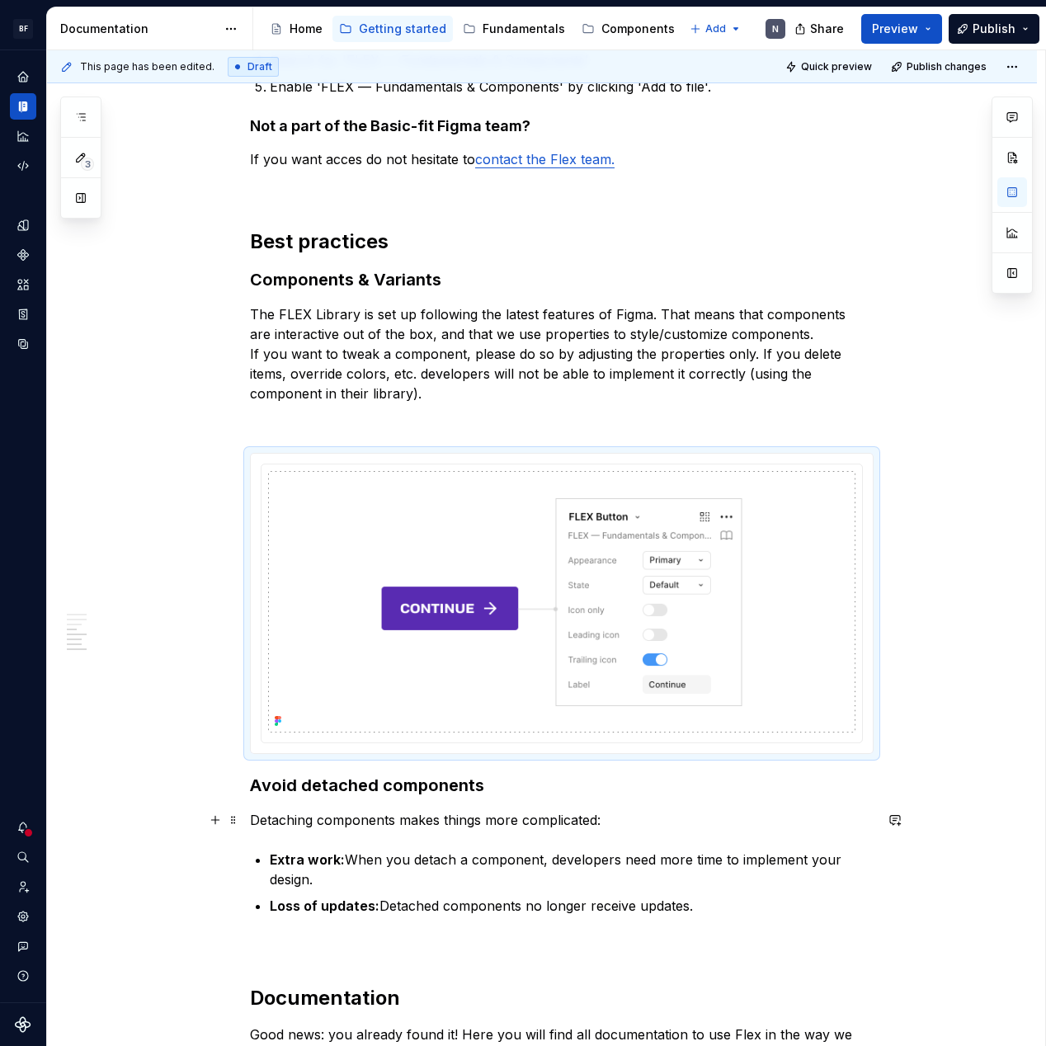
click at [724, 812] on p "Detaching components makes things more complicated:" at bounding box center [562, 820] width 624 height 20
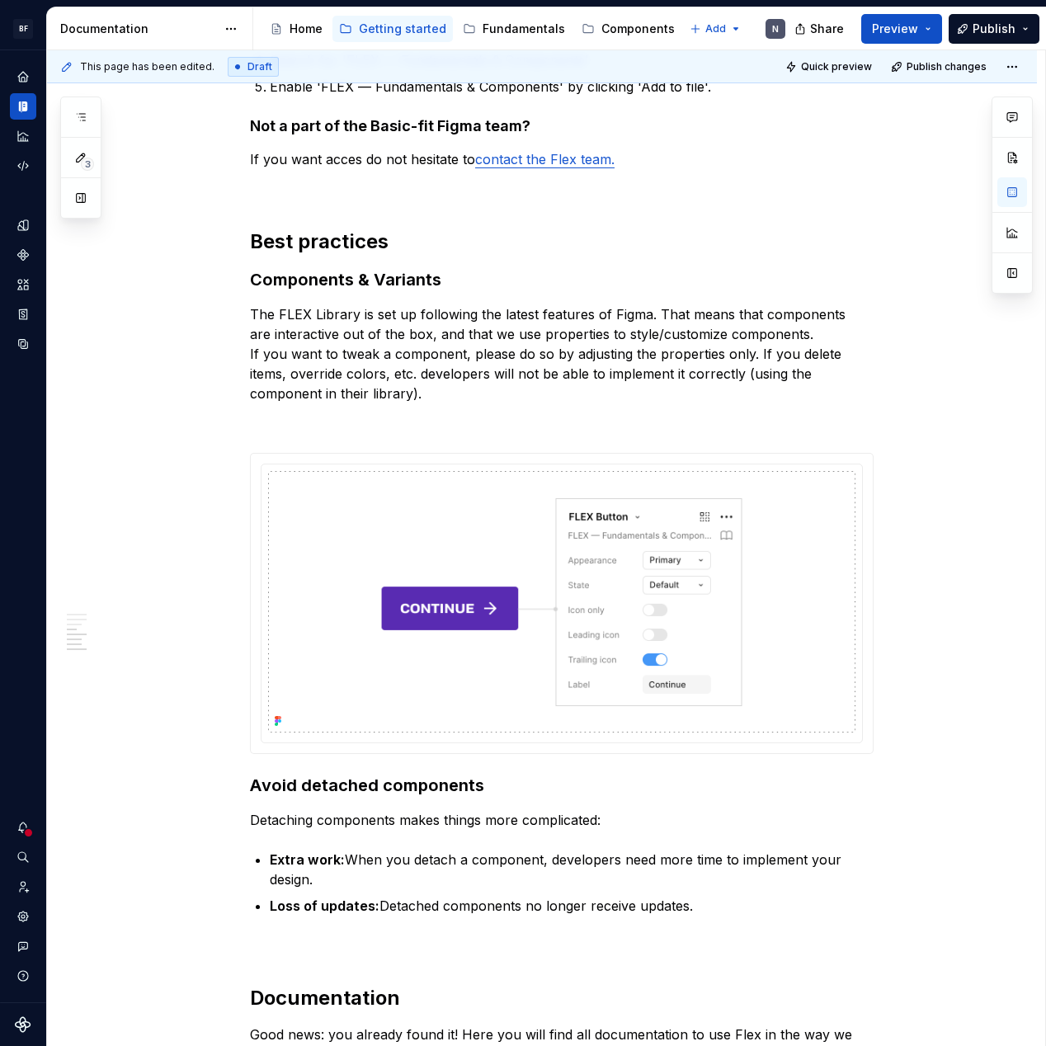
click at [840, 51] on div "This page has been edited. Draft Quick preview Publish changes" at bounding box center [542, 66] width 990 height 33
click at [831, 61] on span "Quick preview" at bounding box center [836, 66] width 71 height 13
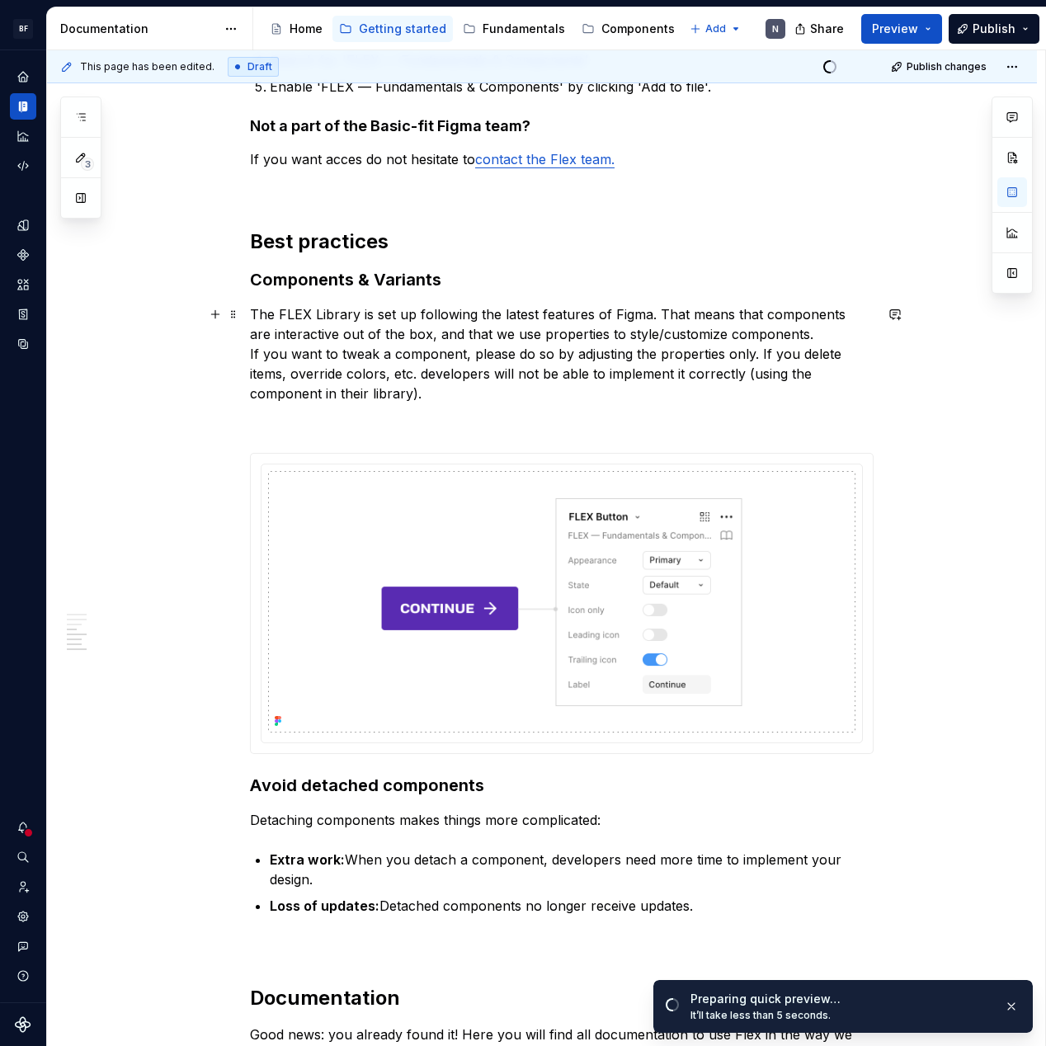
click at [459, 403] on div "We use Figma We work with Figma. This design tool empowers us to create and mai…" at bounding box center [562, 380] width 624 height 1367
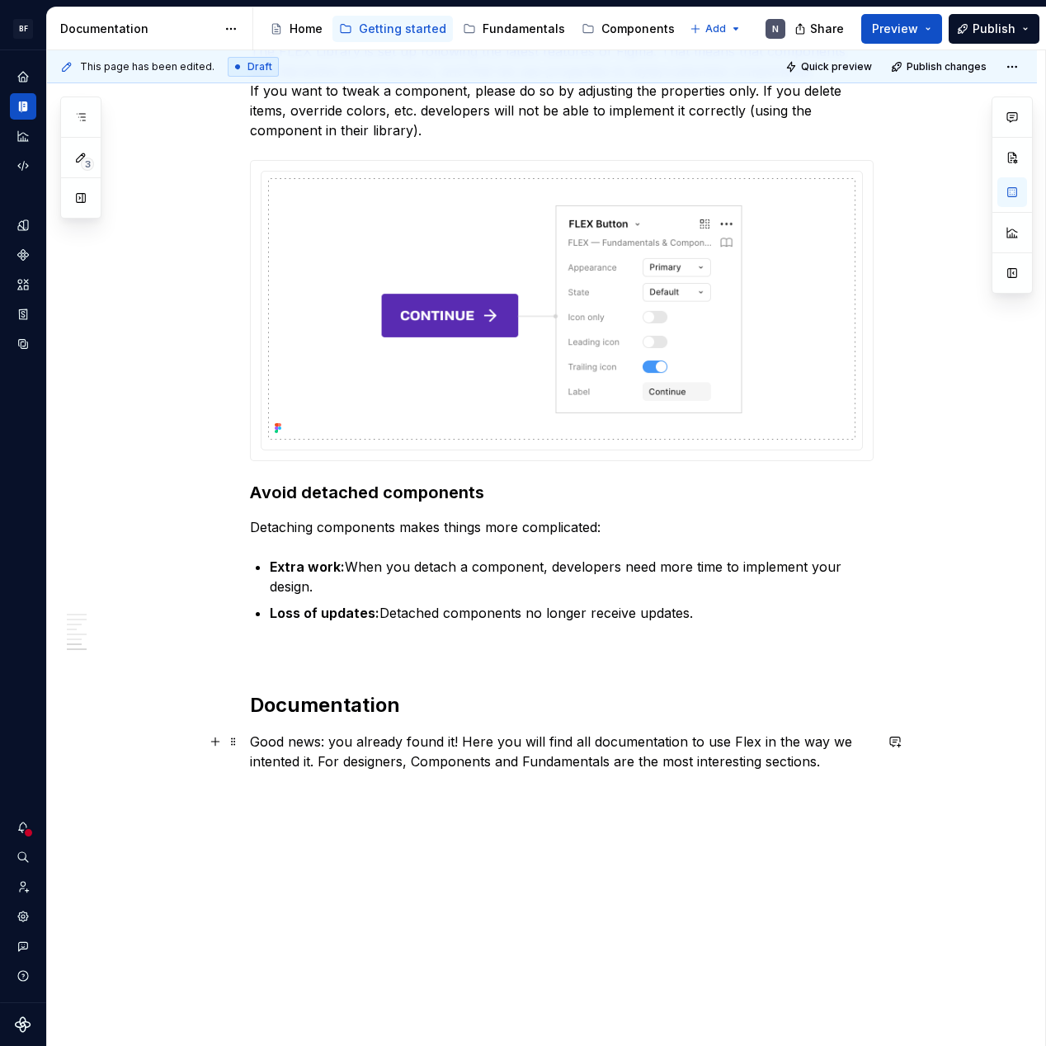
scroll to position [902, 0]
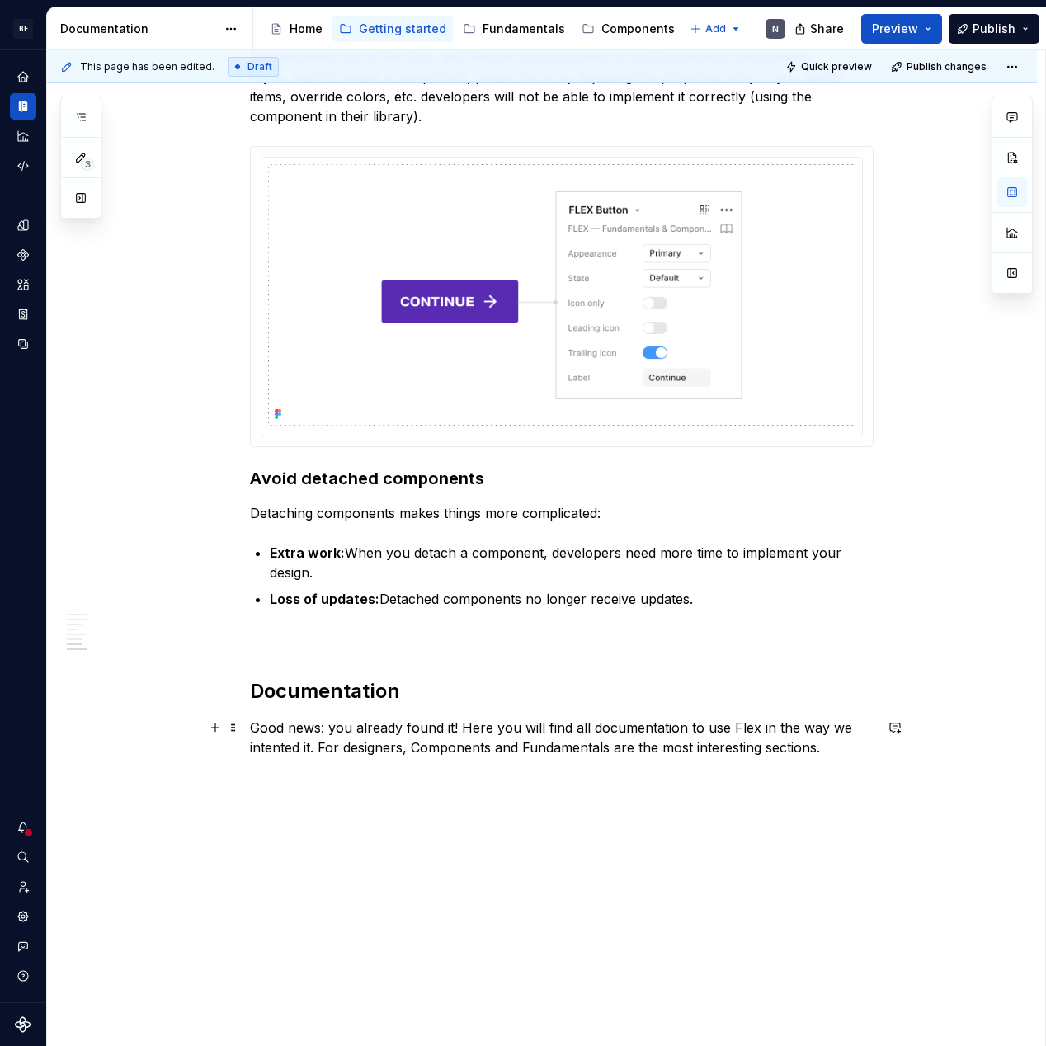
click at [454, 734] on p "Good news: you already found it! Here you will find all documentation to use Fl…" at bounding box center [562, 738] width 624 height 40
drag, startPoint x: 735, startPoint y: 729, endPoint x: 754, endPoint y: 740, distance: 21.8
click at [756, 723] on p "Good news: you already found it! Here you will find all documentation to use Fl…" at bounding box center [562, 738] width 624 height 40
drag, startPoint x: 495, startPoint y: 750, endPoint x: 417, endPoint y: 751, distance: 77.5
click at [417, 751] on p "Good news: you already found it! Here you will find all documentation to use FL…" at bounding box center [562, 738] width 624 height 40
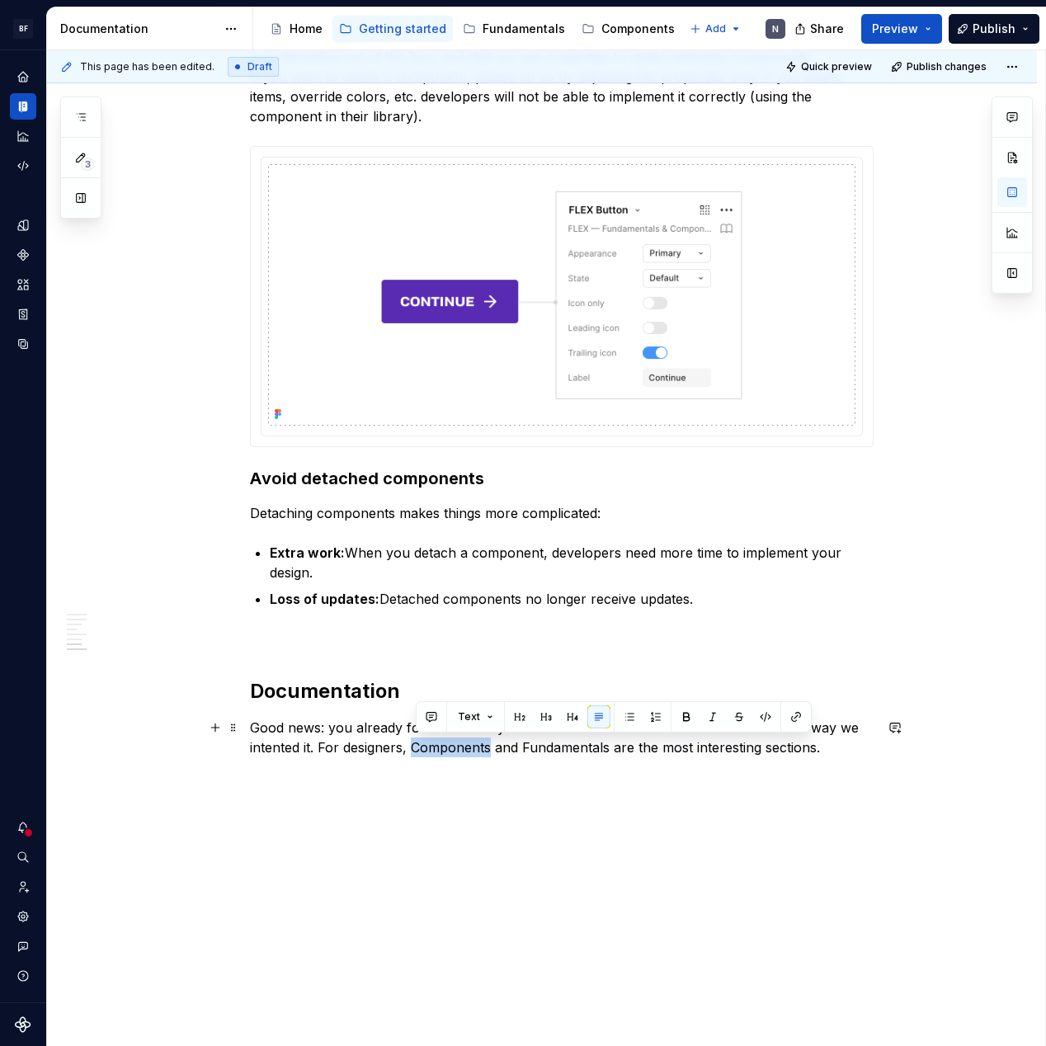
copy p "Components"
click at [501, 751] on p "Good news: you already found it! Here you will find all documentation to use FL…" at bounding box center [562, 738] width 624 height 40
click at [817, 749] on p "Good news: you already found it! Here you will find all documentation to use FL…" at bounding box center [562, 738] width 624 height 40
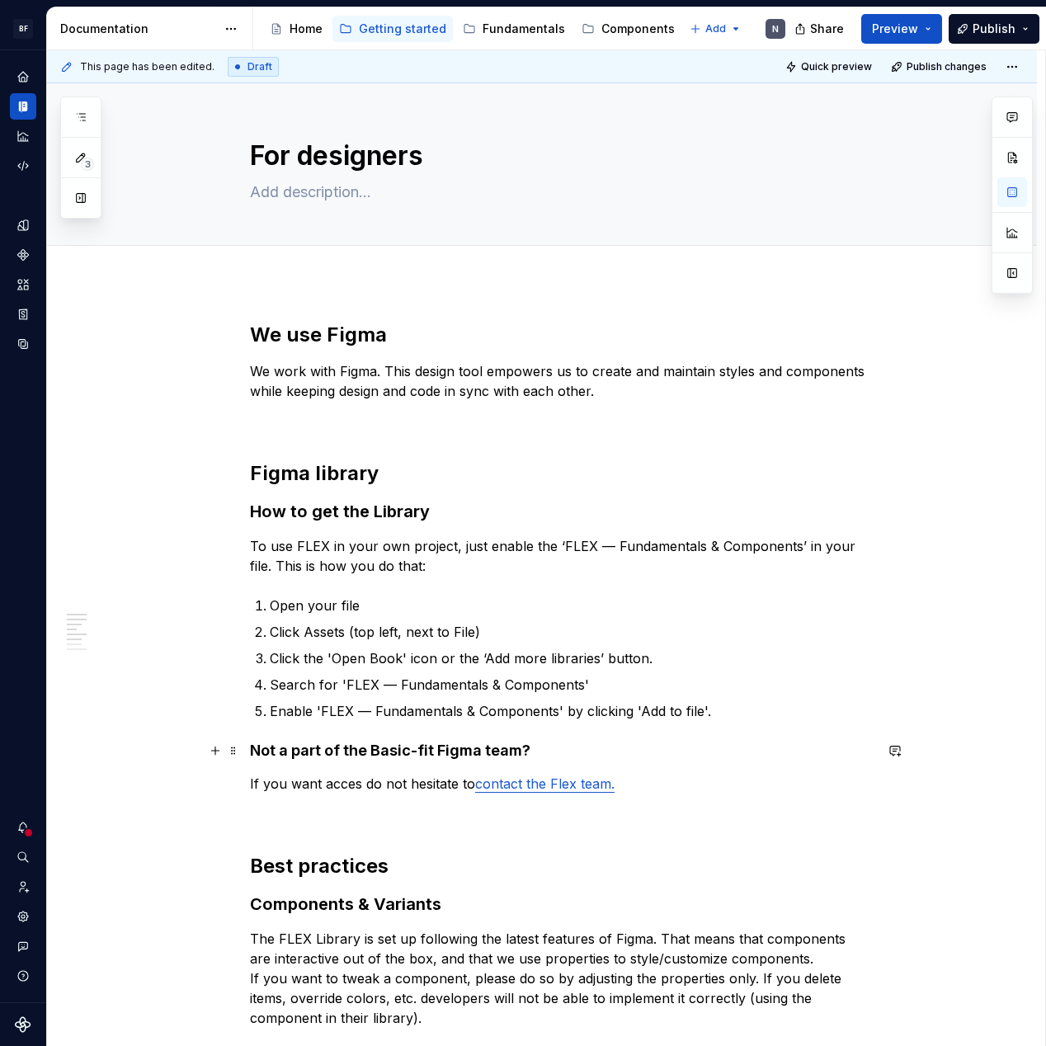
scroll to position [0, 0]
click at [332, 193] on textarea at bounding box center [559, 192] width 624 height 26
click at [830, 65] on span "Quick preview" at bounding box center [836, 66] width 71 height 13
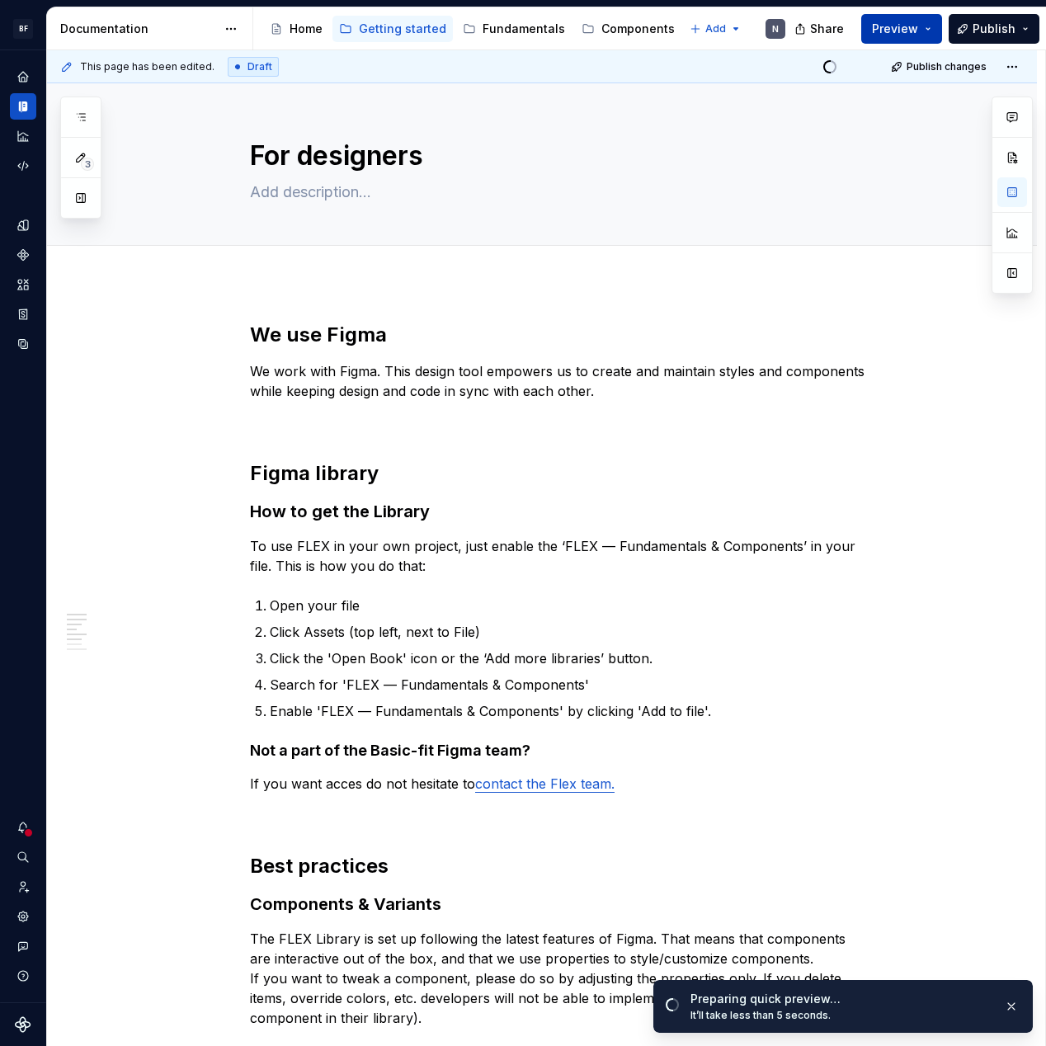
click at [924, 32] on button "Preview" at bounding box center [901, 29] width 81 height 30
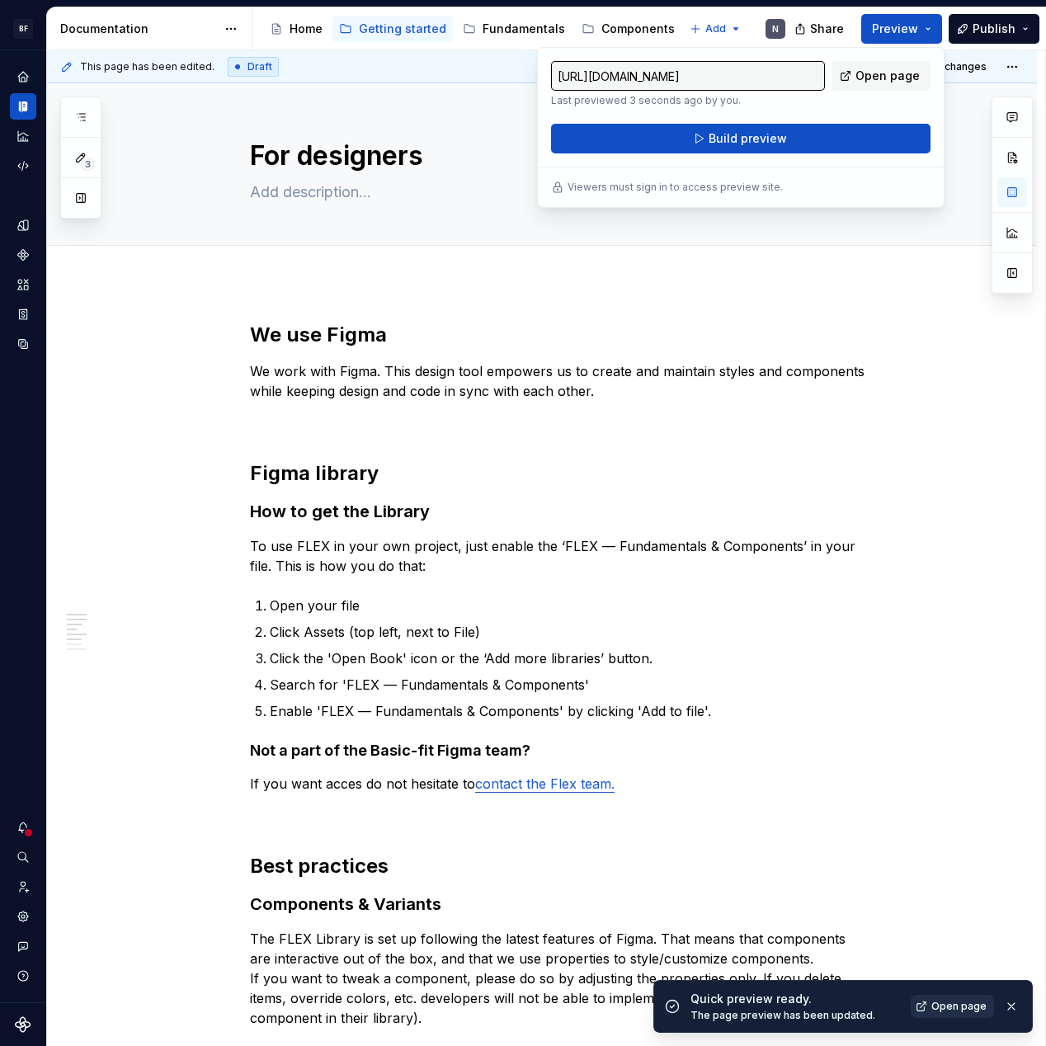
click at [949, 1017] on link "Open page" at bounding box center [952, 1006] width 83 height 23
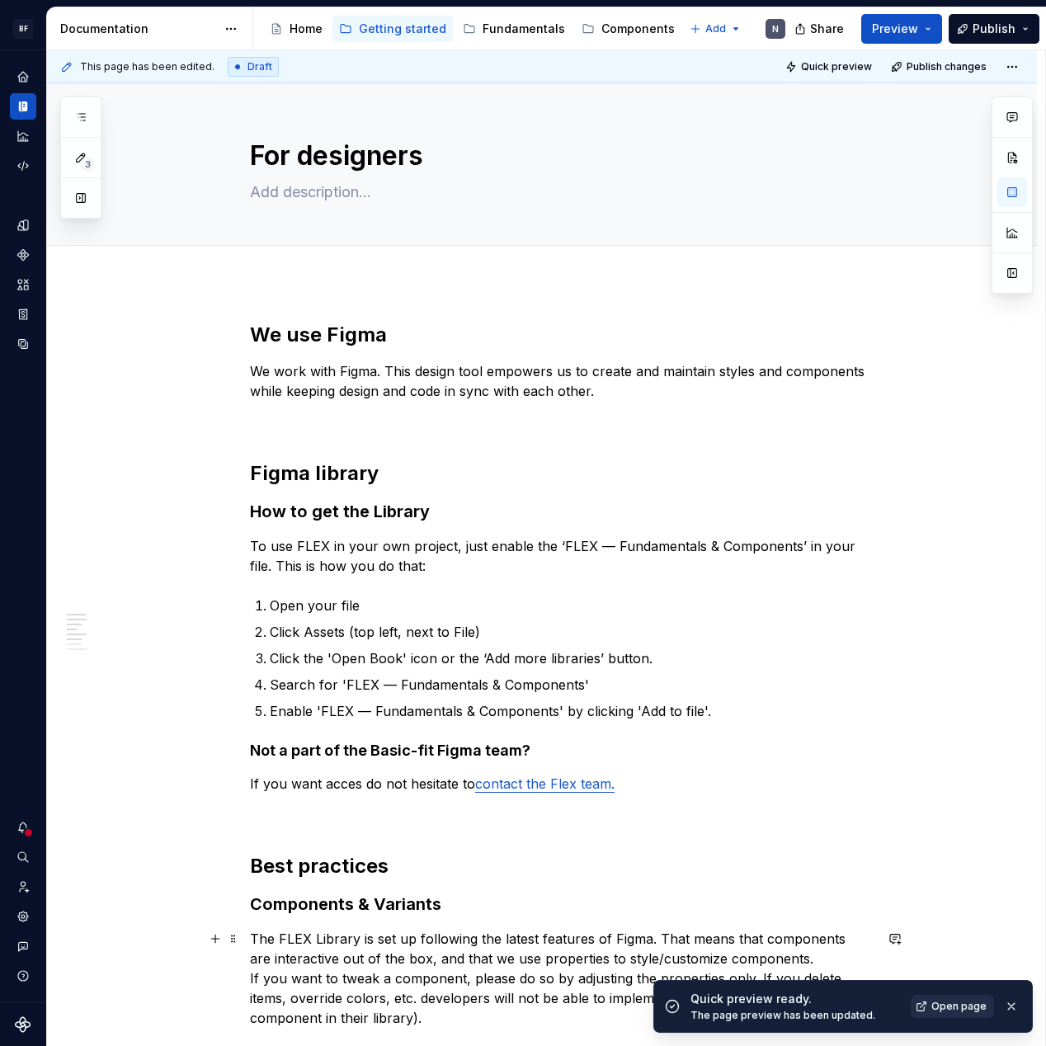
click at [949, 1004] on span "Open page" at bounding box center [958, 1006] width 55 height 13
click at [1028, 28] on button "Publish" at bounding box center [994, 29] width 91 height 30
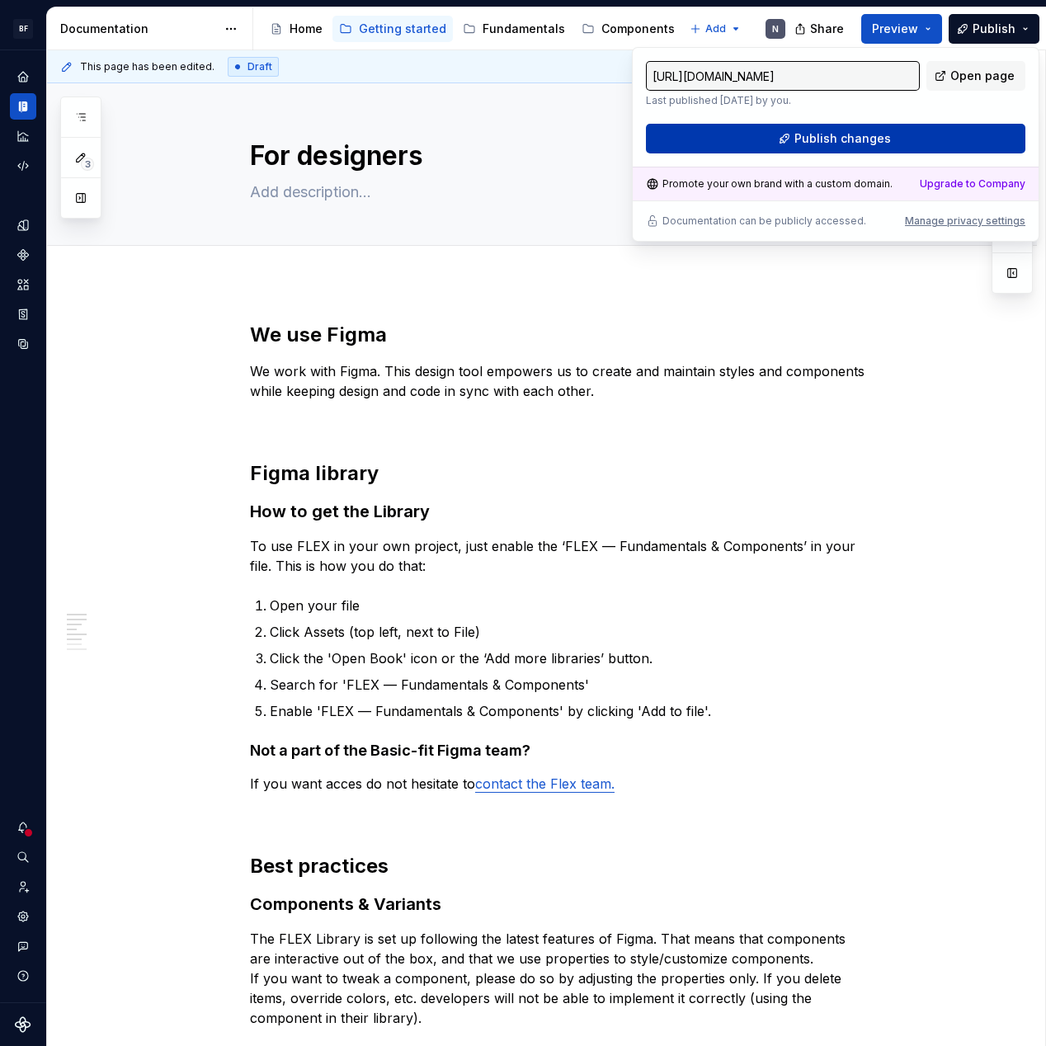
click at [810, 139] on span "Publish changes" at bounding box center [842, 138] width 97 height 16
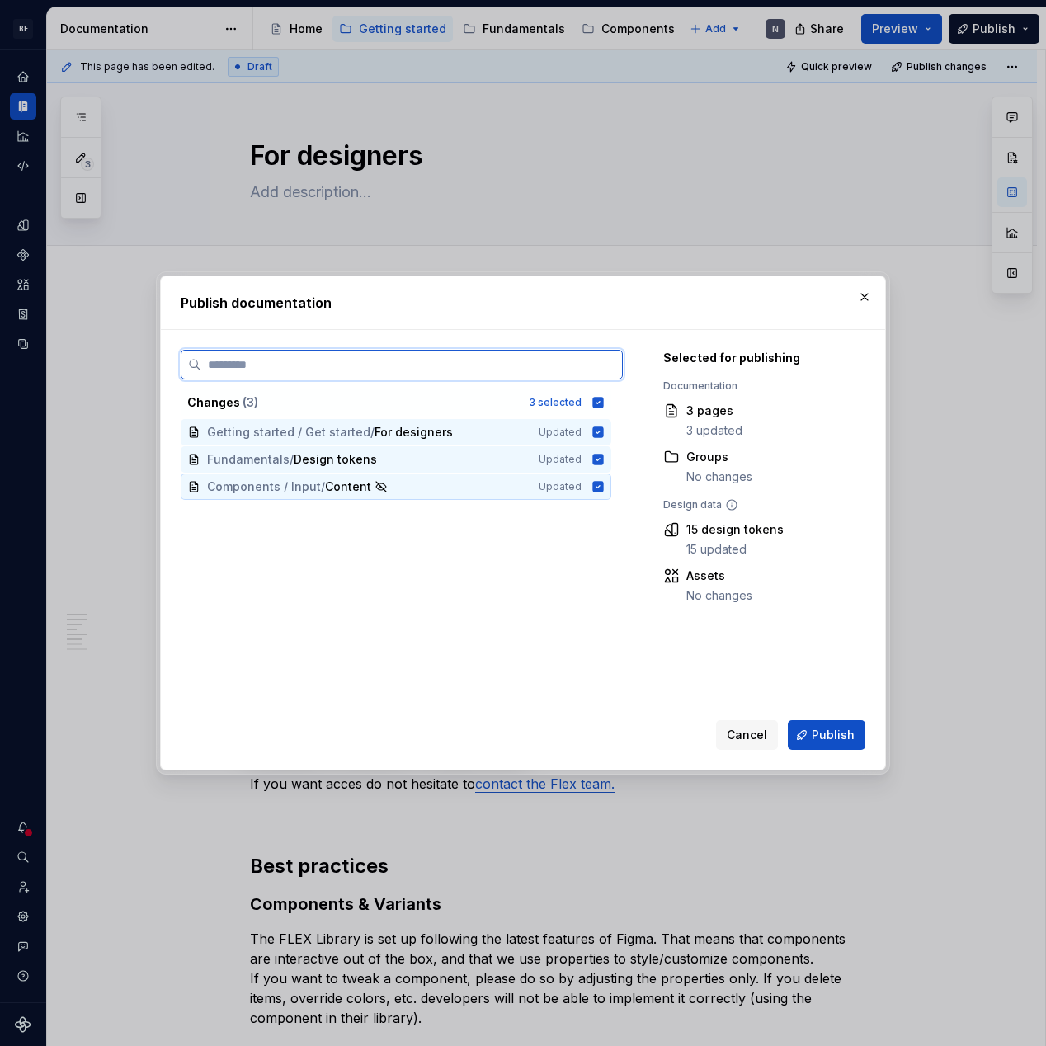
click at [604, 483] on icon at bounding box center [598, 486] width 11 height 11
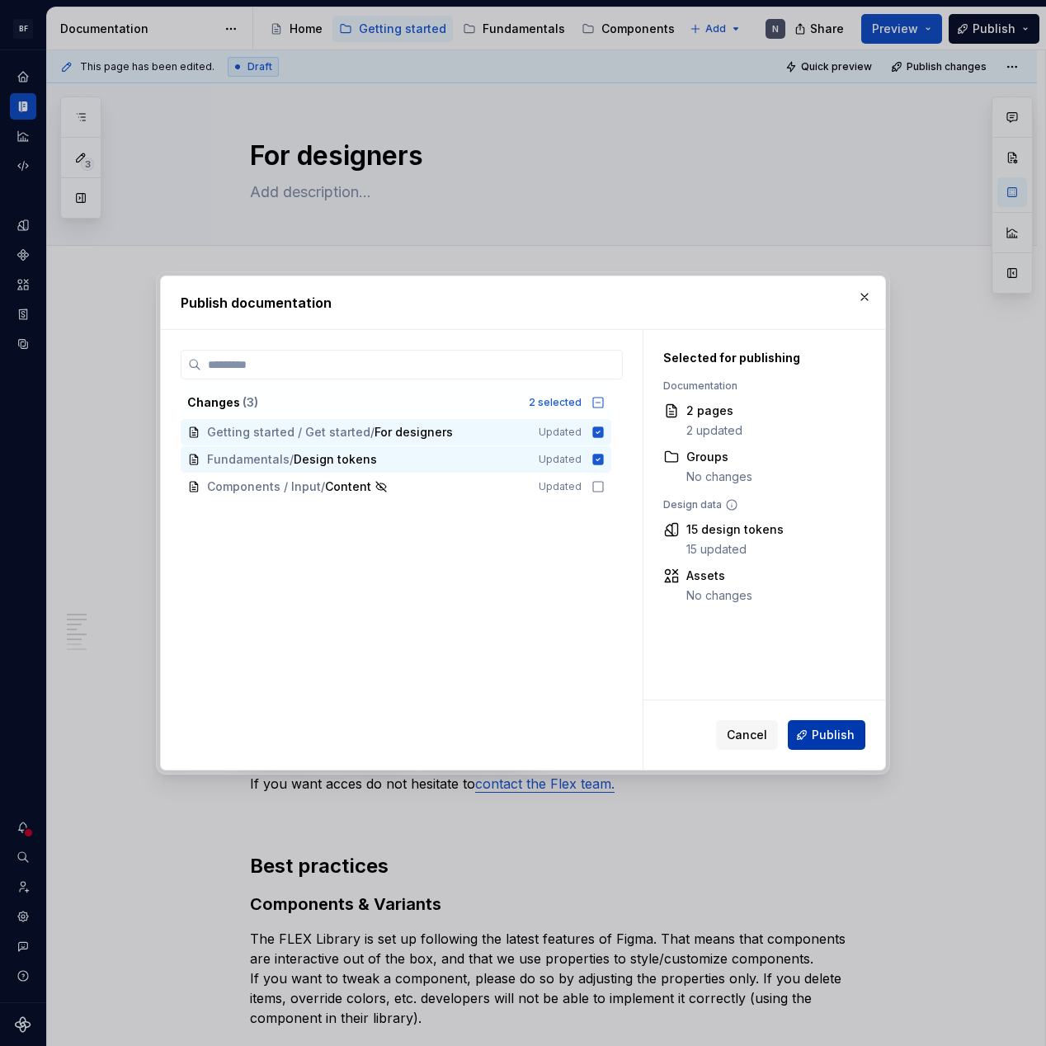
click at [838, 730] on span "Publish" at bounding box center [833, 735] width 43 height 16
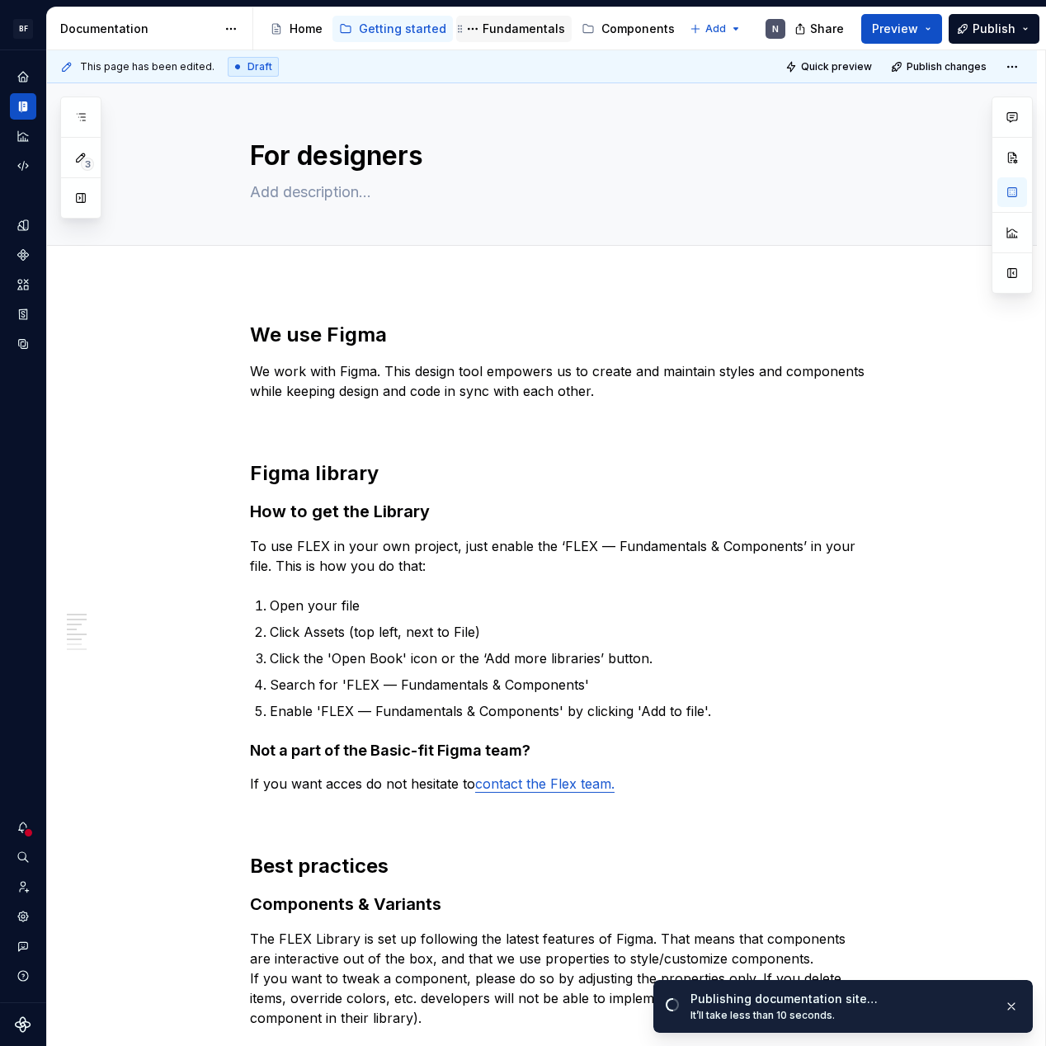
click at [504, 26] on div "Fundamentals" at bounding box center [524, 29] width 82 height 16
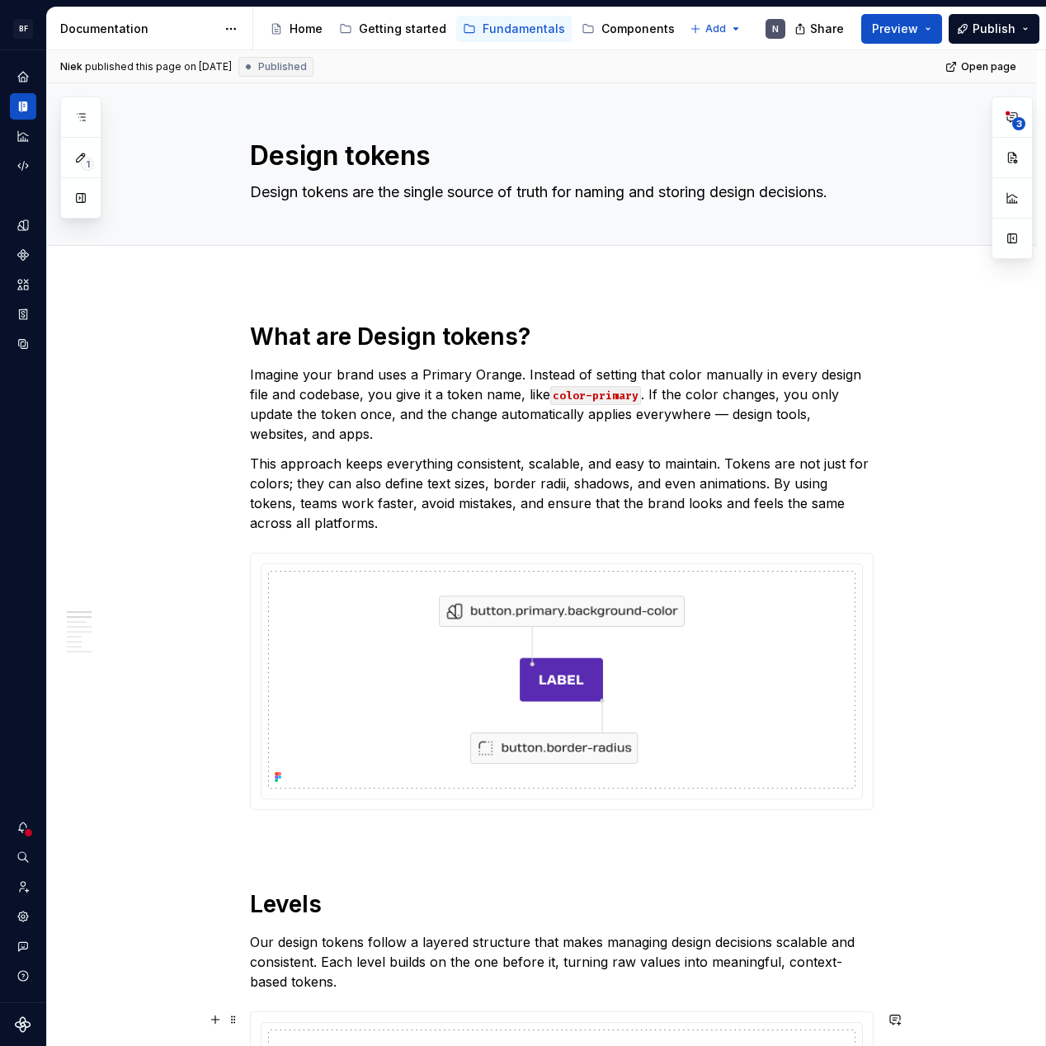
type textarea "*"
